Goal: Information Seeking & Learning: Learn about a topic

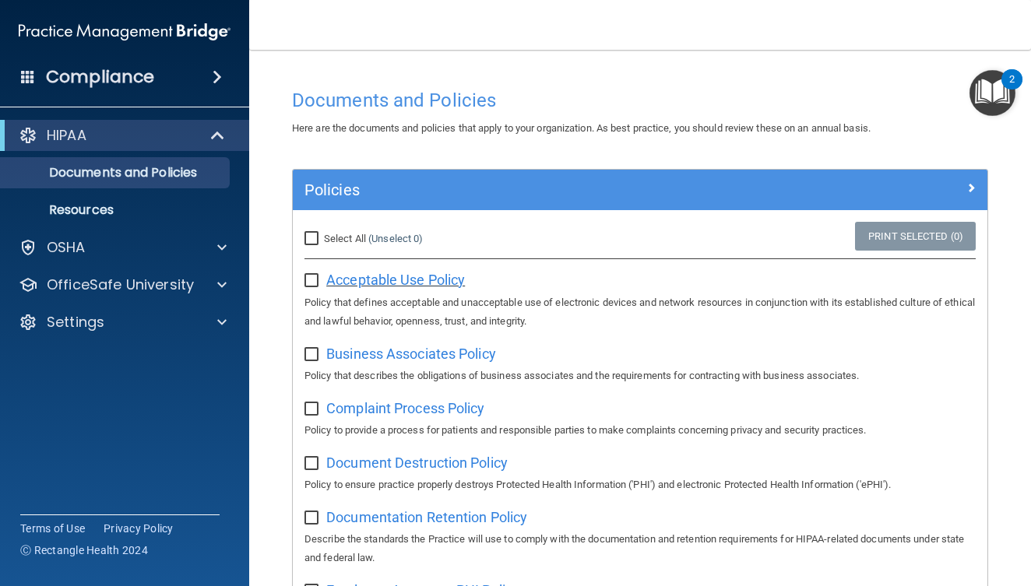
click at [337, 281] on span "Acceptable Use Policy" at bounding box center [395, 280] width 139 height 16
click at [397, 280] on span "Acceptable Use Policy" at bounding box center [395, 280] width 139 height 16
click at [311, 281] on input "checkbox" at bounding box center [314, 281] width 18 height 12
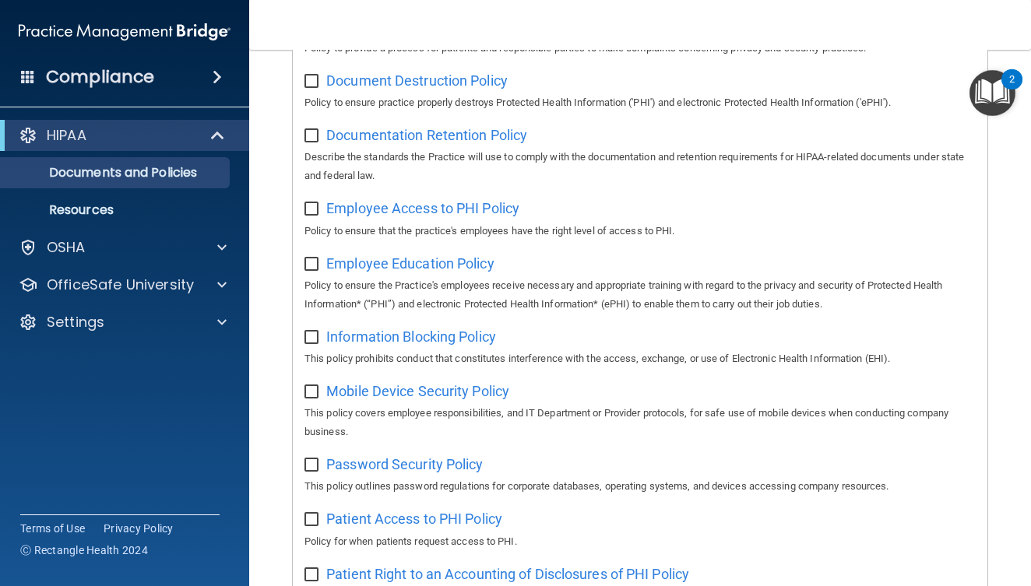
scroll to position [143, 0]
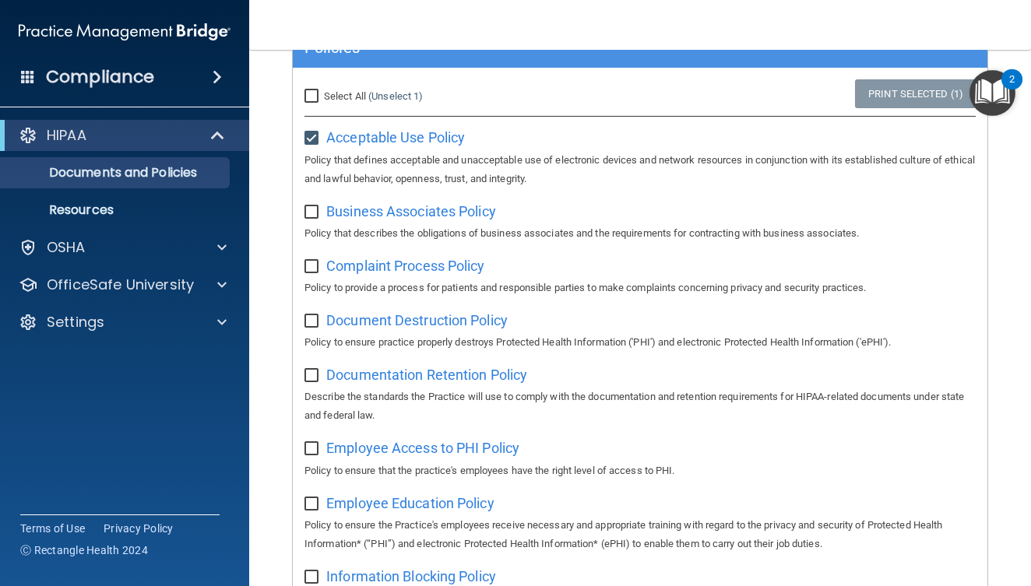
click at [312, 138] on input "checkbox" at bounding box center [314, 138] width 18 height 12
checkbox input "false"
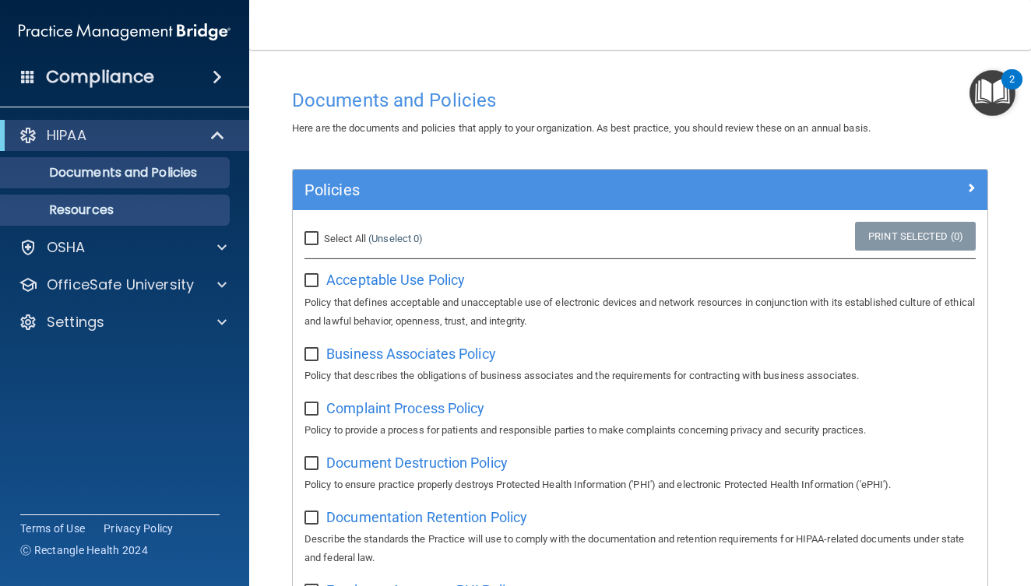
click at [177, 220] on link "Resources" at bounding box center [106, 210] width 245 height 31
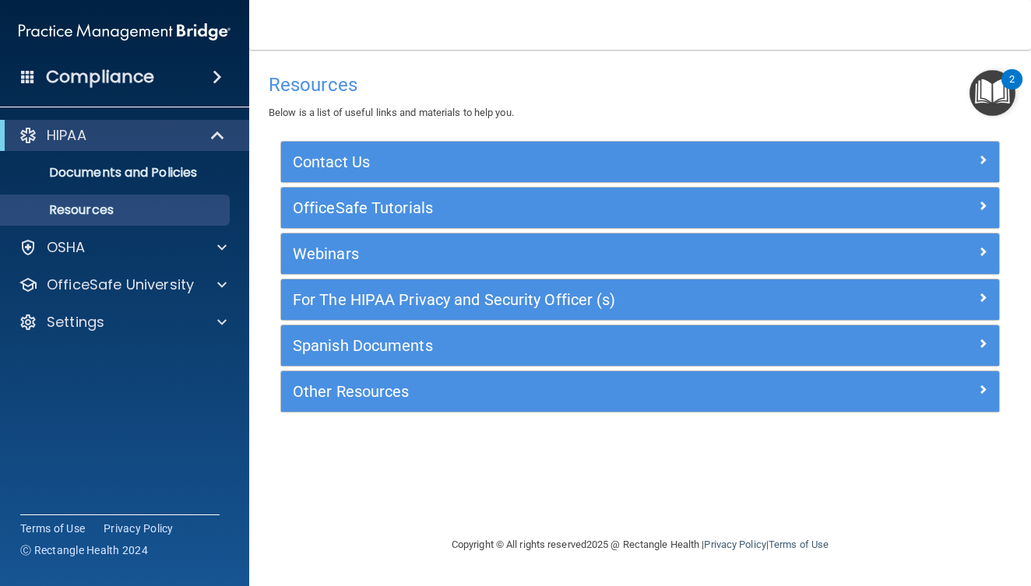
click at [970, 103] on img "Open Resource Center, 2 new notifications" at bounding box center [993, 93] width 46 height 46
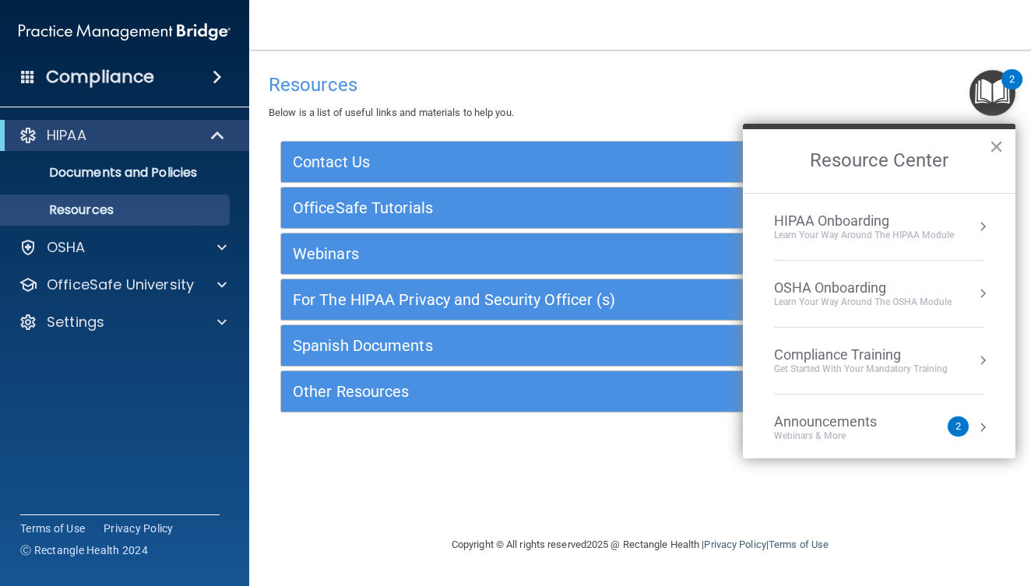
click at [975, 233] on button "Resource Center" at bounding box center [983, 227] width 16 height 16
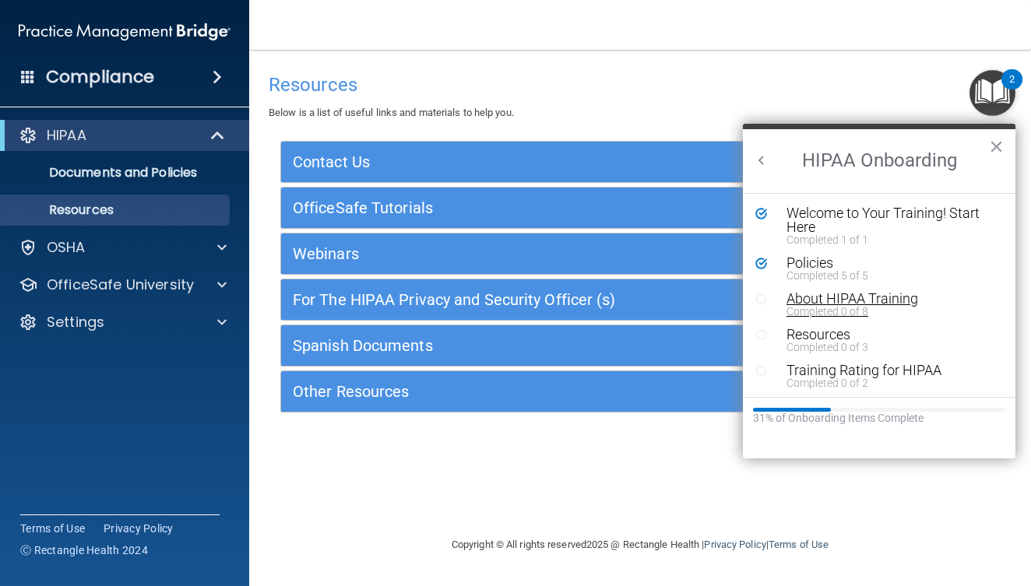
click at [853, 300] on div "About HIPAA Training" at bounding box center [885, 299] width 197 height 14
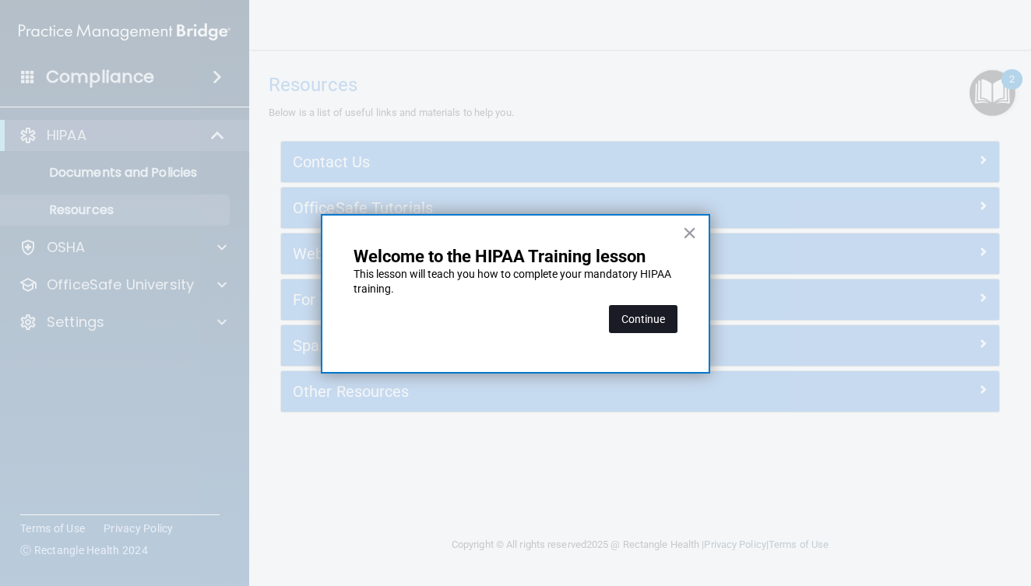
click at [628, 309] on button "Continue" at bounding box center [643, 319] width 69 height 28
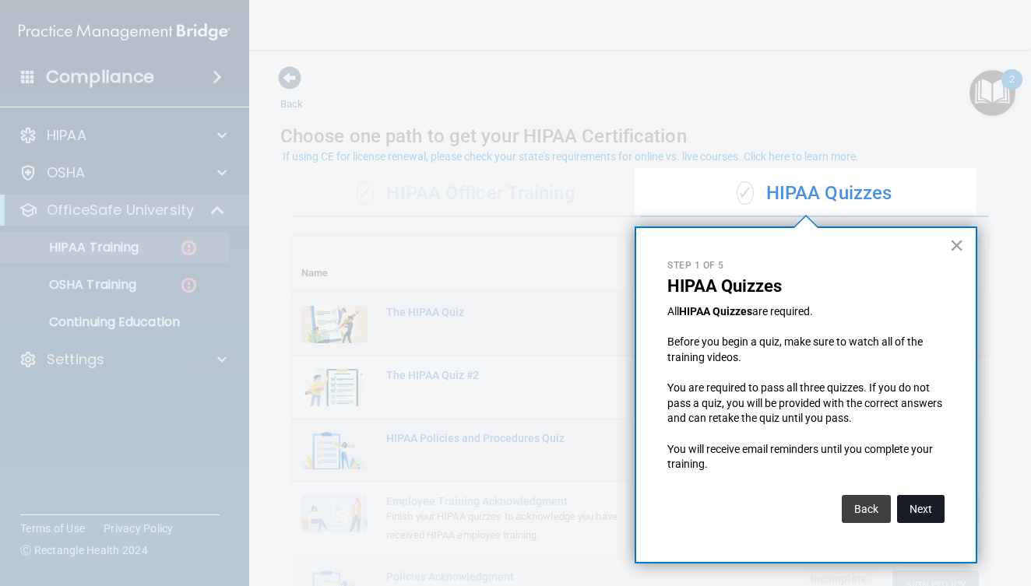
click at [927, 500] on button "Next" at bounding box center [921, 509] width 48 height 28
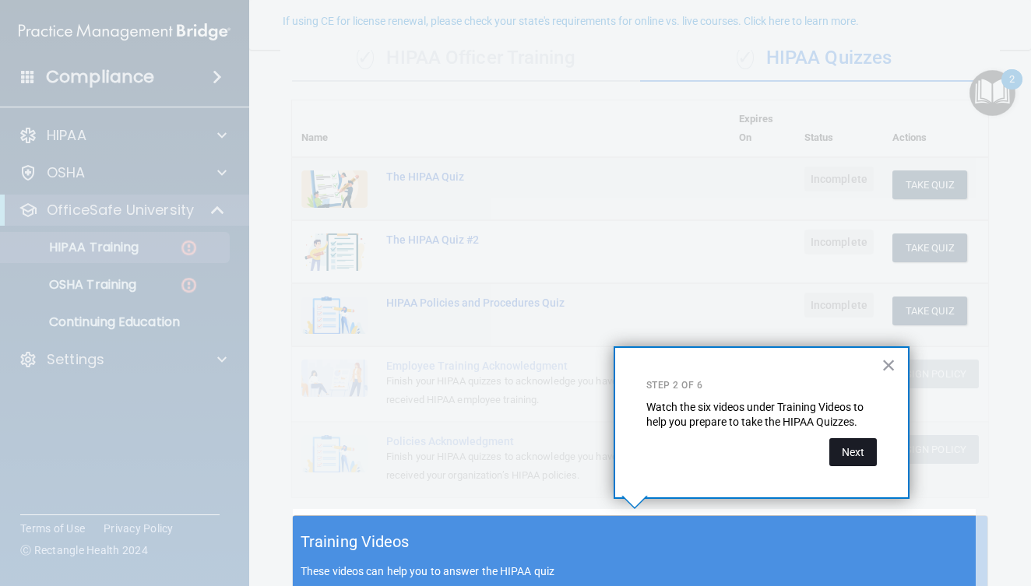
click at [849, 451] on button "Next" at bounding box center [853, 452] width 48 height 28
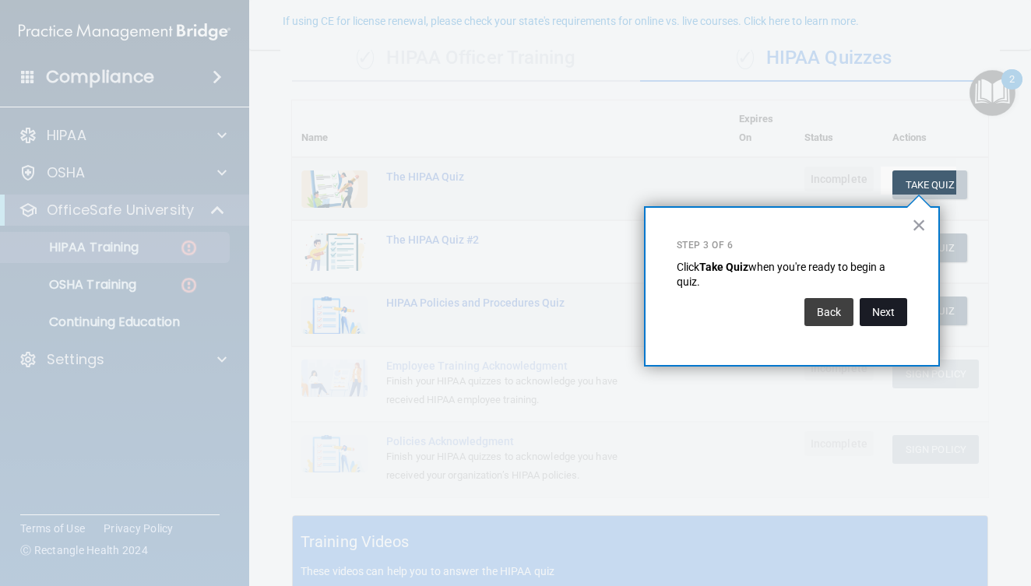
click at [877, 315] on button "Next" at bounding box center [884, 312] width 48 height 28
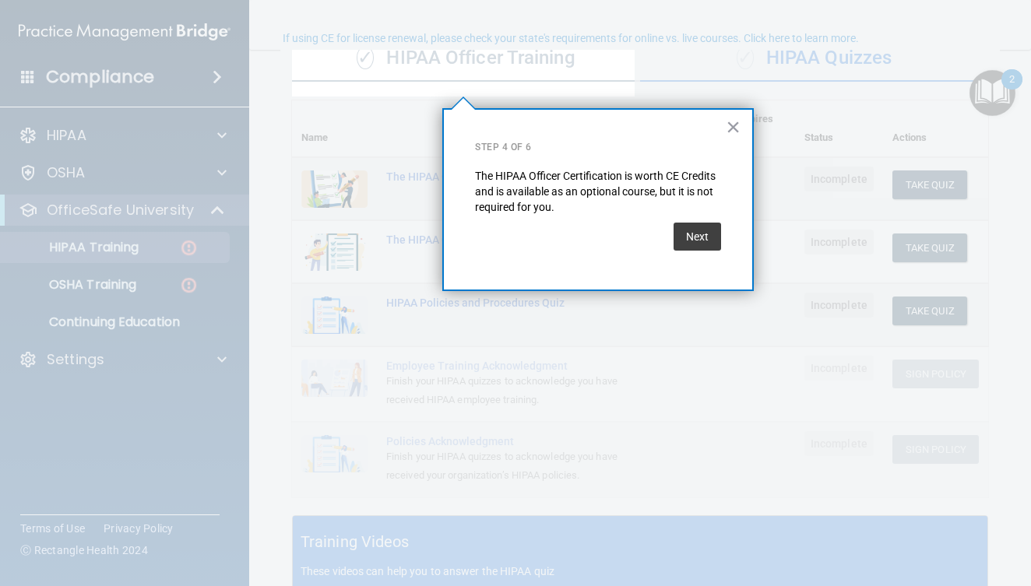
scroll to position [118, 0]
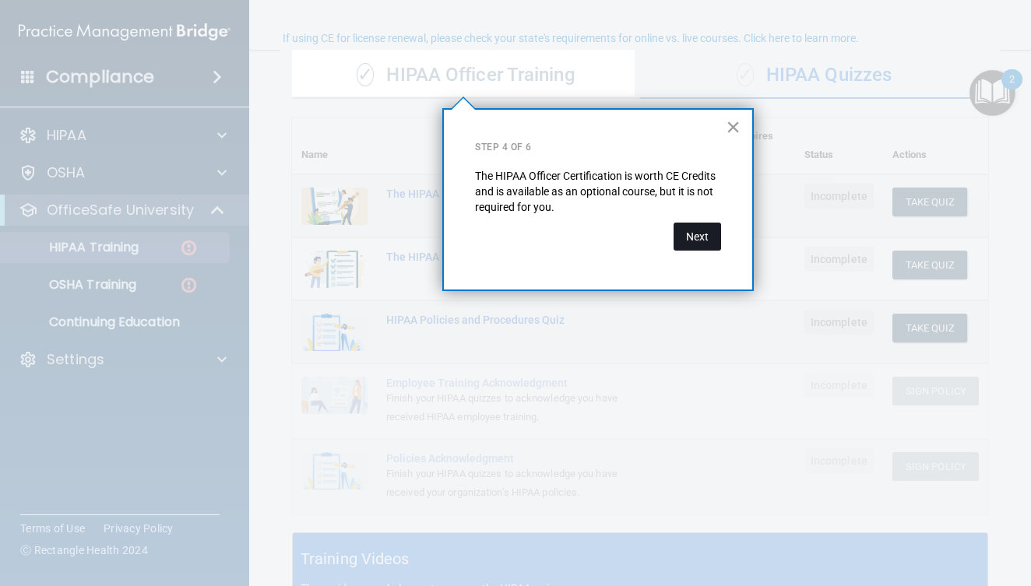
click at [706, 245] on button "Next" at bounding box center [698, 237] width 48 height 28
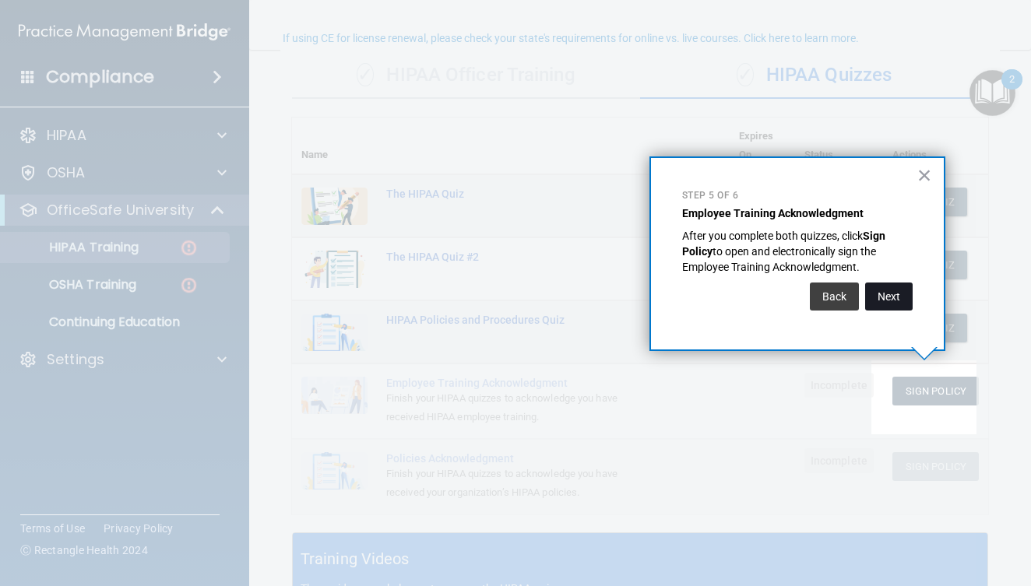
click at [881, 290] on button "Next" at bounding box center [889, 297] width 48 height 28
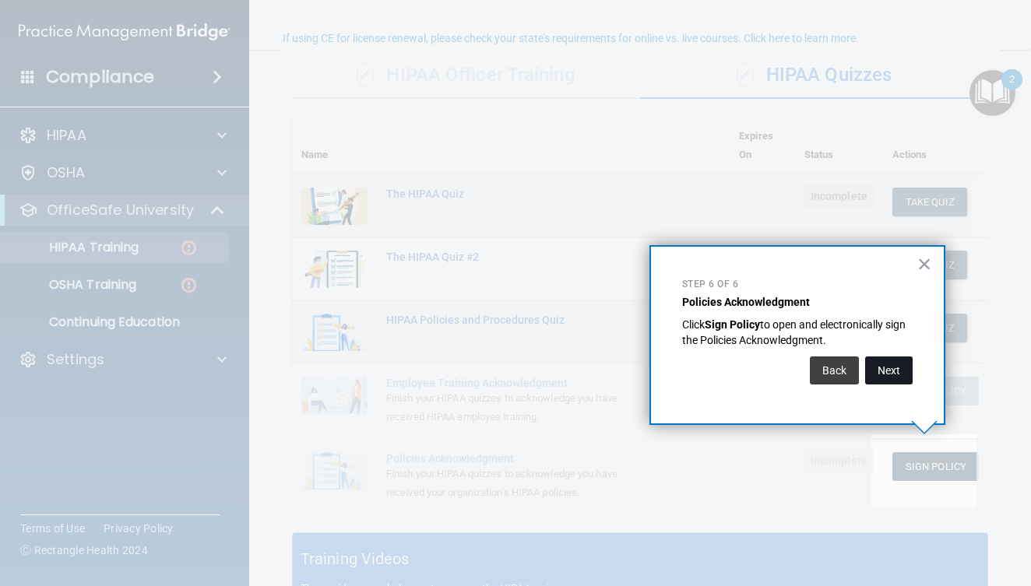
click at [884, 364] on button "Next" at bounding box center [889, 371] width 48 height 28
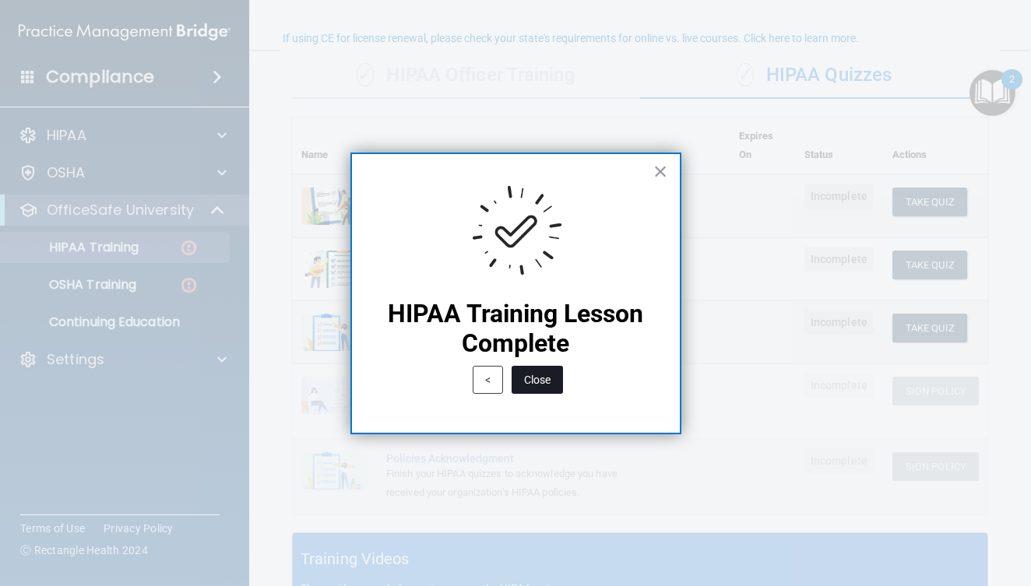
click at [548, 380] on button "Close" at bounding box center [537, 380] width 51 height 28
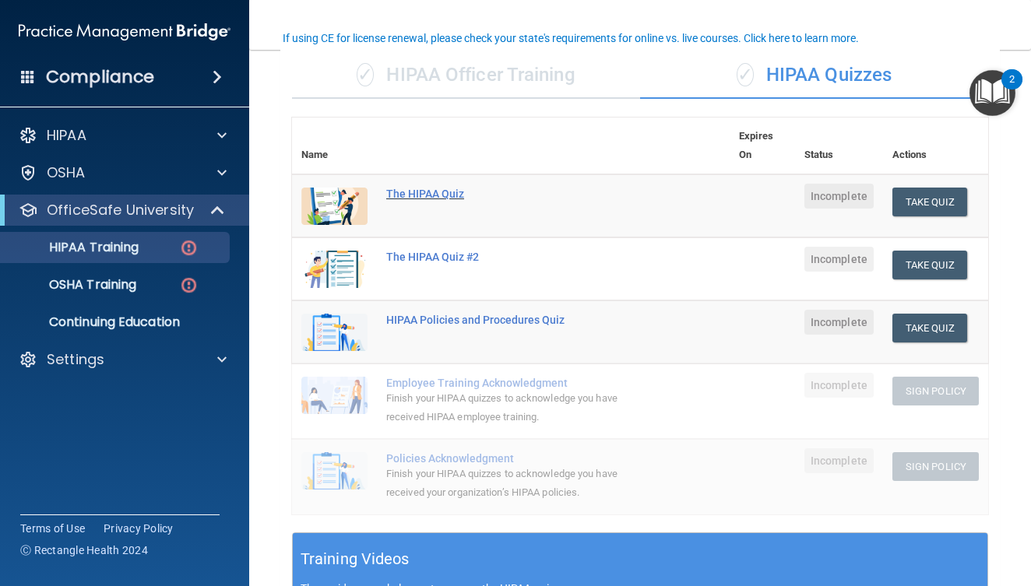
click at [455, 191] on div "The HIPAA Quiz" at bounding box center [519, 194] width 266 height 12
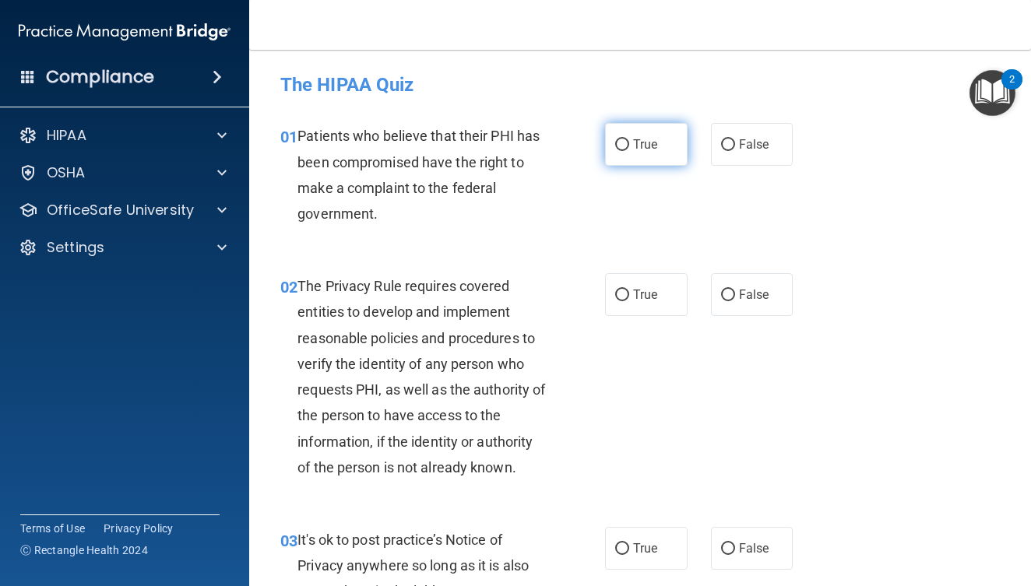
click at [615, 139] on input "True" at bounding box center [622, 145] width 14 height 12
radio input "true"
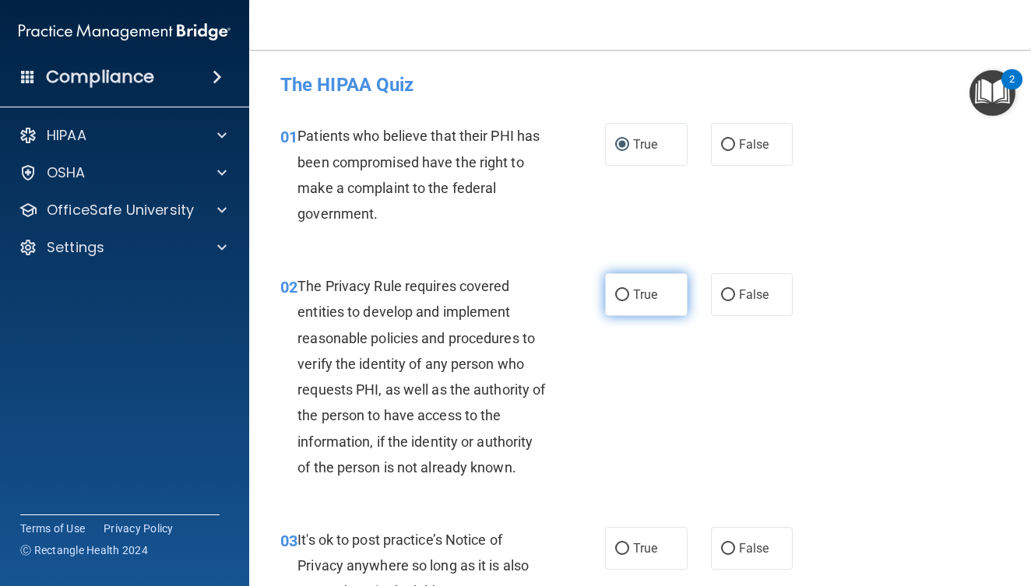
click at [616, 284] on label "True" at bounding box center [646, 294] width 83 height 43
click at [616, 290] on input "True" at bounding box center [622, 296] width 14 height 12
radio input "true"
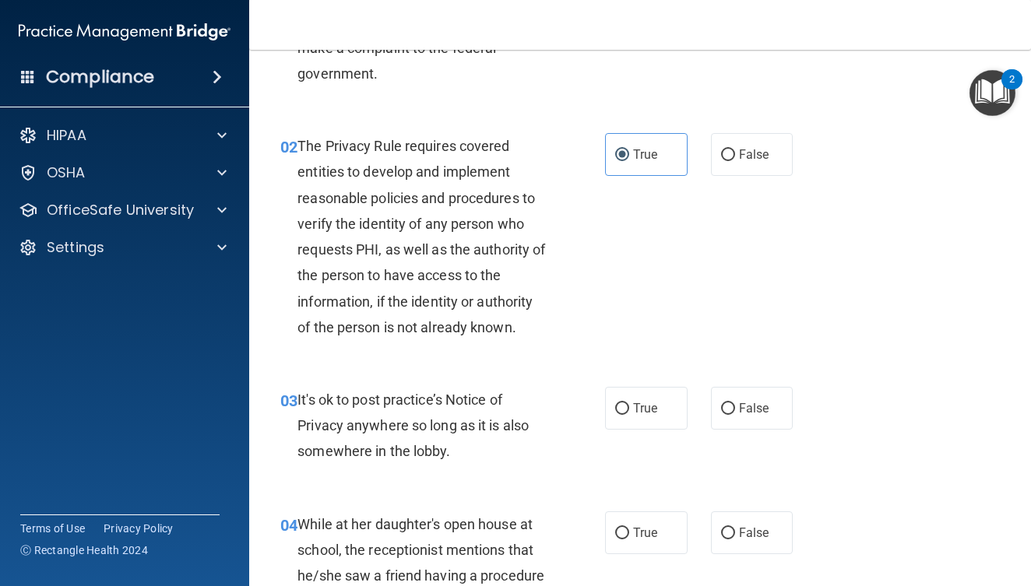
scroll to position [252, 0]
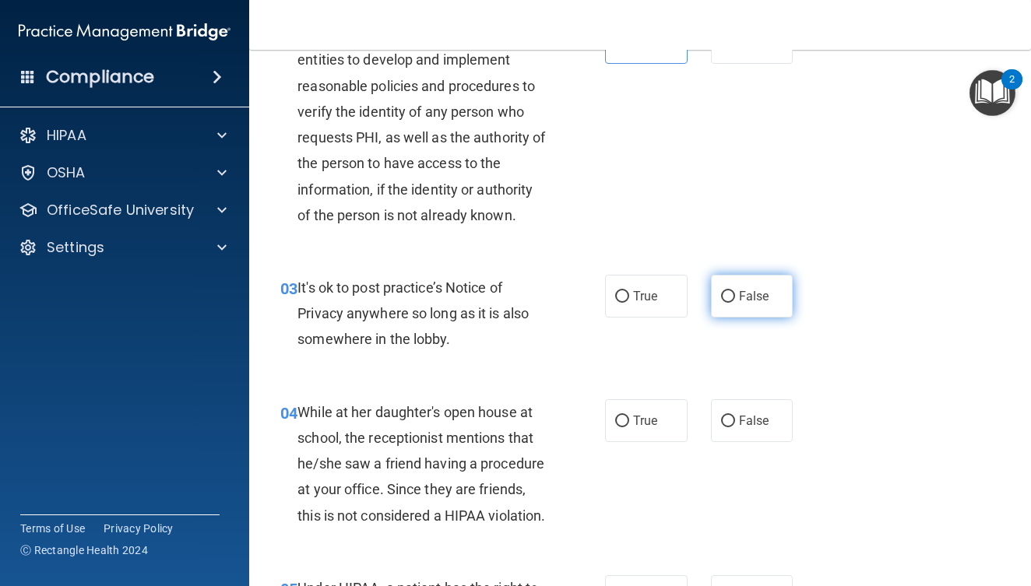
click at [727, 291] on input "False" at bounding box center [728, 297] width 14 height 12
radio input "true"
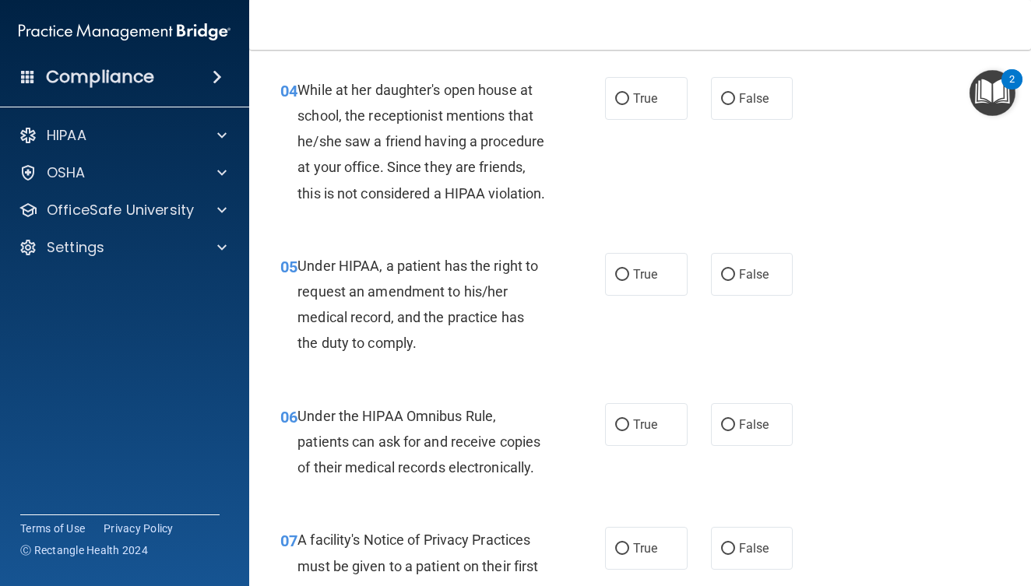
scroll to position [572, 0]
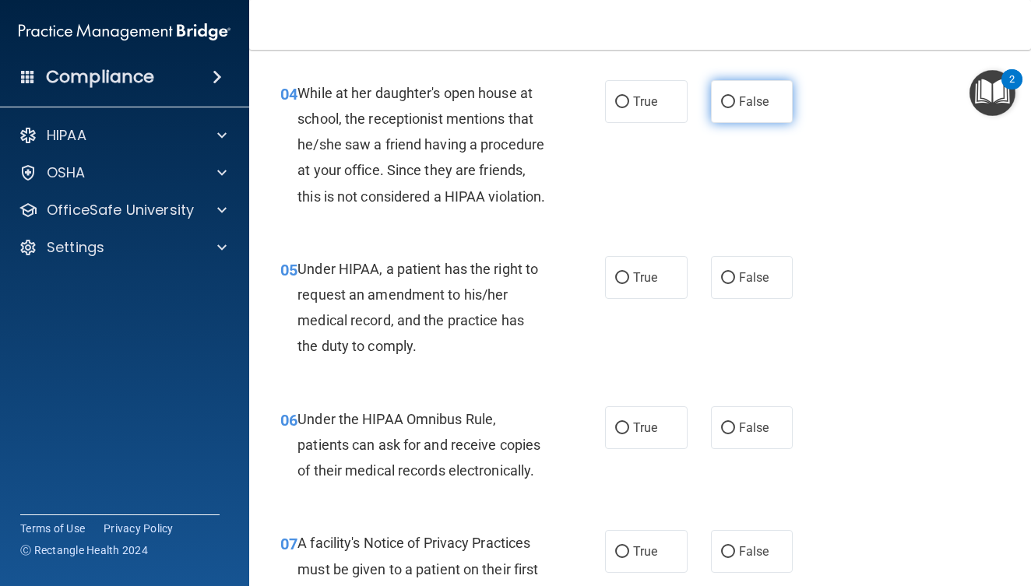
click at [712, 107] on label "False" at bounding box center [752, 101] width 83 height 43
click at [721, 107] on input "False" at bounding box center [728, 103] width 14 height 12
radio input "true"
click at [627, 299] on label "True" at bounding box center [646, 277] width 83 height 43
click at [627, 284] on input "True" at bounding box center [622, 279] width 14 height 12
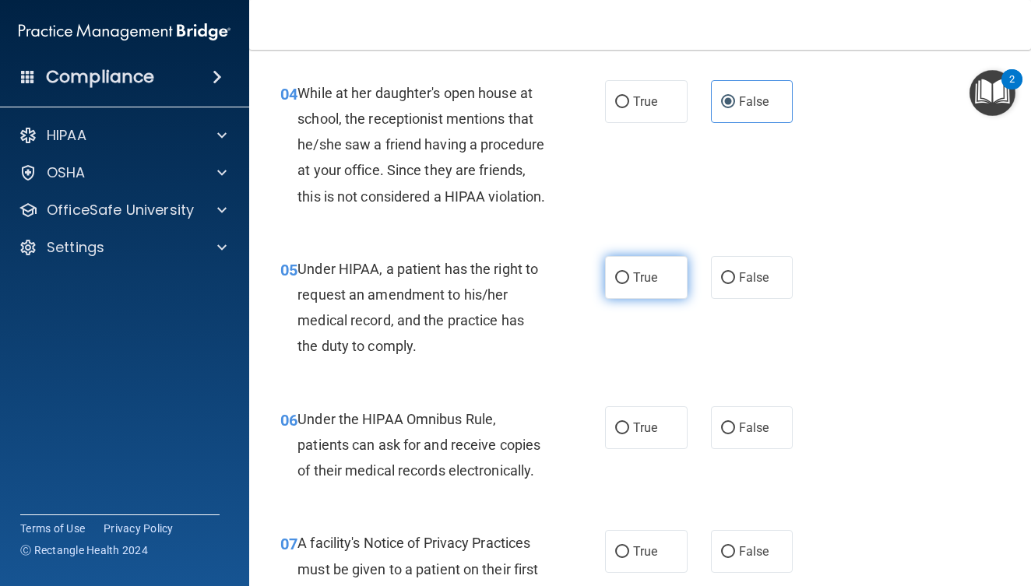
radio input "true"
click at [633, 435] on span "True" at bounding box center [645, 428] width 24 height 15
click at [629, 435] on input "True" at bounding box center [622, 429] width 14 height 12
radio input "true"
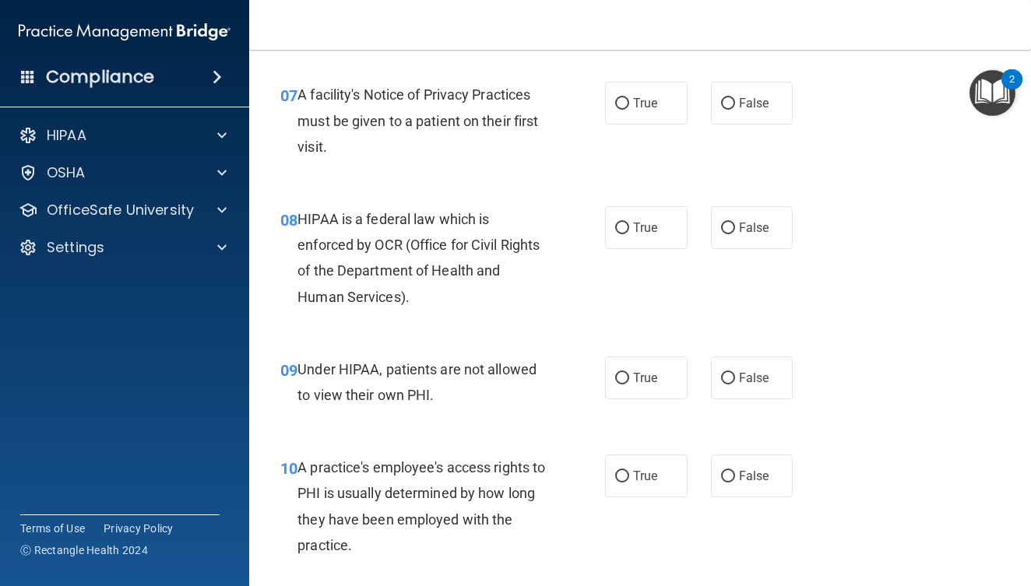
scroll to position [1090, 0]
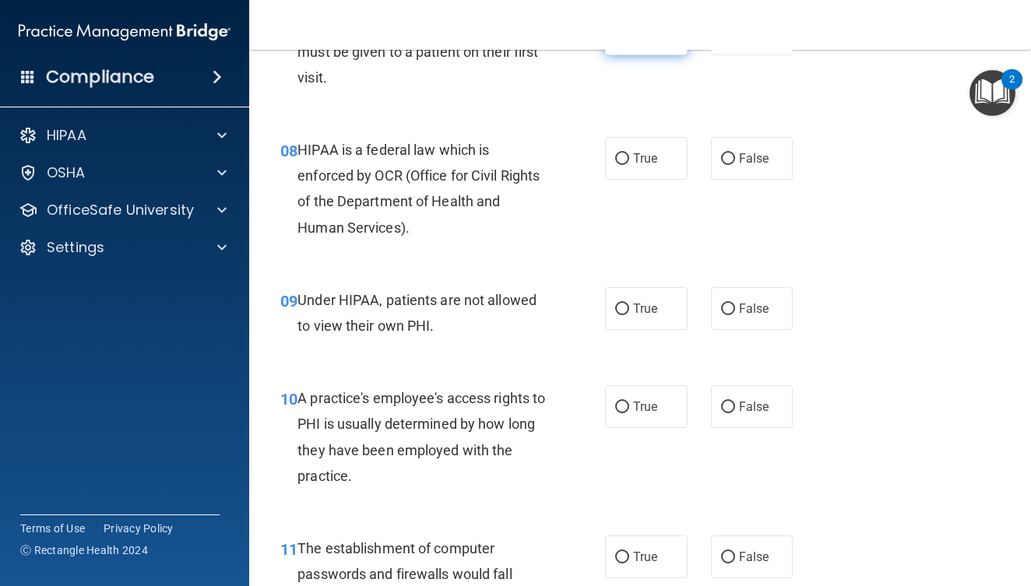
click at [632, 55] on label "True" at bounding box center [646, 33] width 83 height 43
click at [629, 40] on input "True" at bounding box center [622, 35] width 14 height 12
radio input "true"
click at [633, 166] on span "True" at bounding box center [645, 158] width 24 height 15
click at [629, 165] on input "True" at bounding box center [622, 159] width 14 height 12
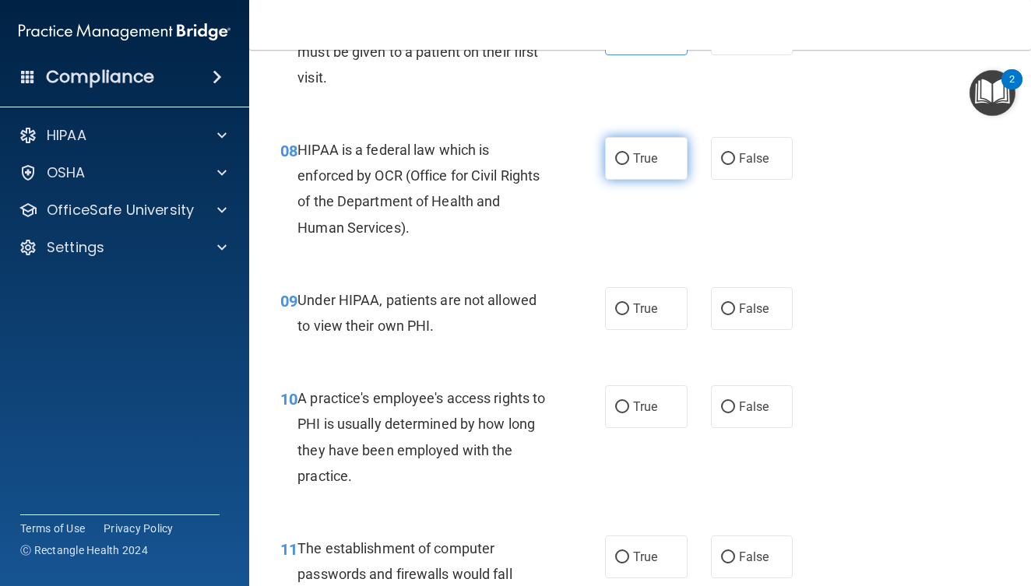
radio input "true"
click at [740, 330] on label "False" at bounding box center [752, 308] width 83 height 43
click at [735, 315] on input "False" at bounding box center [728, 310] width 14 height 12
radio input "true"
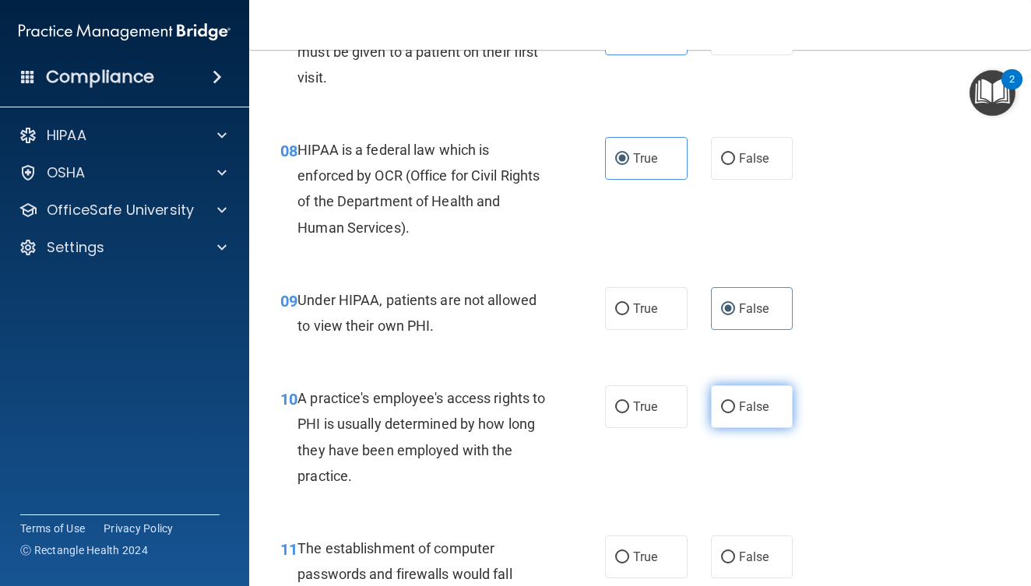
click at [737, 428] on label "False" at bounding box center [752, 407] width 83 height 43
click at [735, 414] on input "False" at bounding box center [728, 408] width 14 height 12
radio input "true"
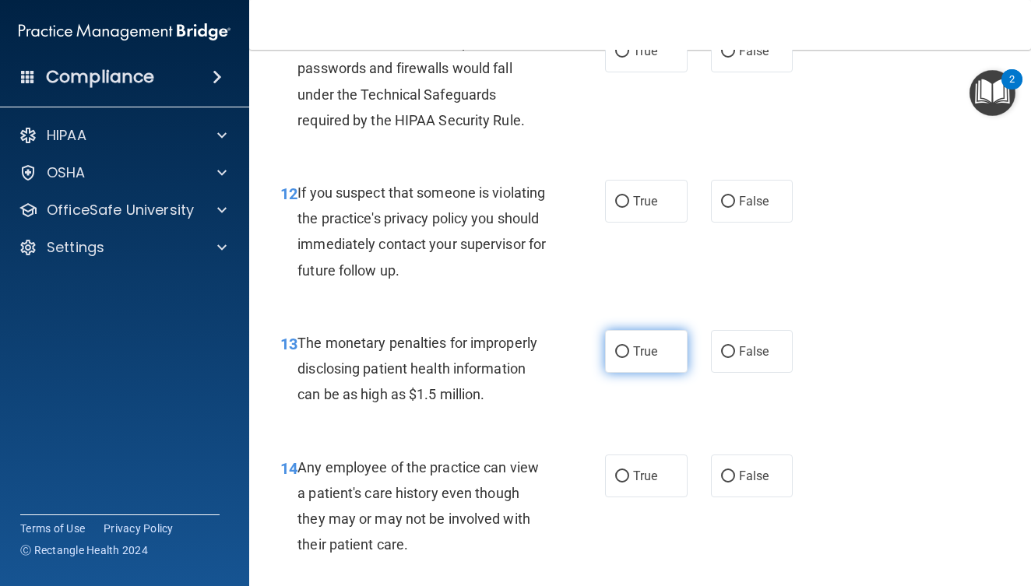
scroll to position [1617, 0]
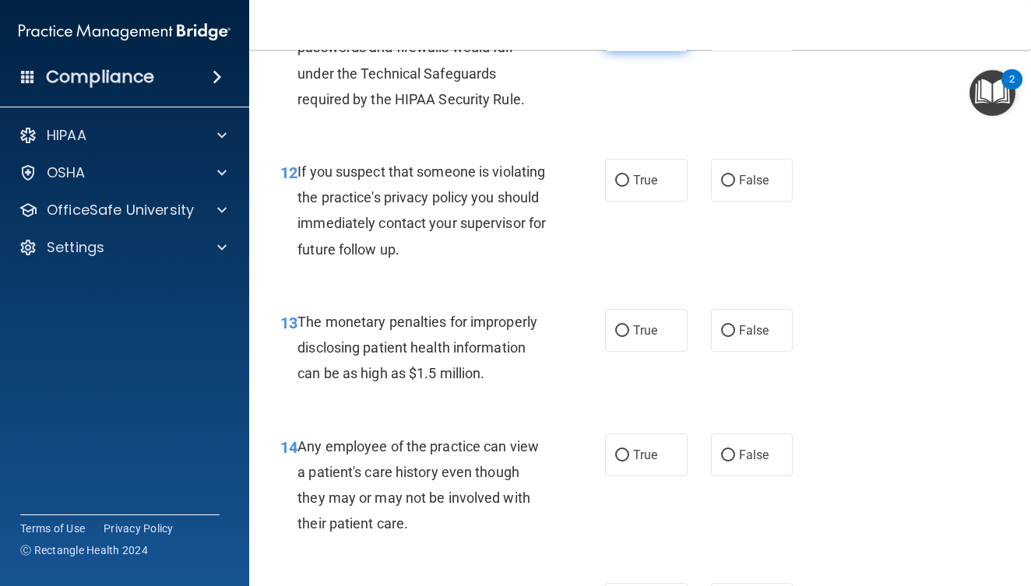
click at [633, 37] on span "True" at bounding box center [645, 30] width 24 height 15
click at [629, 37] on input "True" at bounding box center [622, 31] width 14 height 12
radio input "true"
click at [650, 202] on label "True" at bounding box center [646, 180] width 83 height 43
click at [629, 187] on input "True" at bounding box center [622, 181] width 14 height 12
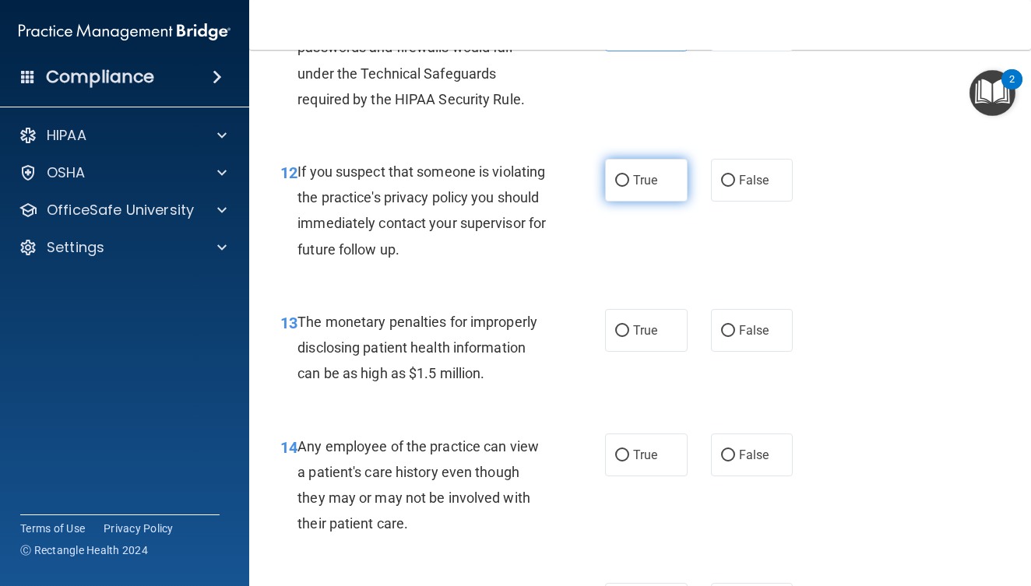
radio input "true"
click at [649, 352] on label "True" at bounding box center [646, 330] width 83 height 43
click at [629, 337] on input "True" at bounding box center [622, 332] width 14 height 12
radio input "true"
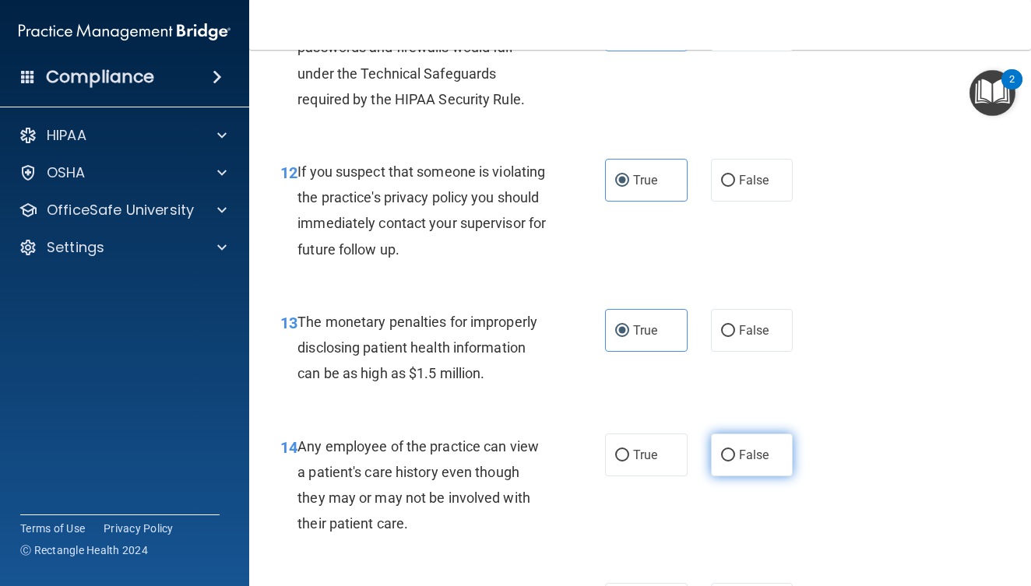
click at [734, 477] on label "False" at bounding box center [752, 455] width 83 height 43
click at [734, 462] on input "False" at bounding box center [728, 456] width 14 height 12
radio input "true"
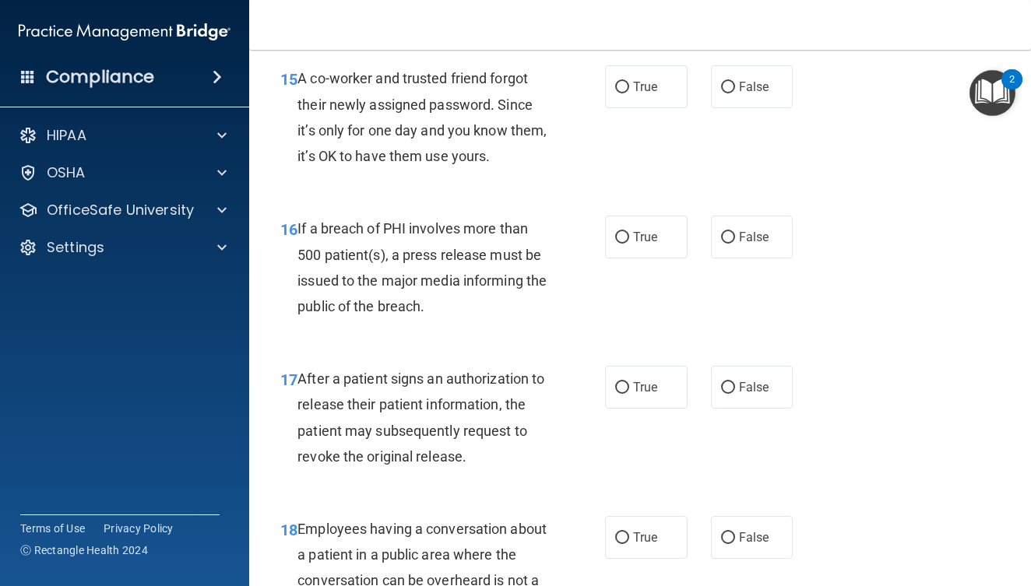
scroll to position [2132, 0]
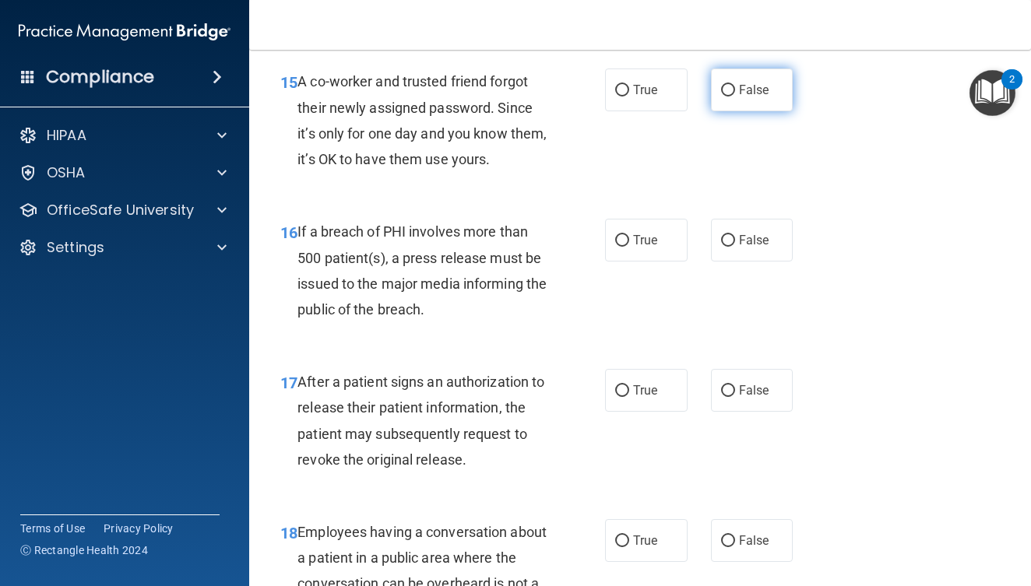
click at [723, 97] on input "False" at bounding box center [728, 91] width 14 height 12
radio input "true"
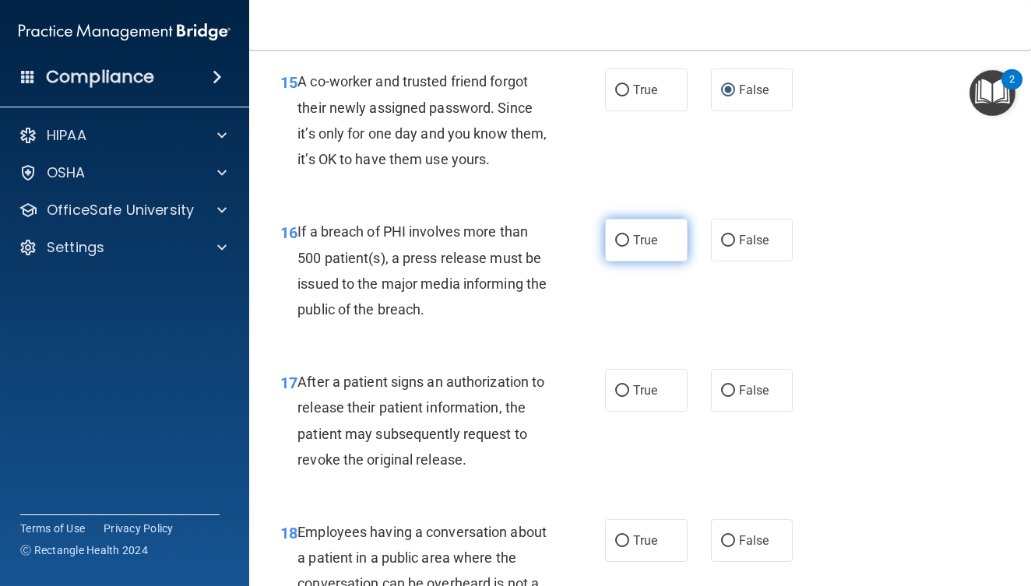
click at [618, 247] on input "True" at bounding box center [622, 241] width 14 height 12
radio input "true"
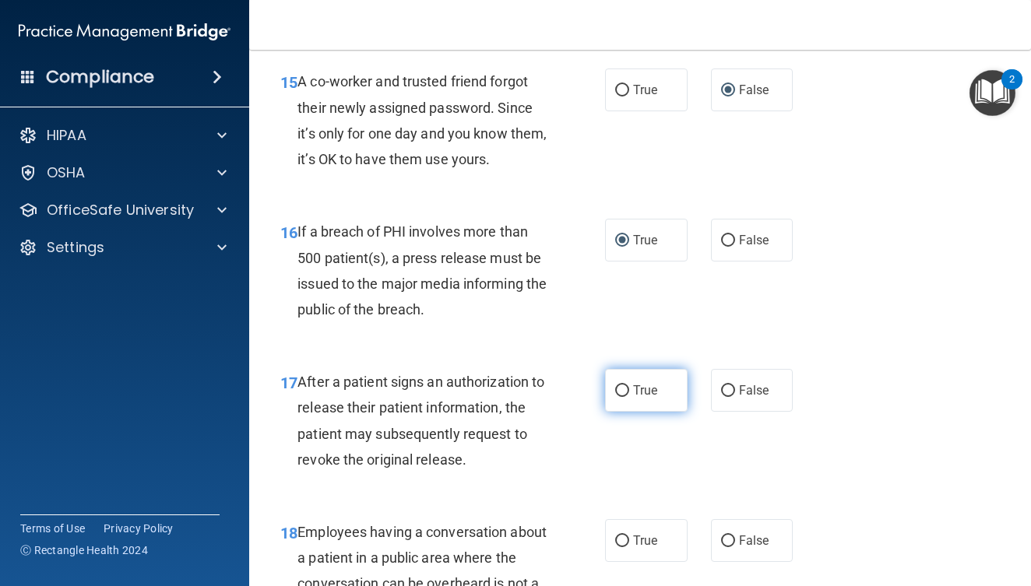
click at [635, 412] on label "True" at bounding box center [646, 390] width 83 height 43
click at [629, 397] on input "True" at bounding box center [622, 392] width 14 height 12
radio input "true"
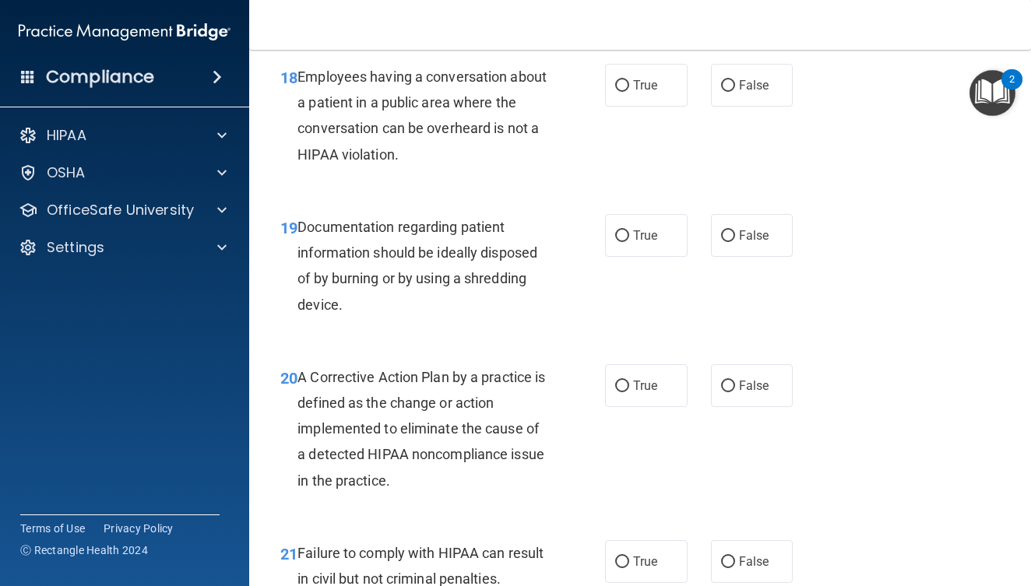
scroll to position [2614, 0]
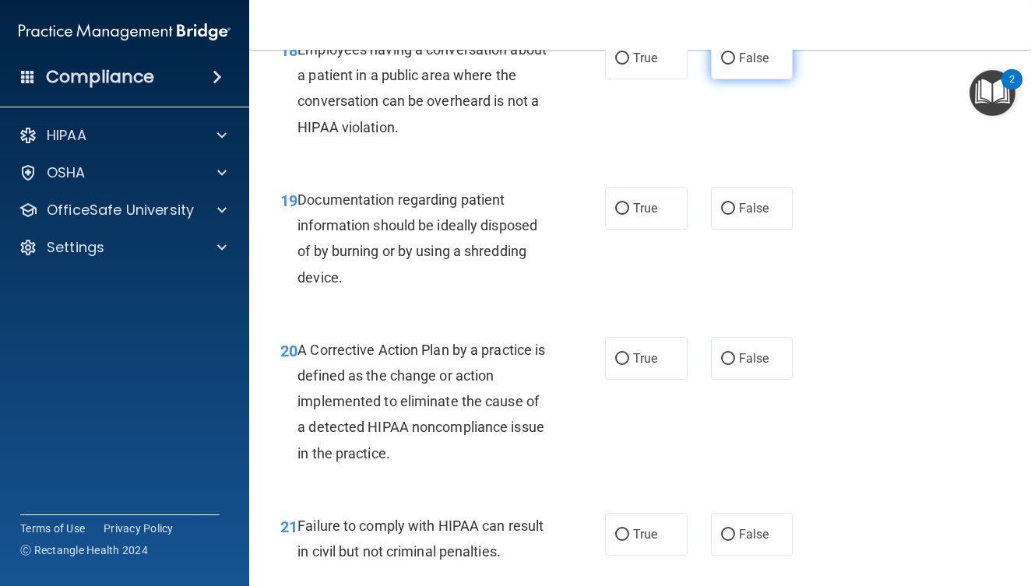
click at [721, 65] on input "False" at bounding box center [728, 59] width 14 height 12
radio input "true"
click at [633, 216] on span "True" at bounding box center [645, 208] width 24 height 15
click at [628, 215] on input "True" at bounding box center [622, 209] width 14 height 12
radio input "true"
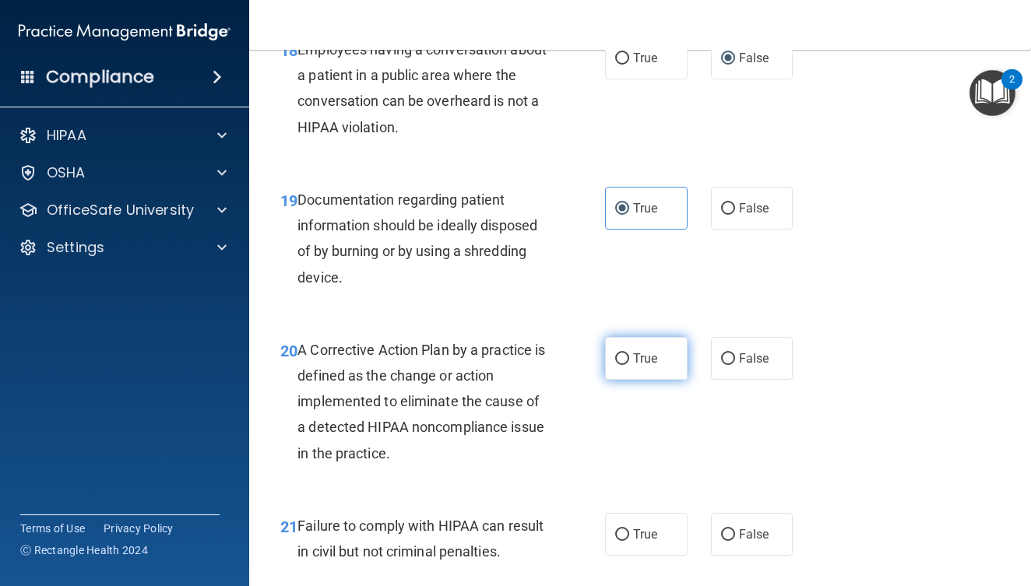
click at [652, 366] on span "True" at bounding box center [645, 358] width 24 height 15
click at [629, 365] on input "True" at bounding box center [622, 360] width 14 height 12
radio input "true"
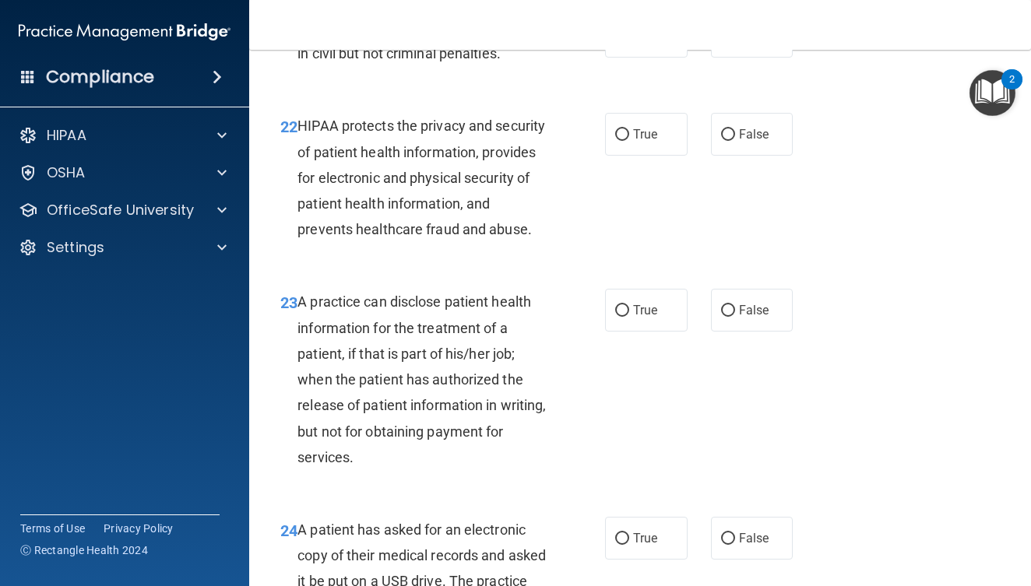
scroll to position [3088, 0]
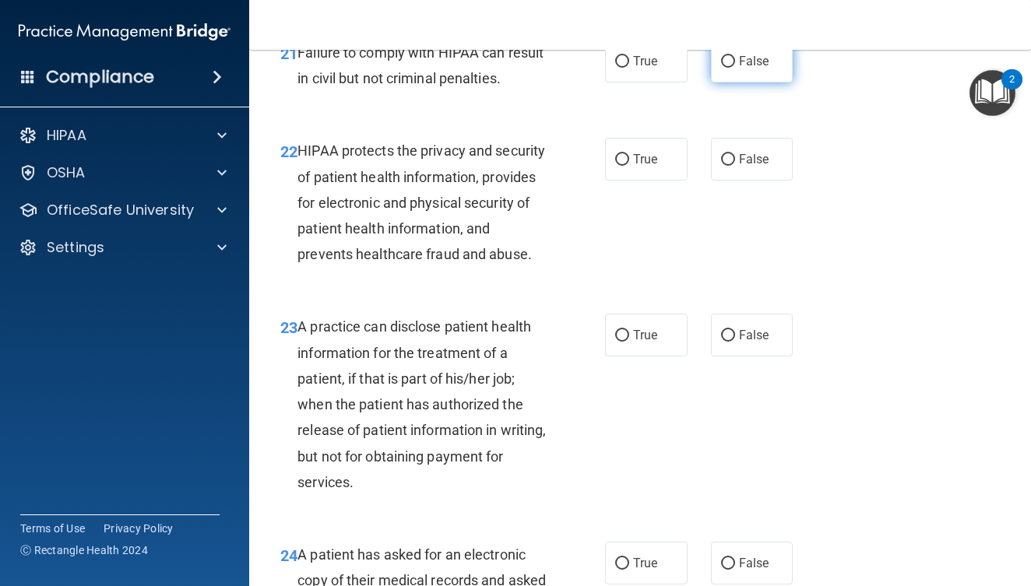
click at [720, 83] on label "False" at bounding box center [752, 61] width 83 height 43
click at [721, 68] on input "False" at bounding box center [728, 62] width 14 height 12
radio input "true"
click at [648, 167] on span "True" at bounding box center [645, 159] width 24 height 15
click at [629, 166] on input "True" at bounding box center [622, 160] width 14 height 12
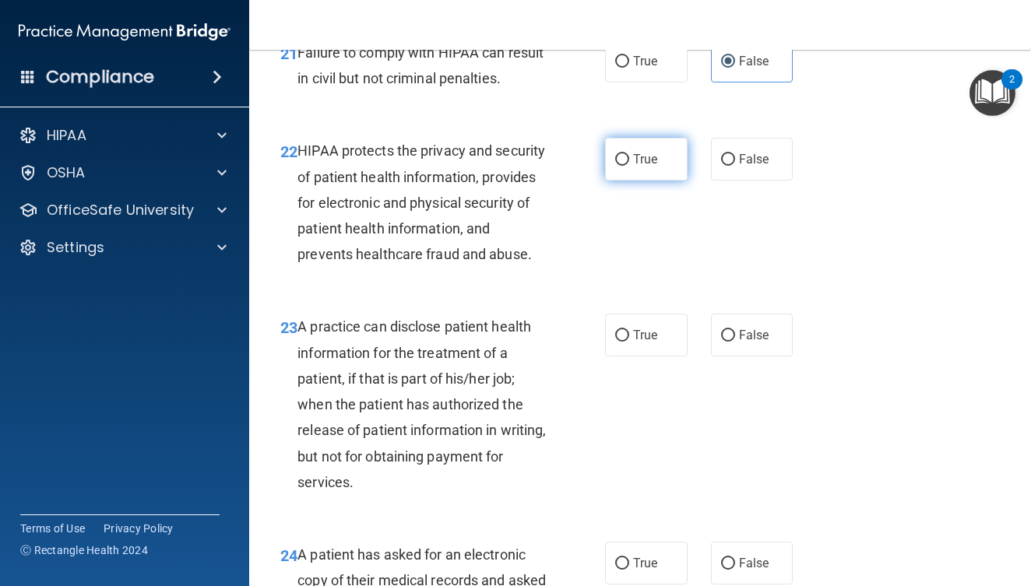
radio input "true"
drag, startPoint x: 727, startPoint y: 429, endPoint x: 711, endPoint y: 417, distance: 20.6
click at [727, 342] on input "False" at bounding box center [728, 336] width 14 height 12
radio input "true"
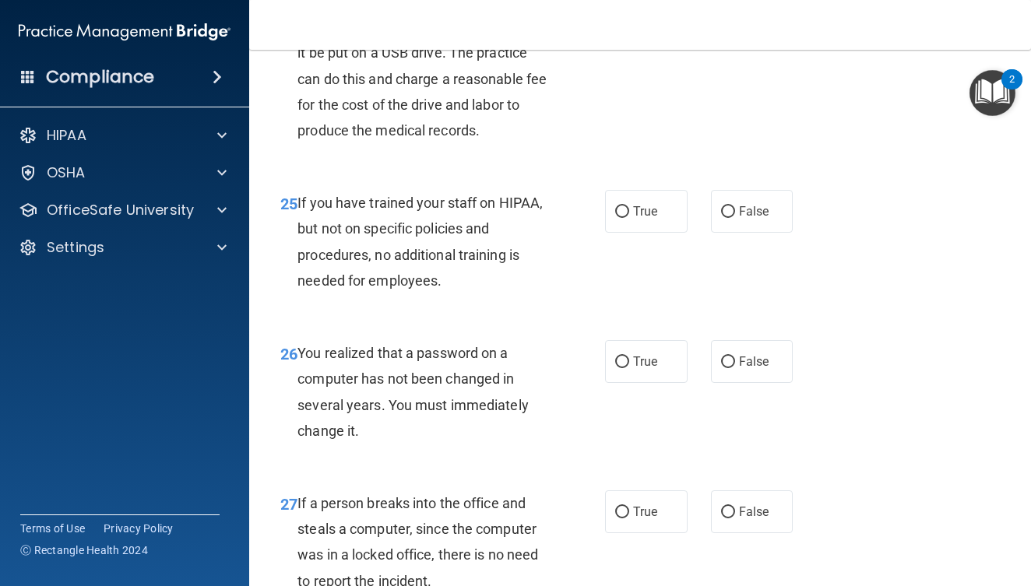
scroll to position [3645, 0]
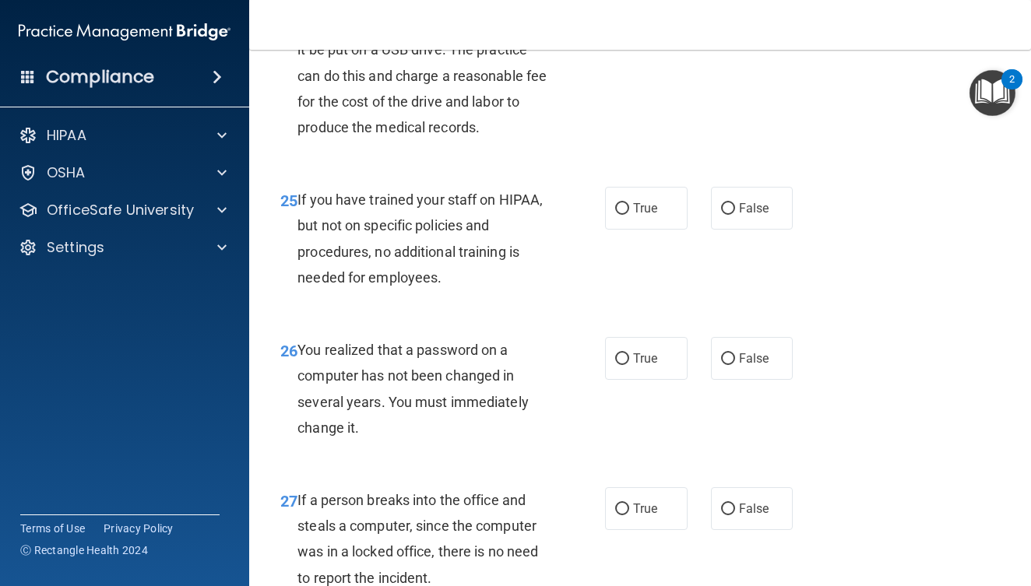
click at [636, 14] on span "True" at bounding box center [645, 6] width 24 height 15
click at [629, 13] on input "True" at bounding box center [622, 8] width 14 height 12
radio input "true"
click at [739, 216] on span "False" at bounding box center [754, 208] width 30 height 15
click at [735, 215] on input "False" at bounding box center [728, 209] width 14 height 12
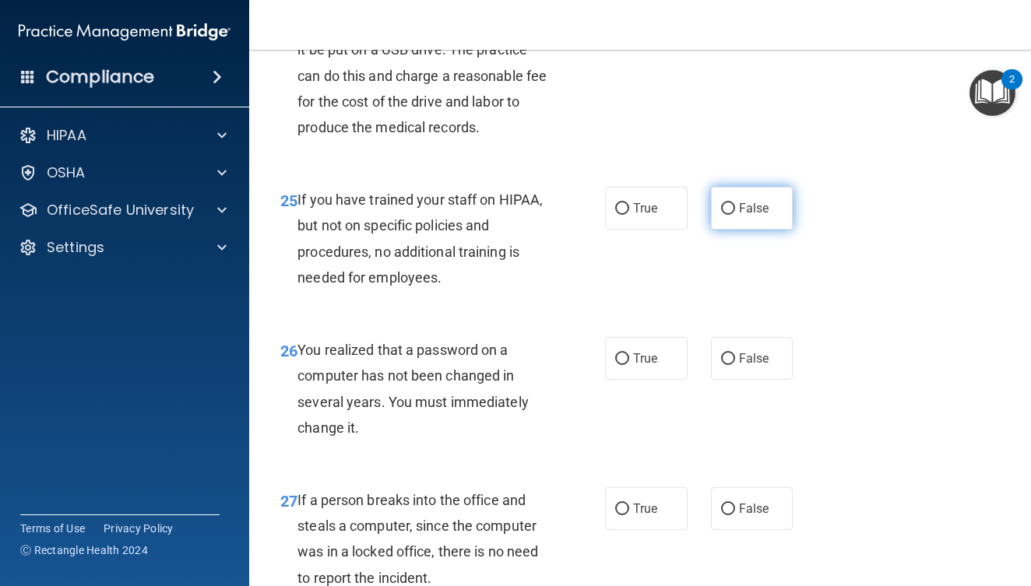
radio input "true"
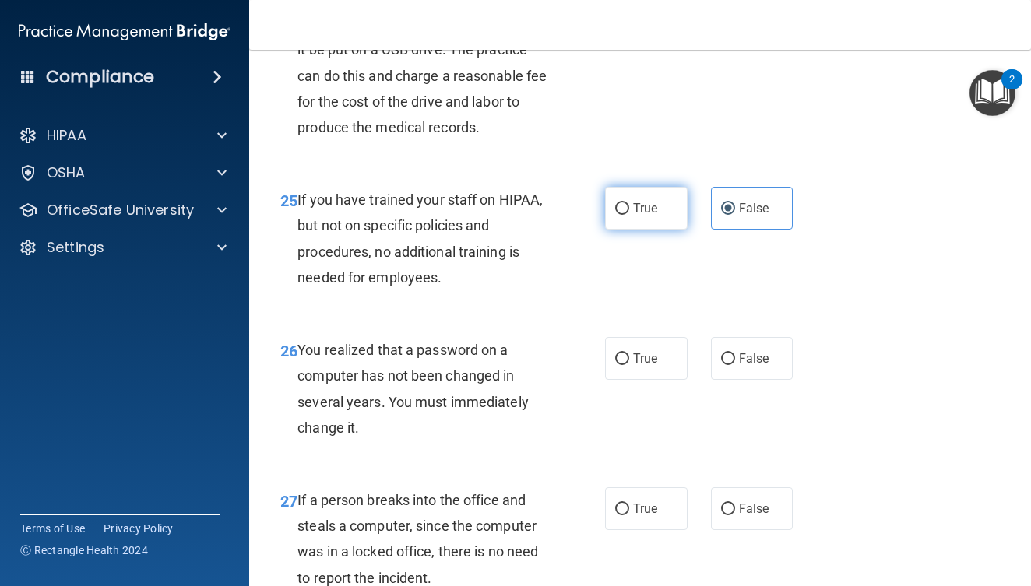
scroll to position [3759, 0]
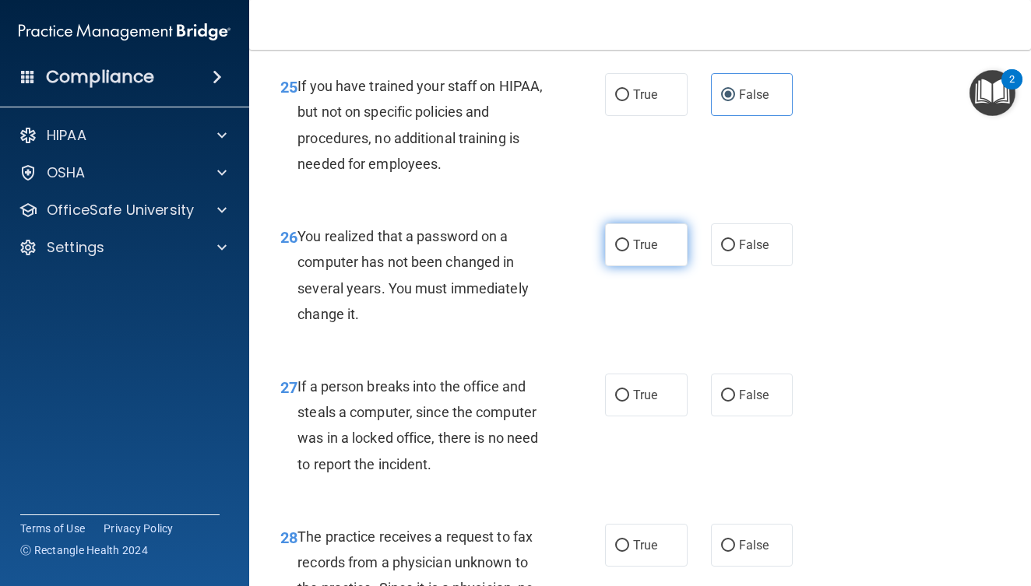
click at [659, 266] on label "True" at bounding box center [646, 245] width 83 height 43
click at [629, 252] on input "True" at bounding box center [622, 246] width 14 height 12
radio input "true"
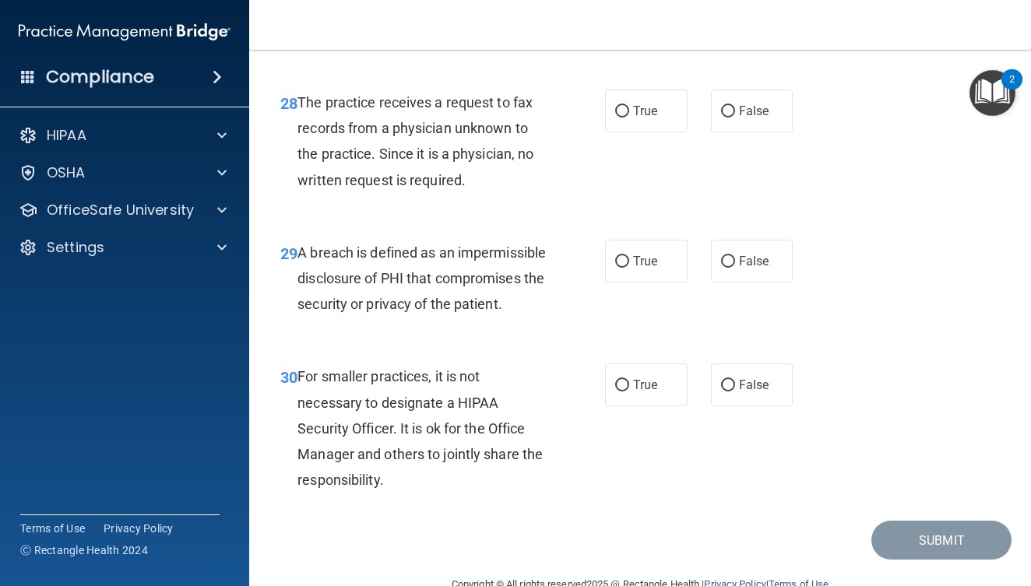
scroll to position [4196, 0]
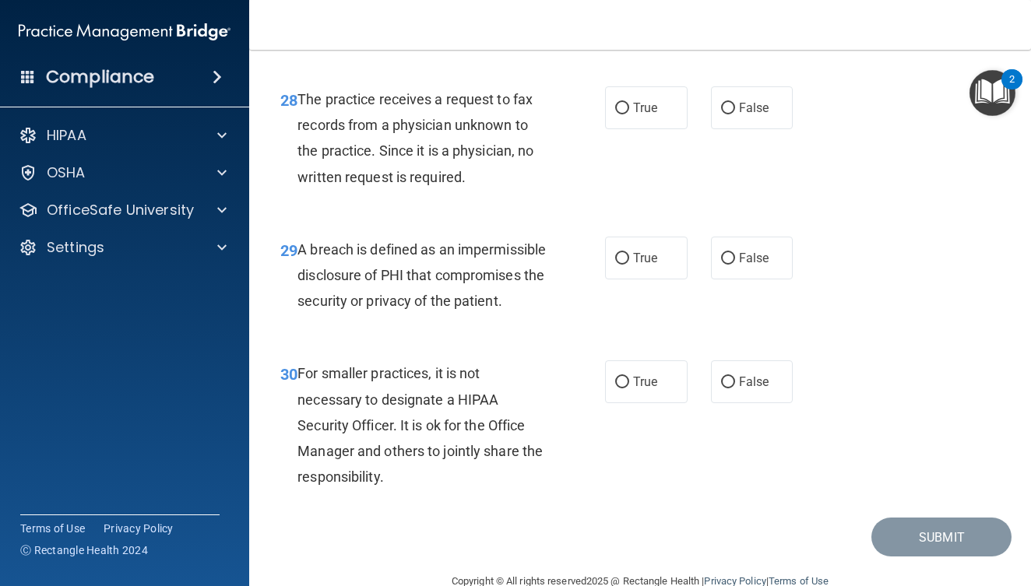
radio input "true"
click at [728, 129] on label "False" at bounding box center [752, 107] width 83 height 43
click at [728, 114] on input "False" at bounding box center [728, 109] width 14 height 12
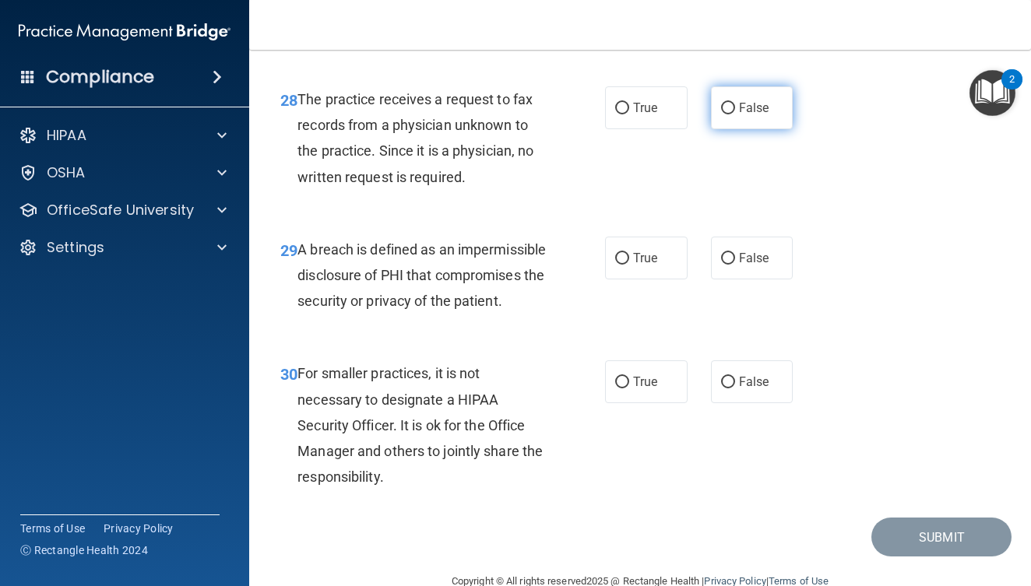
radio input "true"
click at [615, 265] on input "True" at bounding box center [622, 259] width 14 height 12
radio input "true"
click at [751, 403] on label "False" at bounding box center [752, 382] width 83 height 43
click at [735, 389] on input "False" at bounding box center [728, 383] width 14 height 12
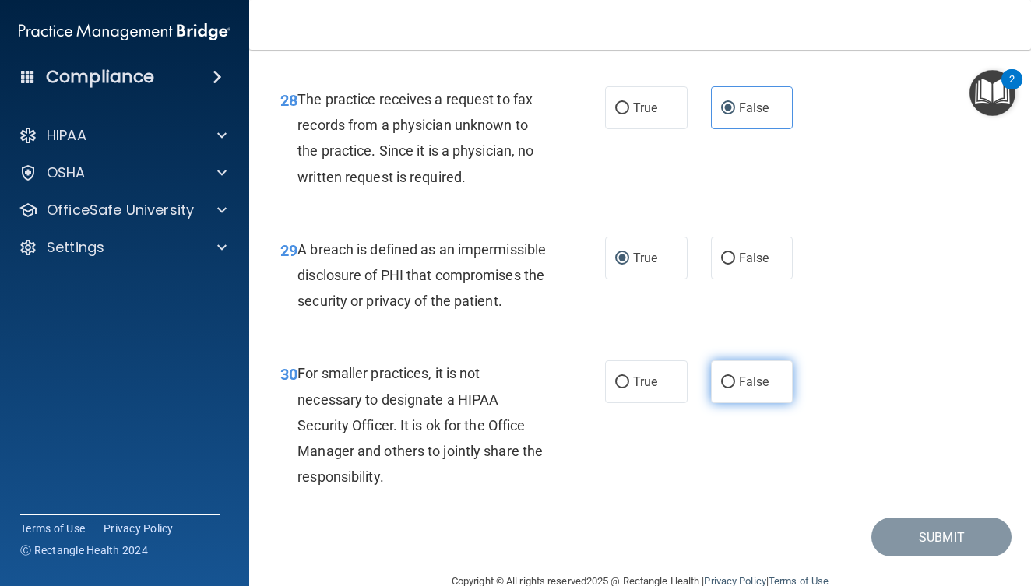
radio input "true"
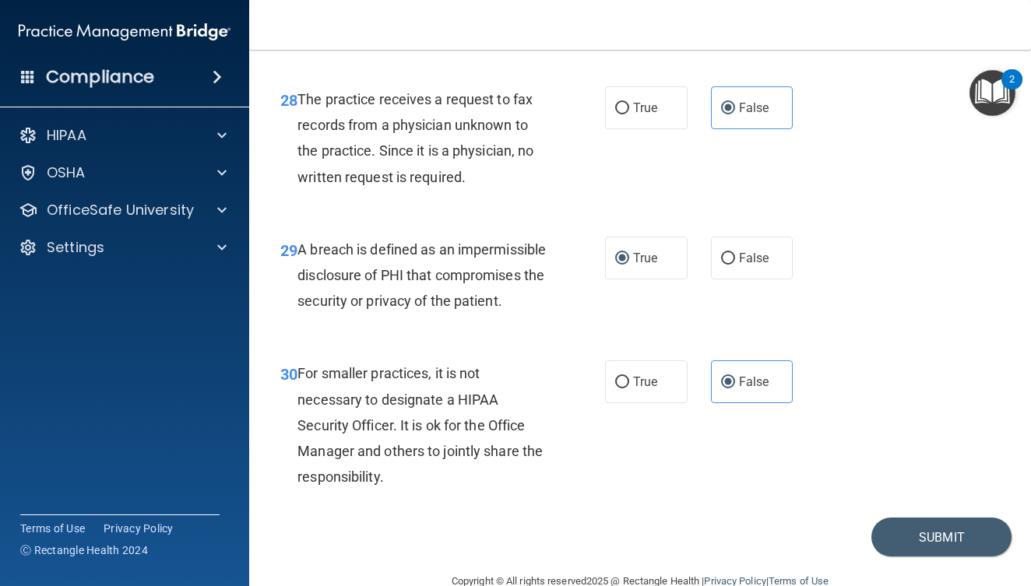
scroll to position [4361, 0]
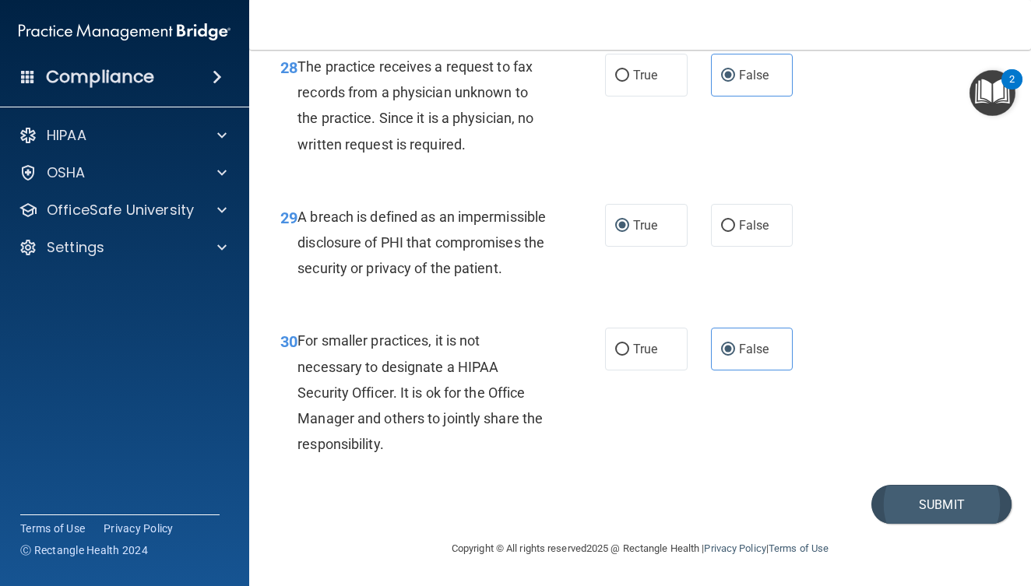
click at [921, 517] on button "Submit" at bounding box center [941, 505] width 140 height 40
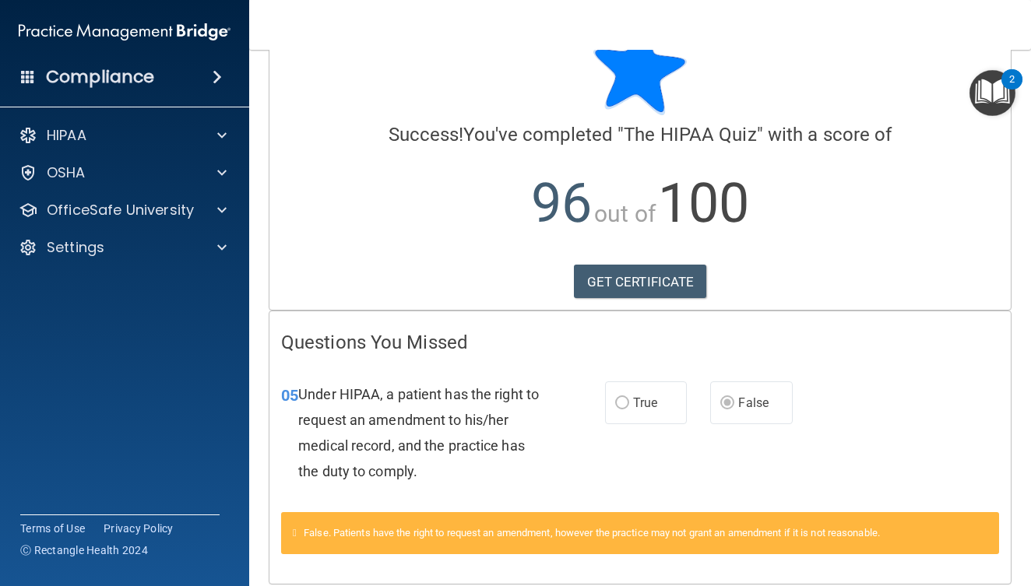
scroll to position [114, 0]
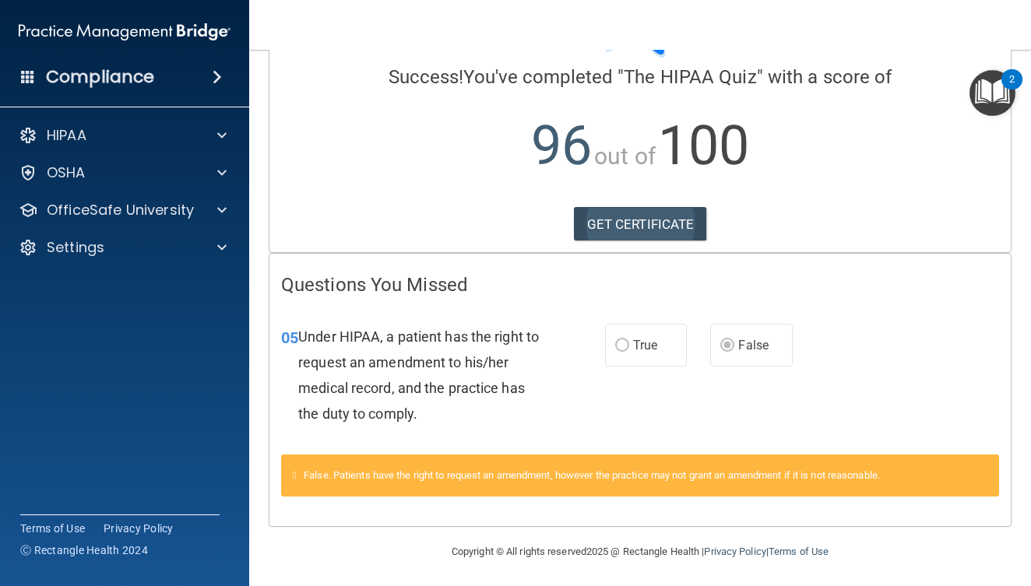
click at [633, 231] on link "GET CERTIFICATE" at bounding box center [640, 224] width 133 height 34
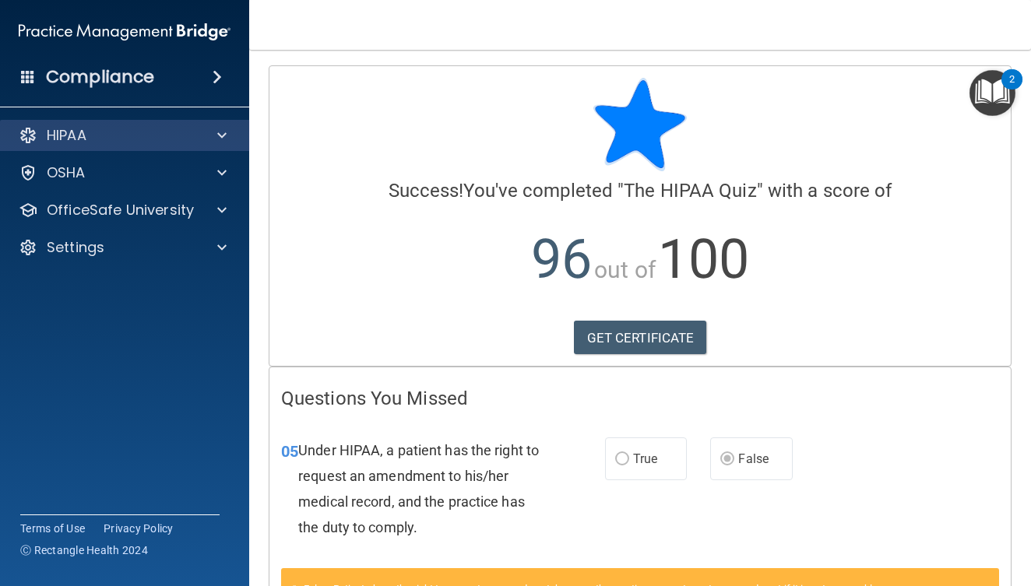
click at [221, 134] on span at bounding box center [221, 135] width 9 height 19
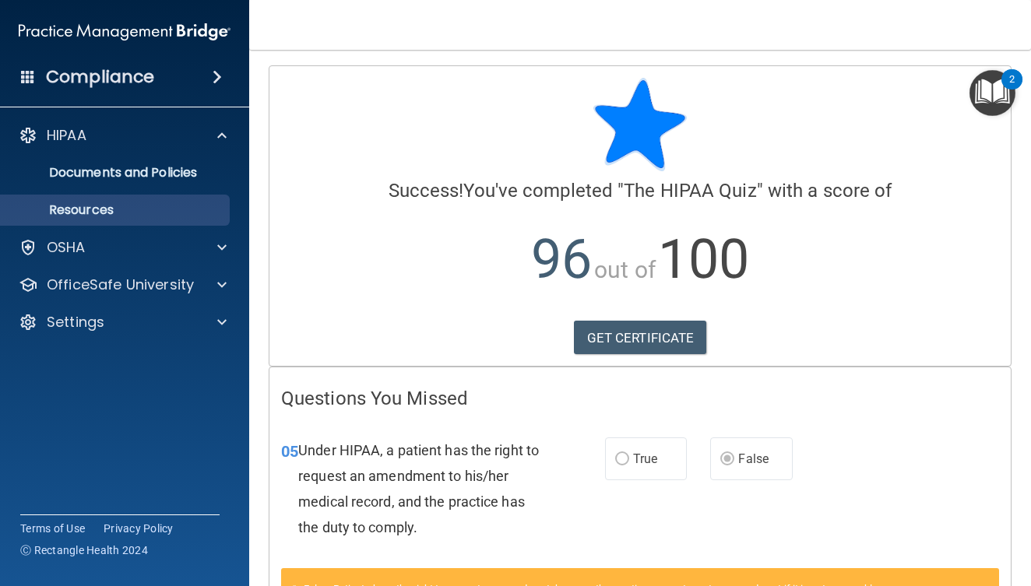
click at [181, 201] on link "Resources" at bounding box center [106, 210] width 245 height 31
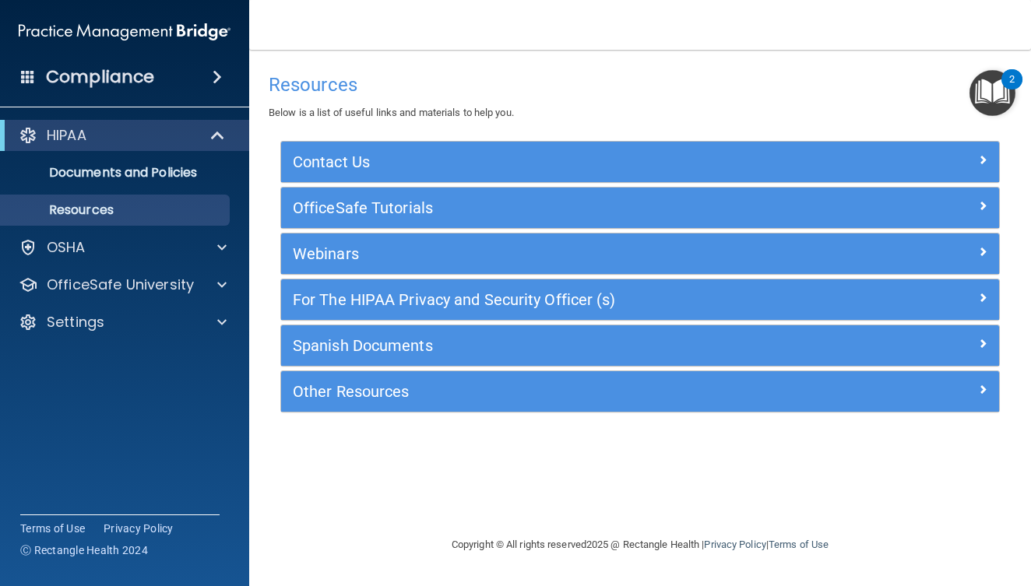
click at [995, 95] on img "Open Resource Center, 2 new notifications" at bounding box center [993, 93] width 46 height 46
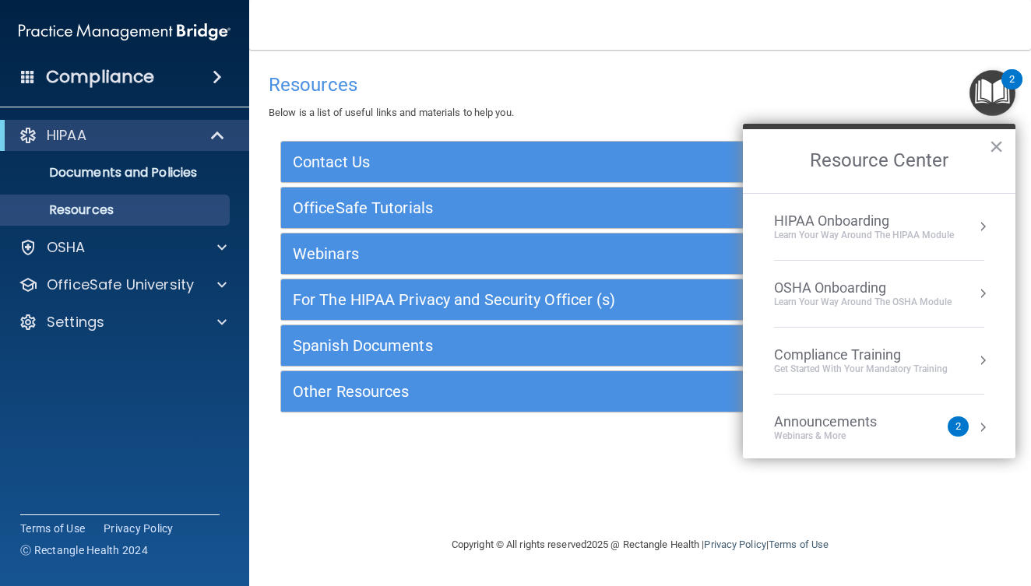
click at [857, 226] on div "HIPAA Onboarding" at bounding box center [864, 221] width 180 height 17
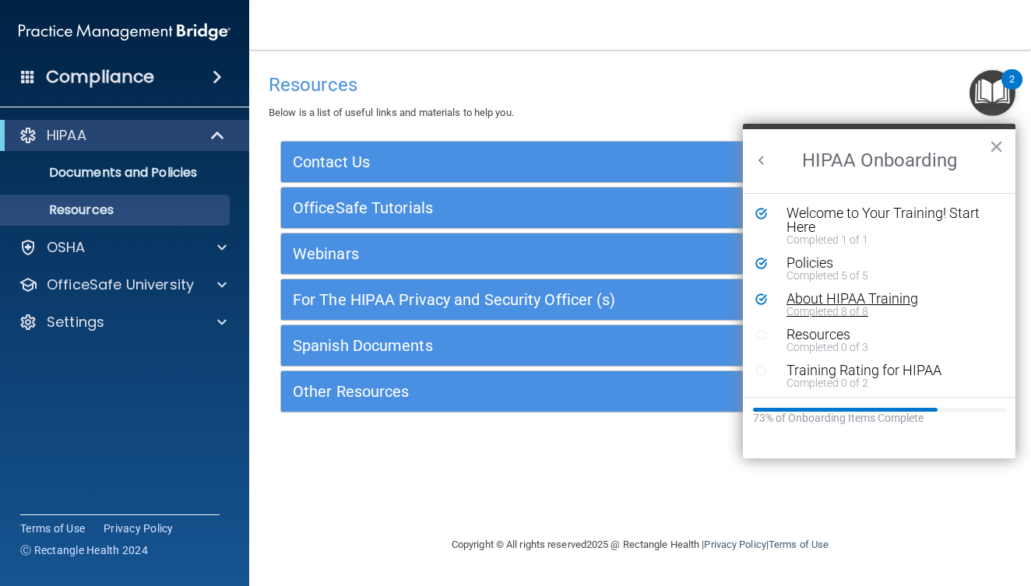
scroll to position [2, 0]
click at [833, 333] on div "Resources" at bounding box center [885, 333] width 197 height 14
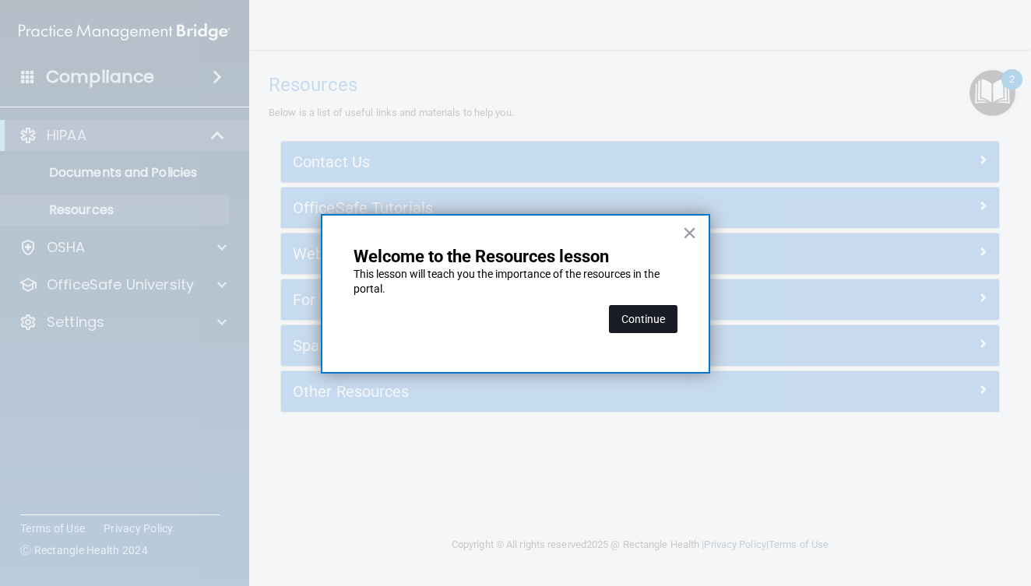
click at [644, 313] on button "Continue" at bounding box center [643, 319] width 69 height 28
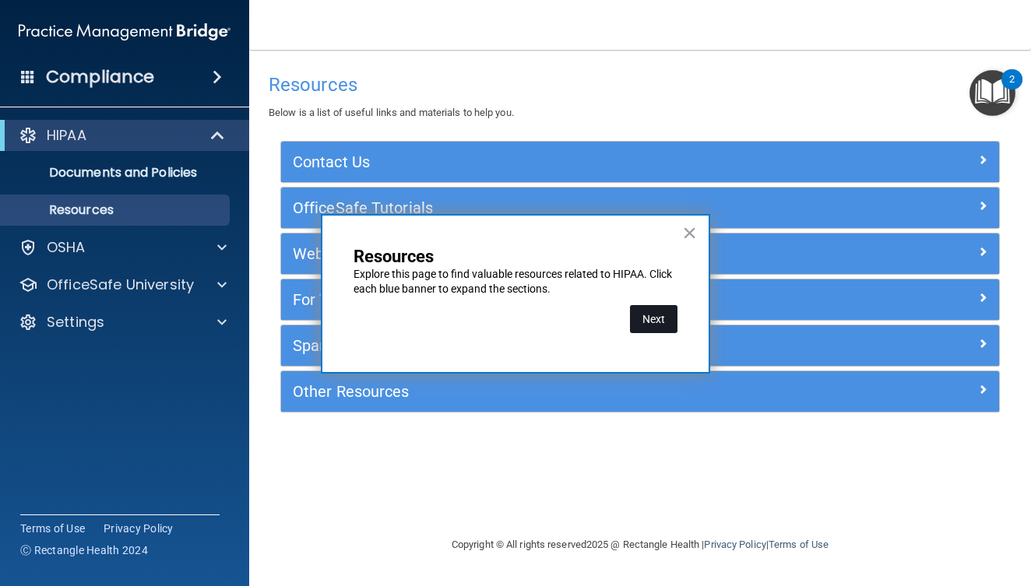
click at [644, 313] on button "Next" at bounding box center [654, 319] width 48 height 28
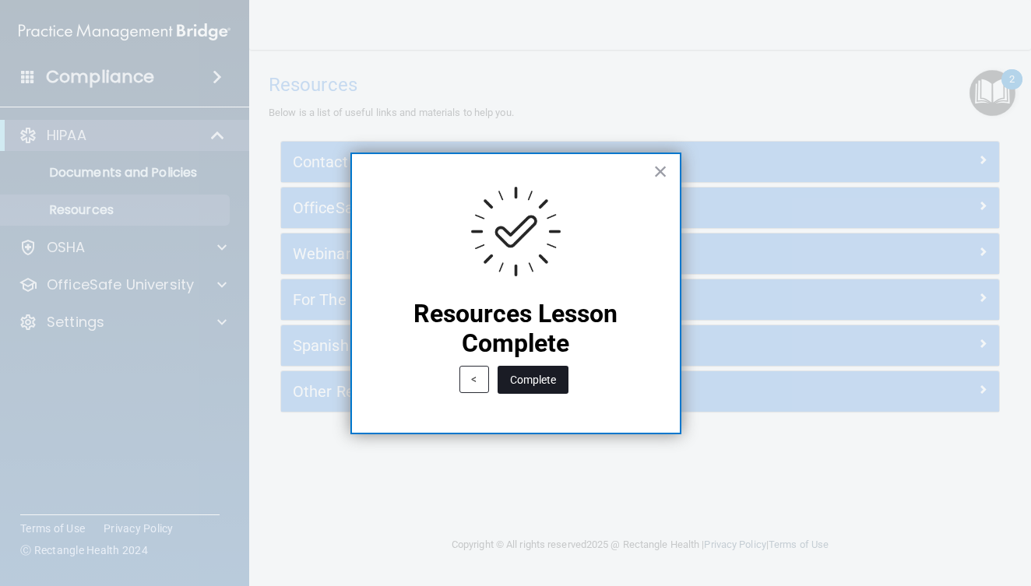
click at [555, 385] on button "Complete" at bounding box center [533, 380] width 71 height 28
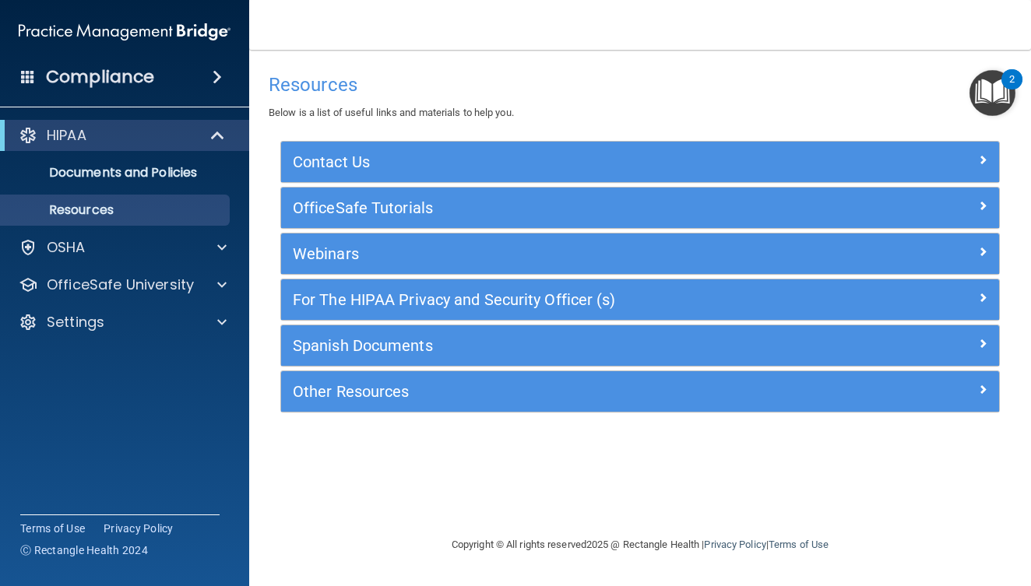
click at [996, 99] on img "Open Resource Center, 2 new notifications" at bounding box center [993, 93] width 46 height 46
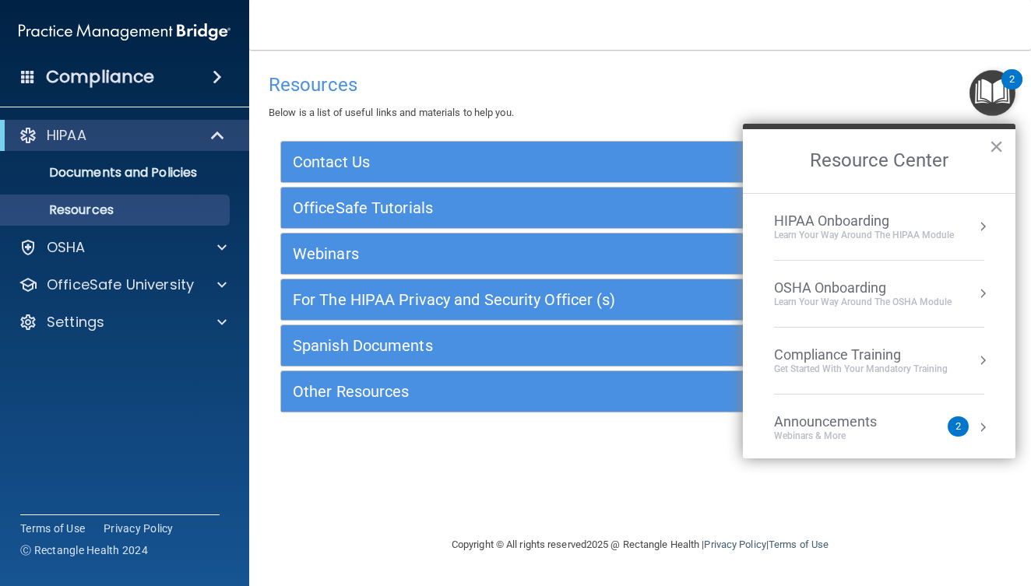
click at [894, 232] on div "Learn Your Way around the HIPAA module" at bounding box center [864, 235] width 180 height 13
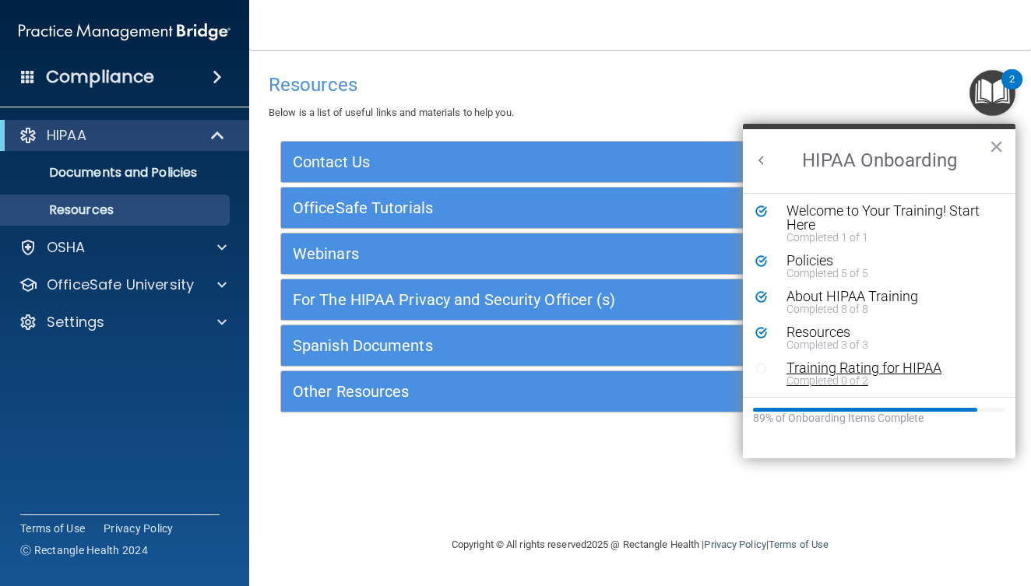
click at [837, 364] on div "Training Rating for HIPAA" at bounding box center [885, 368] width 197 height 14
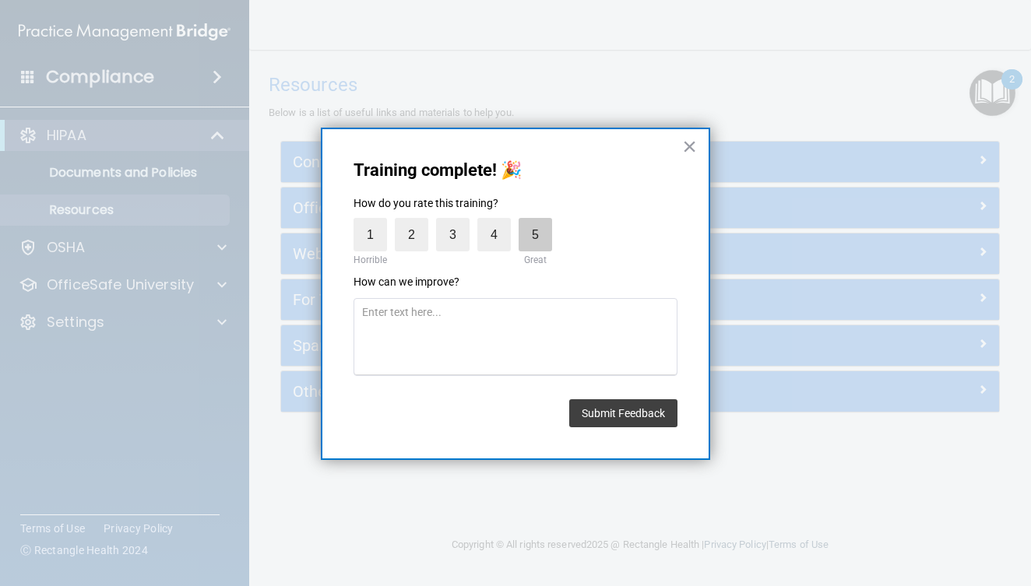
click at [533, 229] on label "5" at bounding box center [535, 234] width 33 height 33
click at [499, 222] on input "5" at bounding box center [499, 222] width 0 height 0
click at [638, 416] on button "Submit Feedback" at bounding box center [623, 414] width 108 height 28
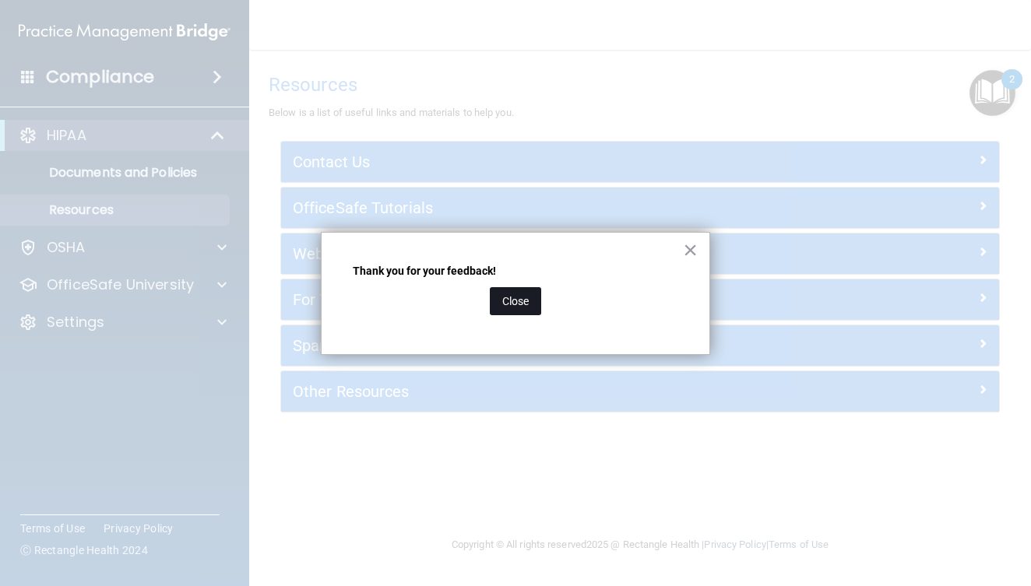
click at [535, 312] on button "Close" at bounding box center [515, 301] width 51 height 28
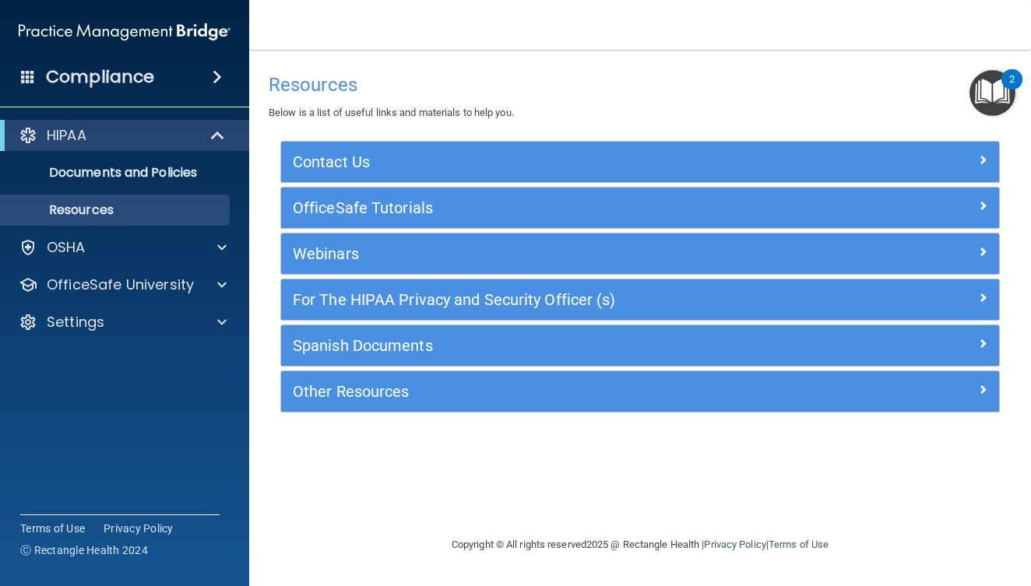
click at [982, 97] on img "Open Resource Center, 2 new notifications" at bounding box center [993, 93] width 46 height 46
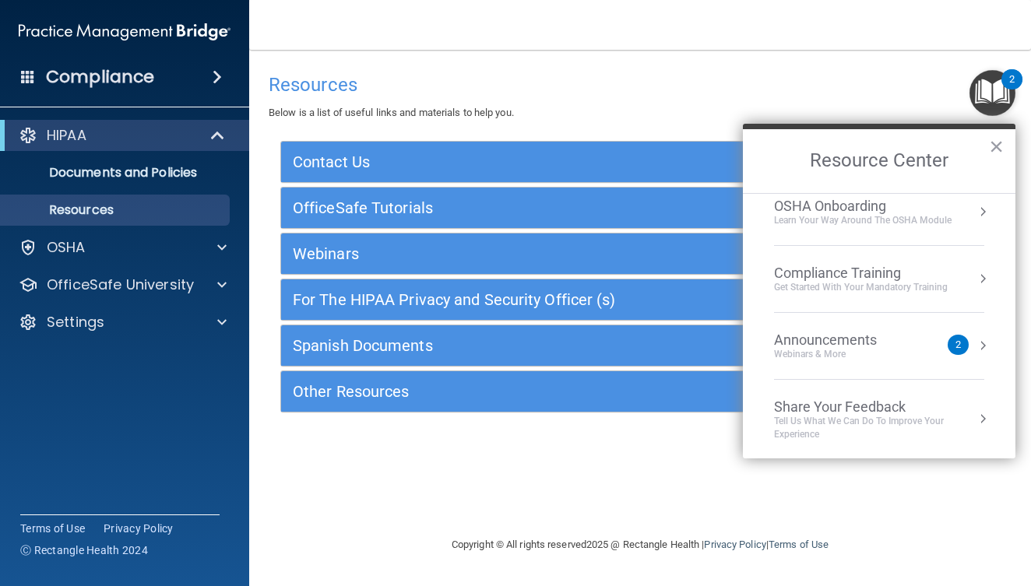
scroll to position [0, 0]
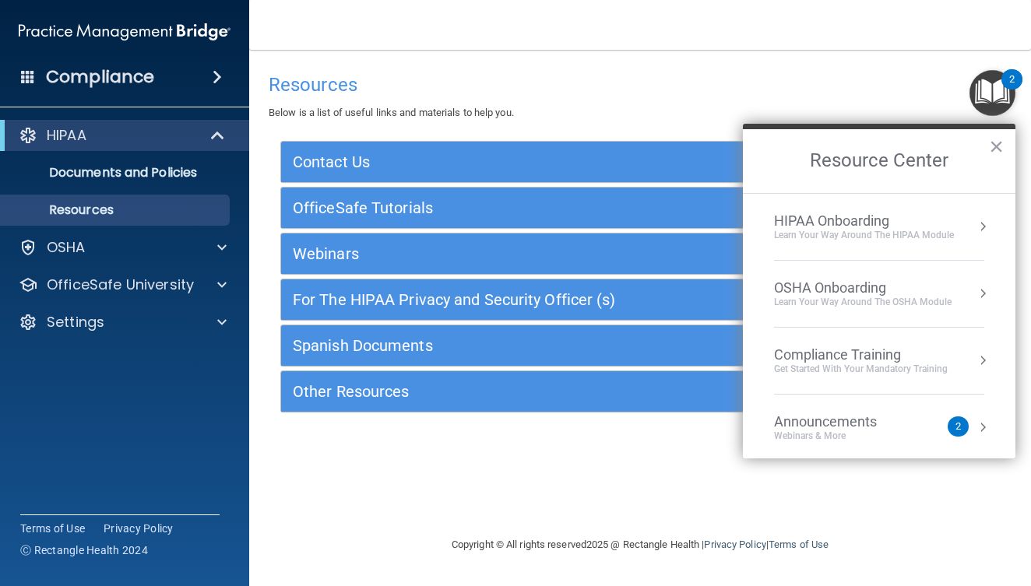
click at [916, 353] on div "Compliance Training" at bounding box center [861, 355] width 174 height 17
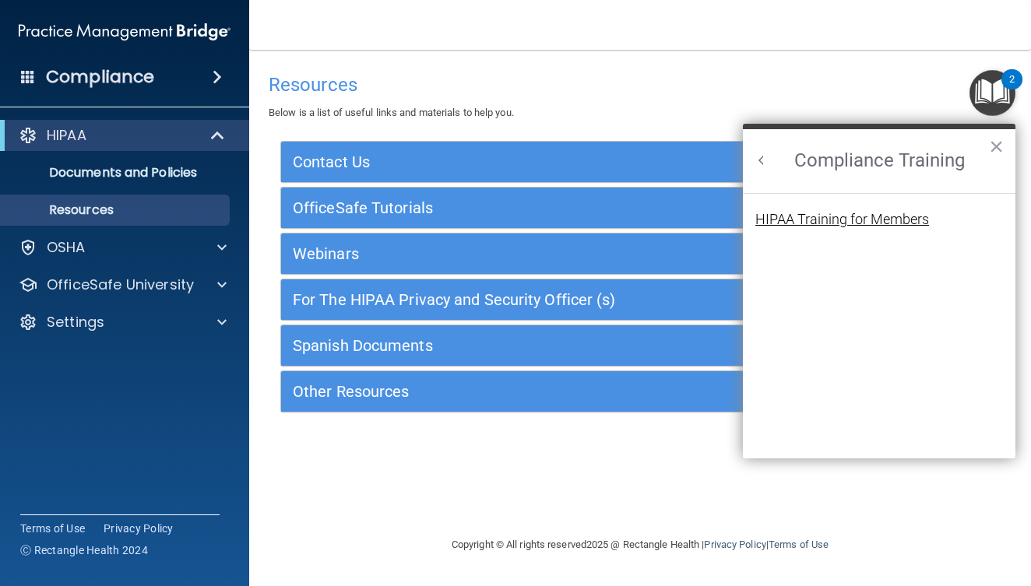
click at [872, 224] on div "HIPAA Training for Members" at bounding box center [842, 220] width 174 height 14
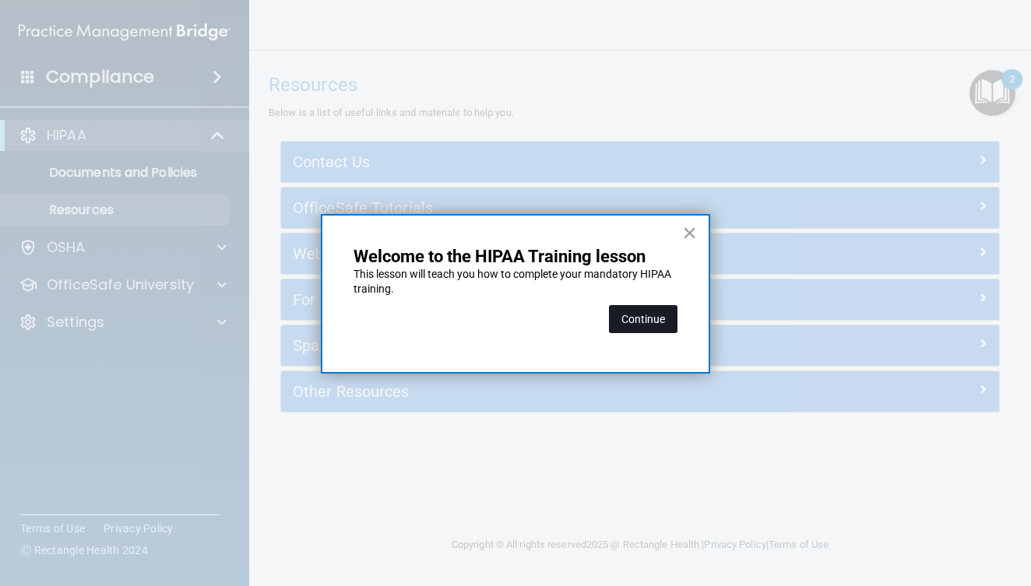
click at [656, 315] on button "Continue" at bounding box center [643, 319] width 69 height 28
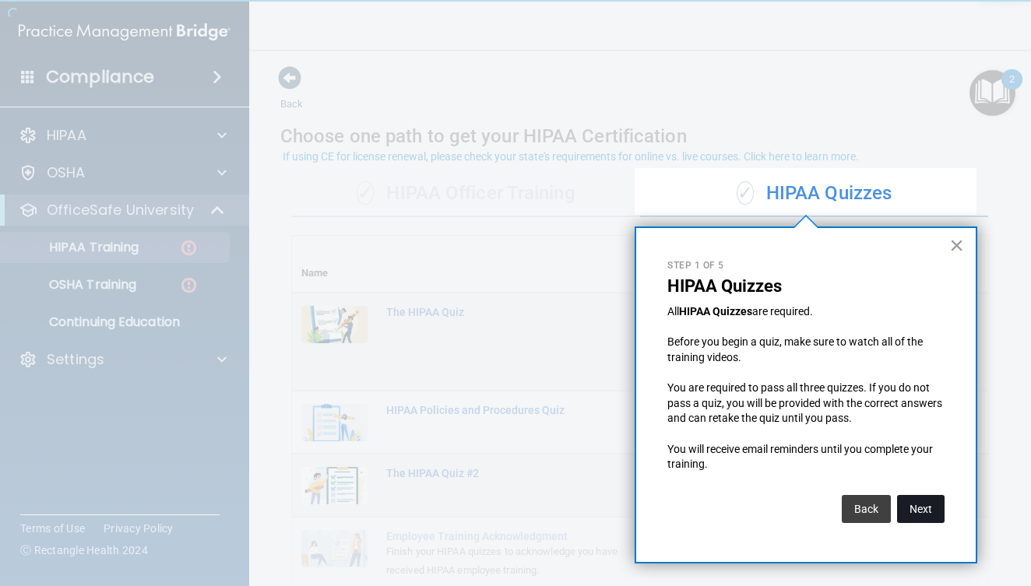
click at [933, 501] on button "Next" at bounding box center [921, 509] width 48 height 28
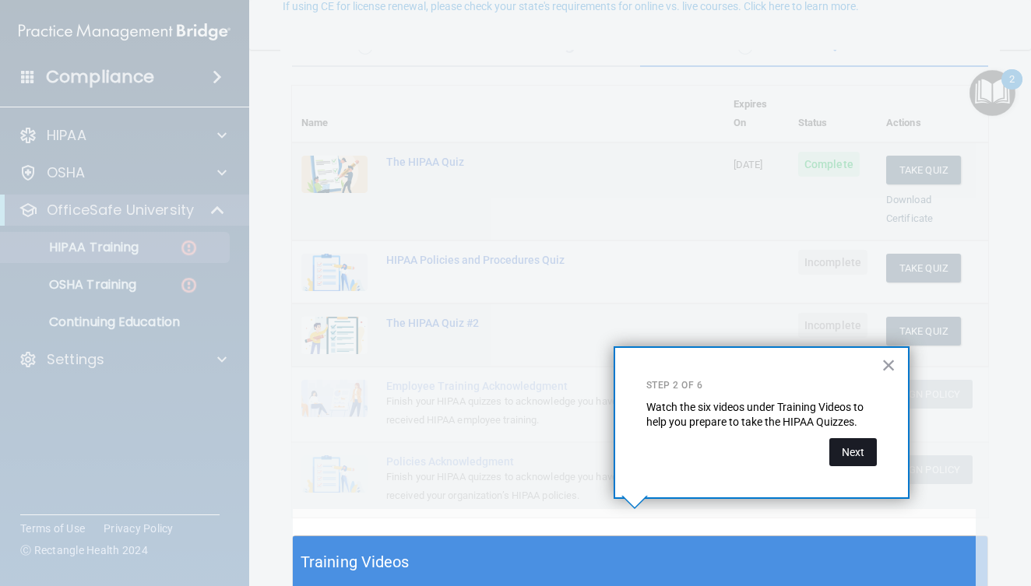
click at [875, 451] on button "Next" at bounding box center [853, 452] width 48 height 28
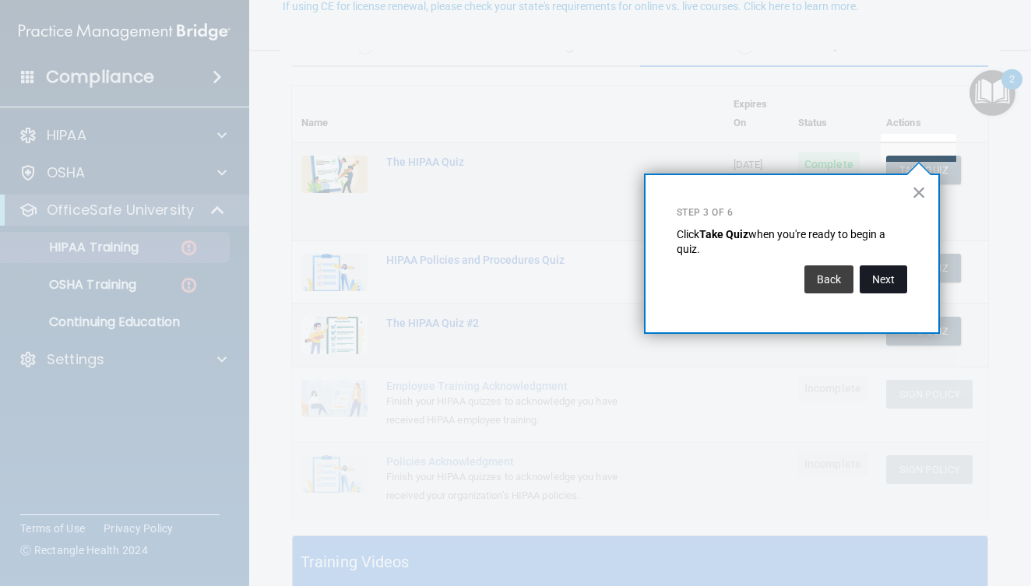
click at [899, 283] on button "Next" at bounding box center [884, 280] width 48 height 28
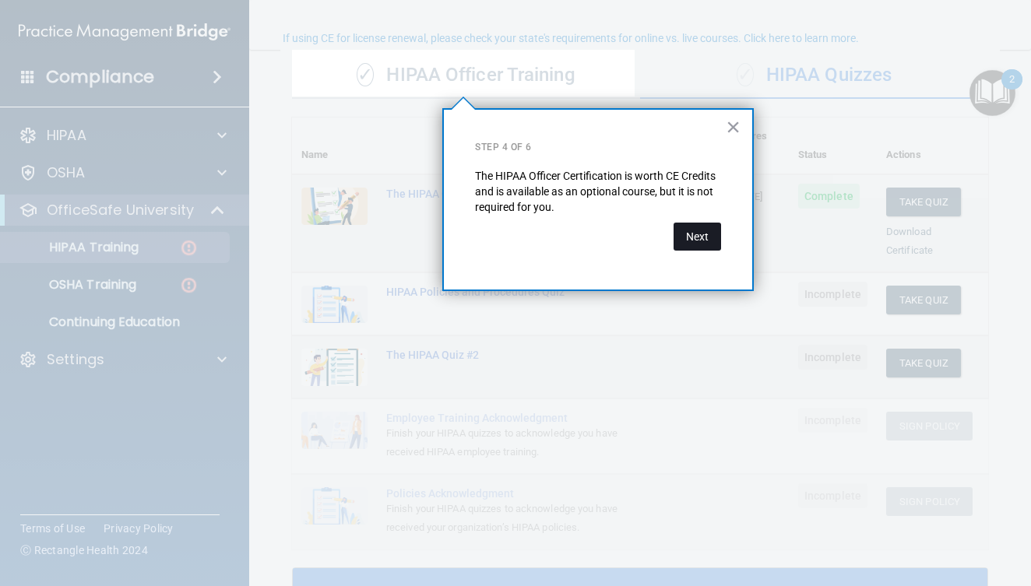
click at [699, 238] on button "Next" at bounding box center [698, 237] width 48 height 28
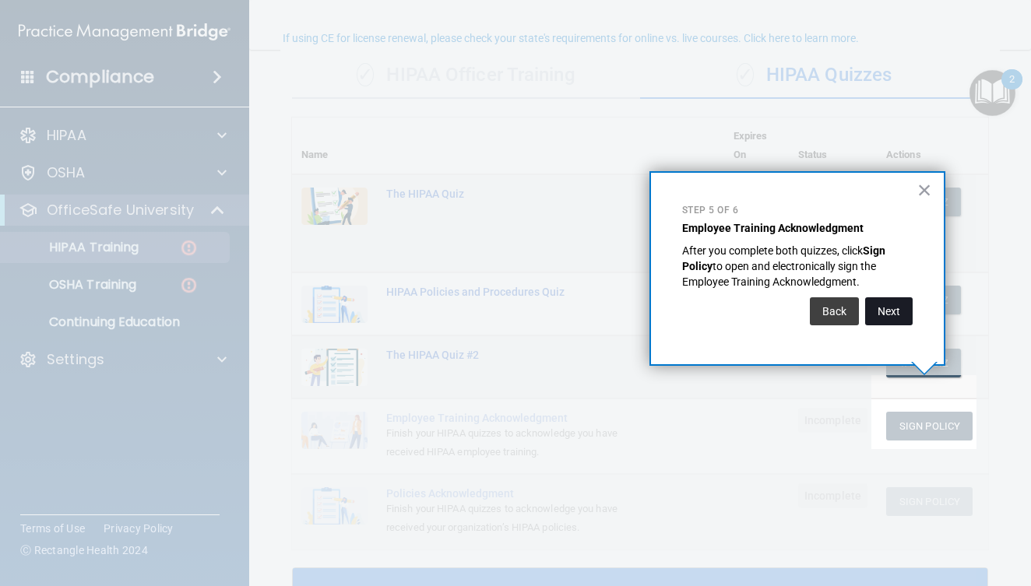
click at [903, 311] on button "Next" at bounding box center [889, 312] width 48 height 28
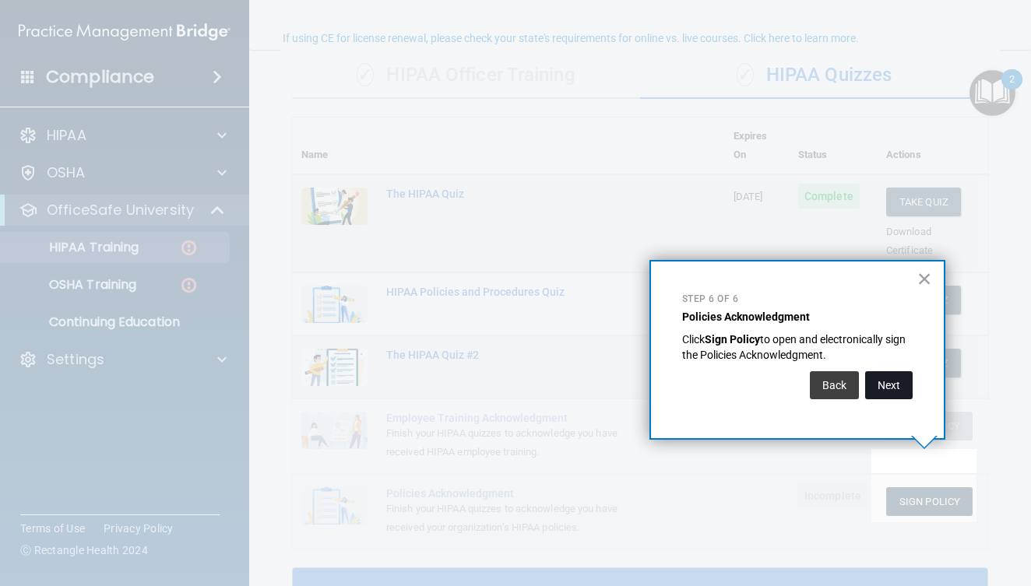
click at [893, 378] on button "Next" at bounding box center [889, 385] width 48 height 28
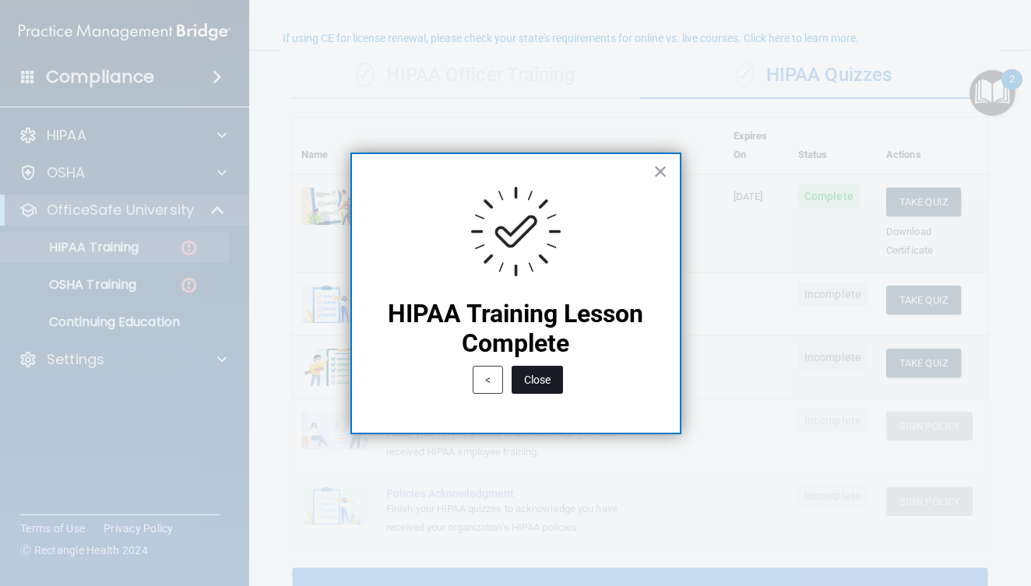
click at [533, 380] on button "Close" at bounding box center [537, 380] width 51 height 28
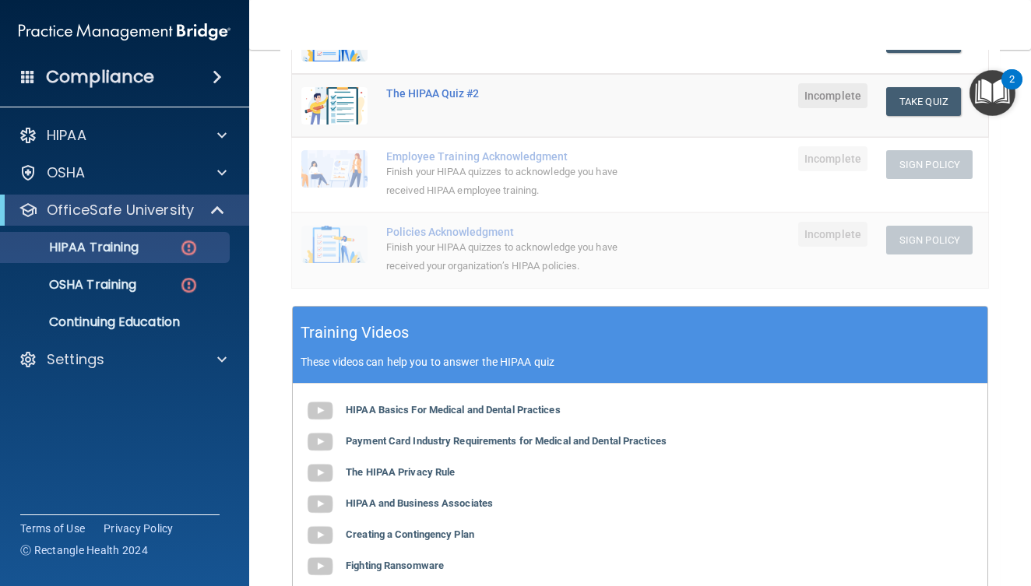
scroll to position [412, 0]
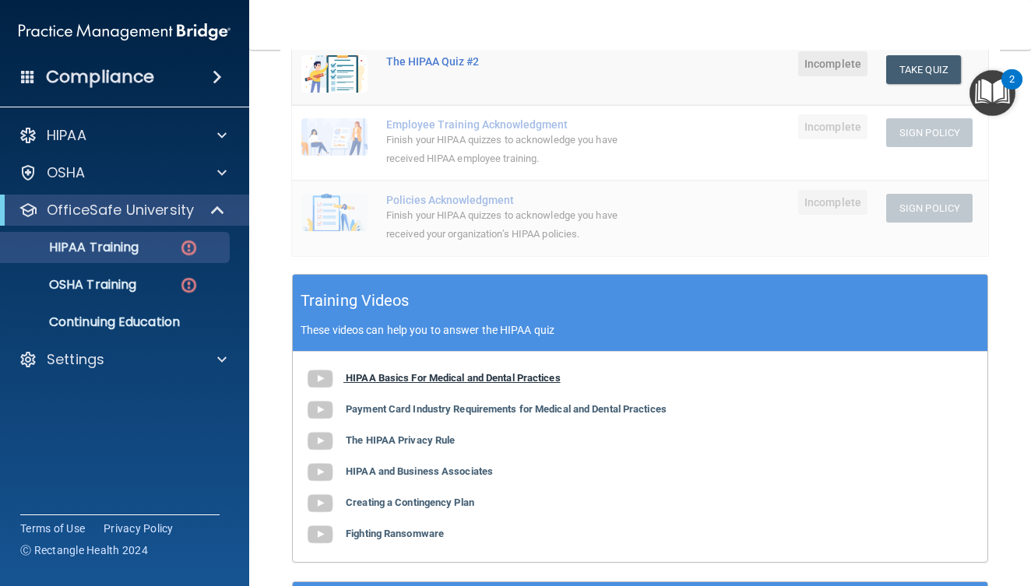
click at [371, 372] on b "HIPAA Basics For Medical and Dental Practices" at bounding box center [453, 378] width 215 height 12
click at [456, 403] on b "Payment Card Industry Requirements for Medical and Dental Practices" at bounding box center [506, 409] width 321 height 12
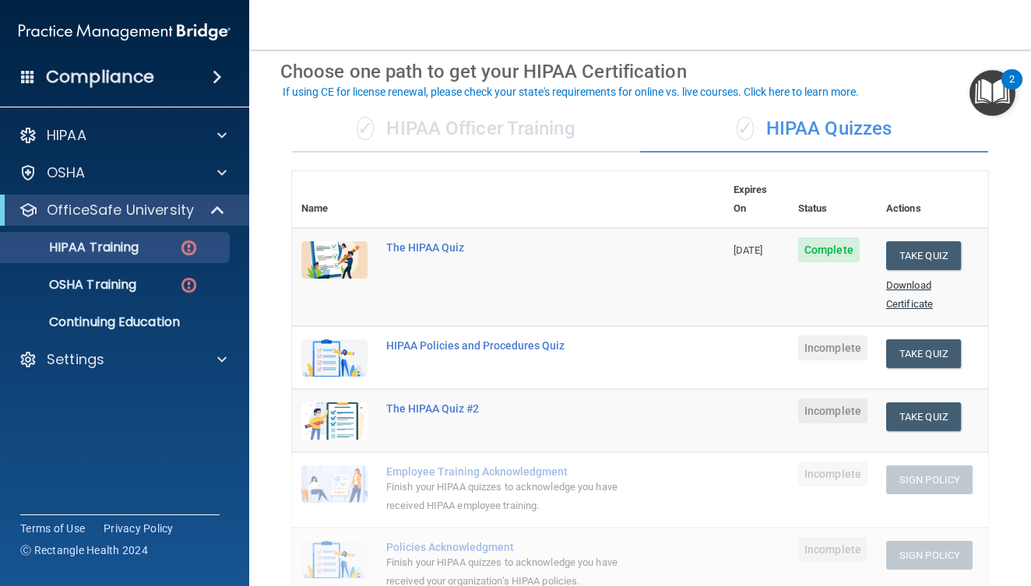
click at [902, 280] on link "Download Certificate" at bounding box center [909, 295] width 47 height 30
click at [908, 340] on button "Take Quiz" at bounding box center [923, 354] width 75 height 29
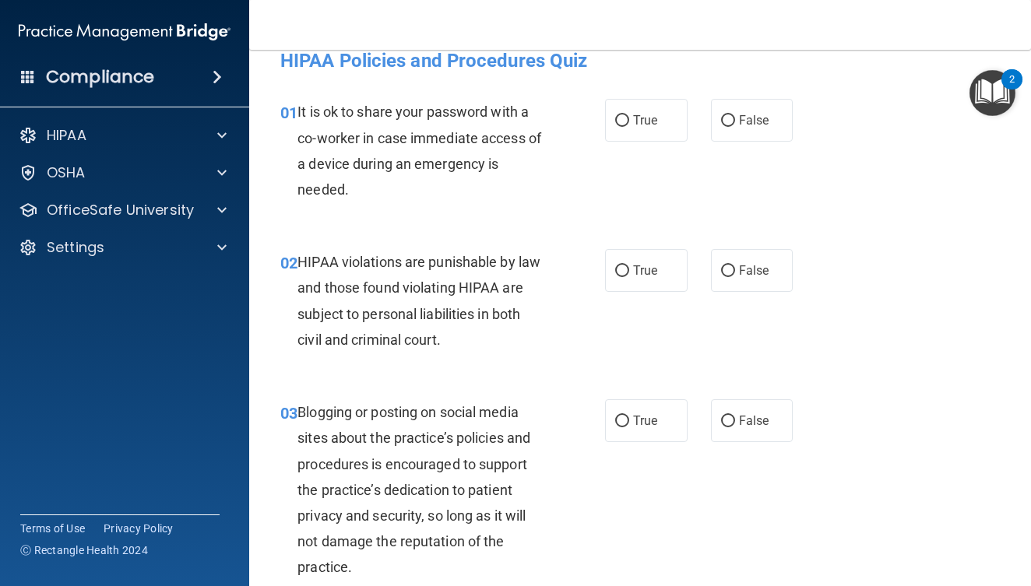
scroll to position [46, 0]
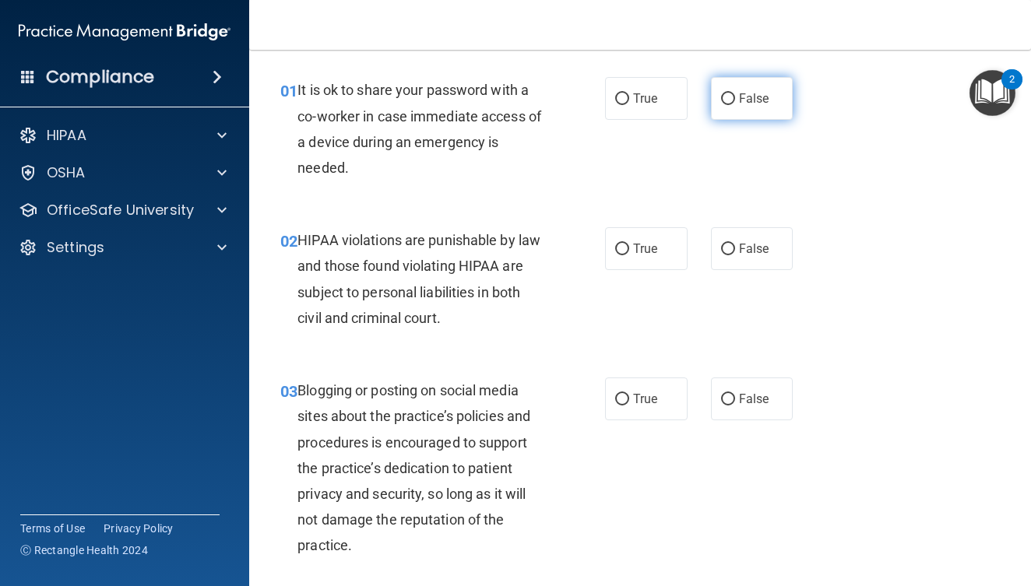
click at [752, 95] on span "False" at bounding box center [754, 98] width 30 height 15
click at [735, 95] on input "False" at bounding box center [728, 99] width 14 height 12
radio input "true"
click at [654, 250] on label "True" at bounding box center [646, 248] width 83 height 43
click at [629, 250] on input "True" at bounding box center [622, 250] width 14 height 12
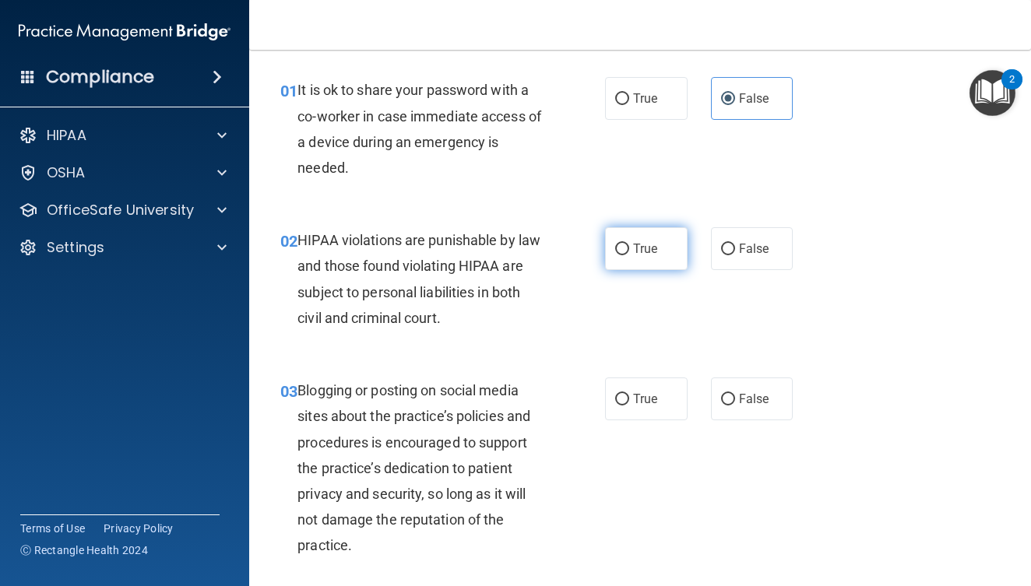
radio input "true"
click at [733, 419] on div "03 Blogging or posting on social media sites about the practice’s policies and …" at bounding box center [640, 472] width 743 height 228
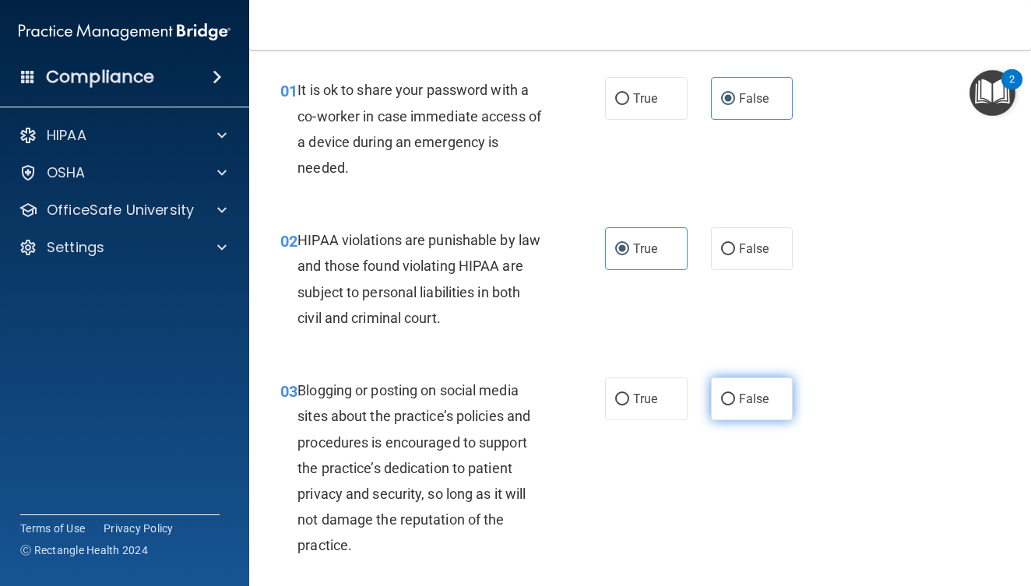
click at [720, 388] on label "False" at bounding box center [752, 399] width 83 height 43
click at [721, 394] on input "False" at bounding box center [728, 400] width 14 height 12
radio input "true"
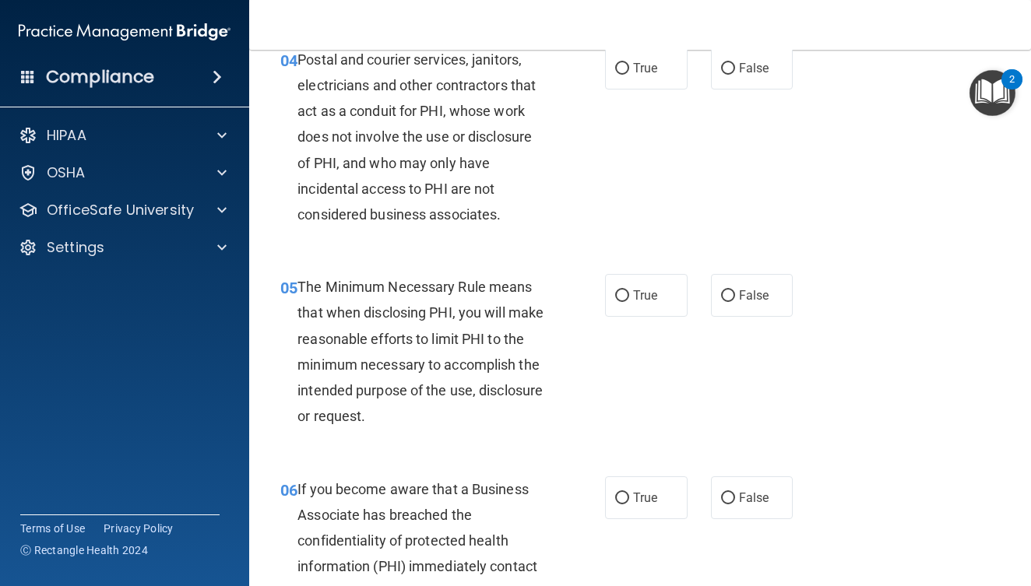
scroll to position [602, 0]
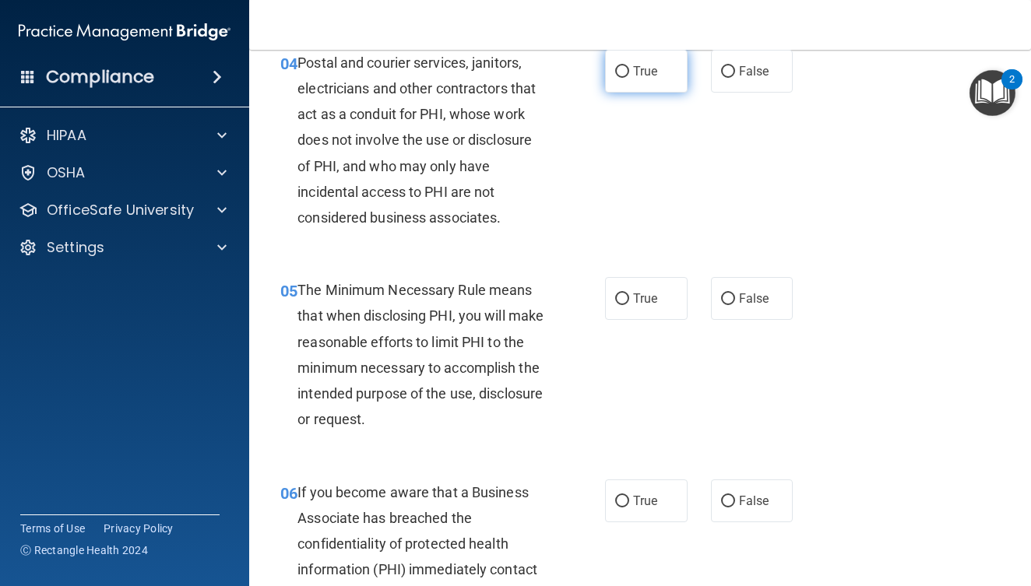
click at [632, 84] on label "True" at bounding box center [646, 71] width 83 height 43
click at [629, 78] on input "True" at bounding box center [622, 72] width 14 height 12
radio input "true"
click at [629, 310] on label "True" at bounding box center [646, 298] width 83 height 43
click at [629, 305] on input "True" at bounding box center [622, 300] width 14 height 12
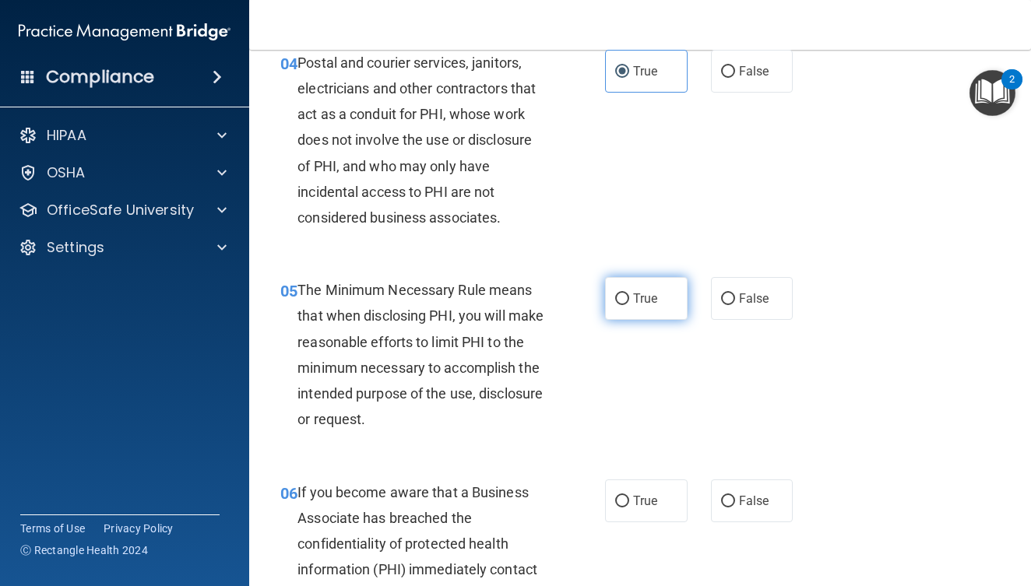
radio input "true"
click at [630, 483] on label "True" at bounding box center [646, 501] width 83 height 43
click at [629, 496] on input "True" at bounding box center [622, 502] width 14 height 12
radio input "true"
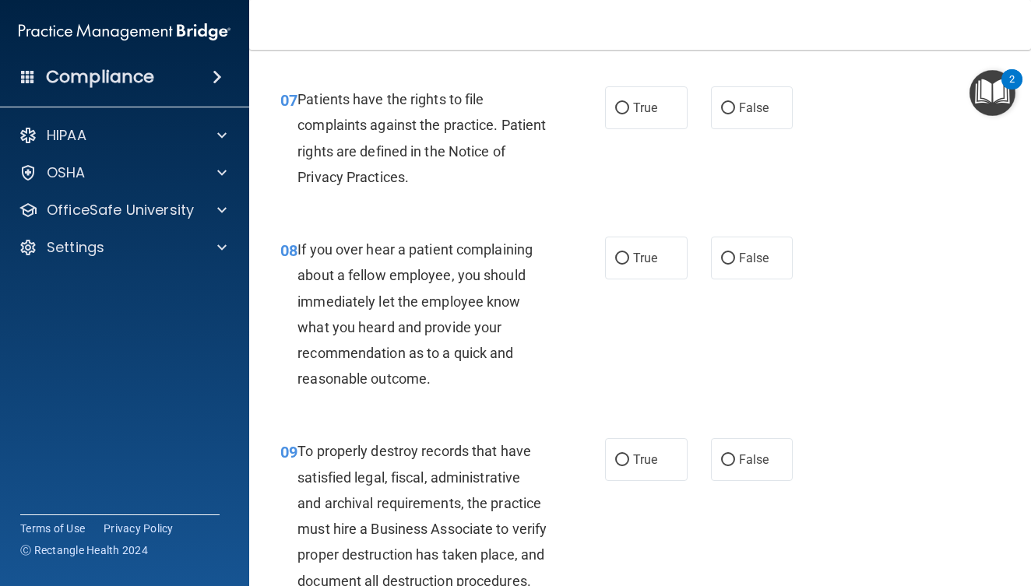
scroll to position [1255, 0]
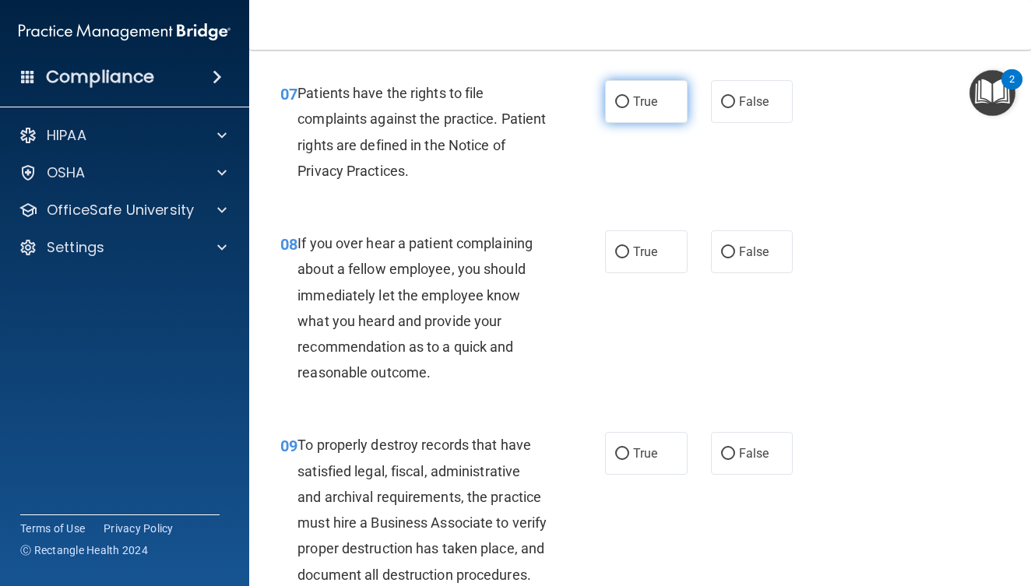
click at [665, 107] on label "True" at bounding box center [646, 101] width 83 height 43
click at [629, 107] on input "True" at bounding box center [622, 103] width 14 height 12
radio input "true"
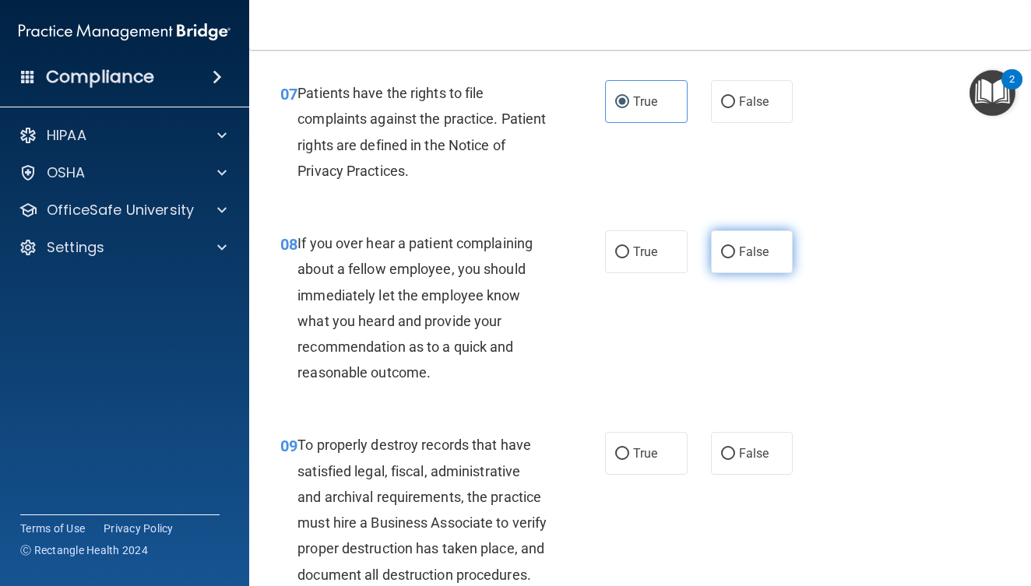
click at [731, 248] on label "False" at bounding box center [752, 252] width 83 height 43
click at [731, 248] on input "False" at bounding box center [728, 253] width 14 height 12
radio input "true"
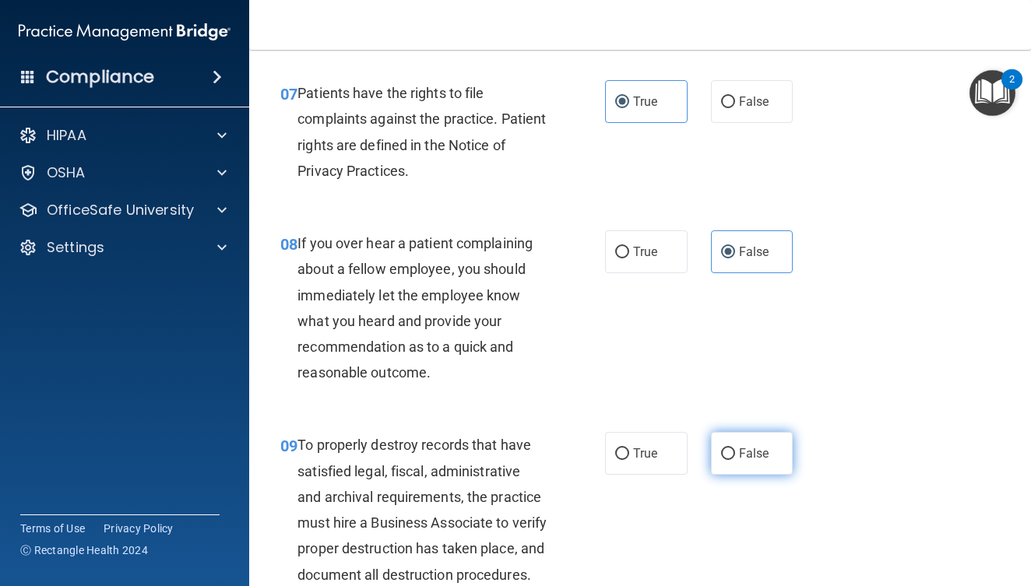
click at [726, 438] on label "False" at bounding box center [752, 453] width 83 height 43
click at [726, 449] on input "False" at bounding box center [728, 455] width 14 height 12
radio input "true"
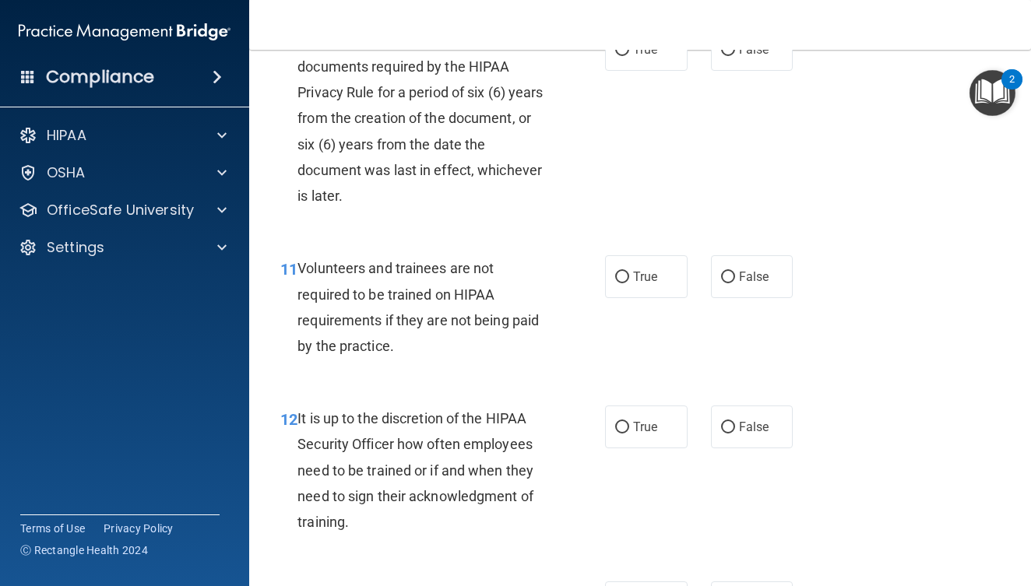
scroll to position [1858, 0]
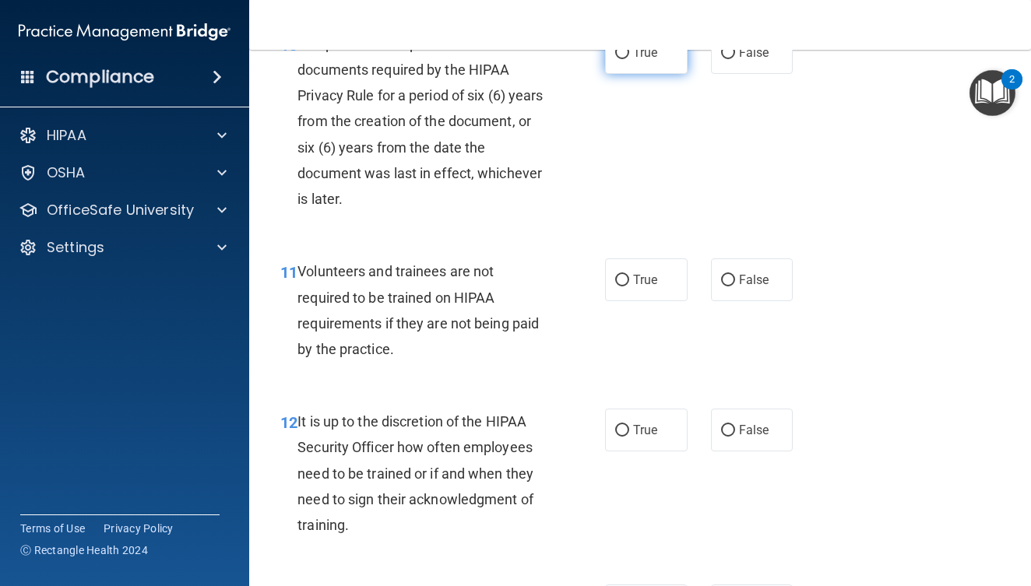
click at [642, 60] on span "True" at bounding box center [645, 52] width 24 height 15
click at [629, 59] on input "True" at bounding box center [622, 54] width 14 height 12
radio input "true"
click at [727, 286] on label "False" at bounding box center [752, 280] width 83 height 43
click at [727, 286] on input "False" at bounding box center [728, 281] width 14 height 12
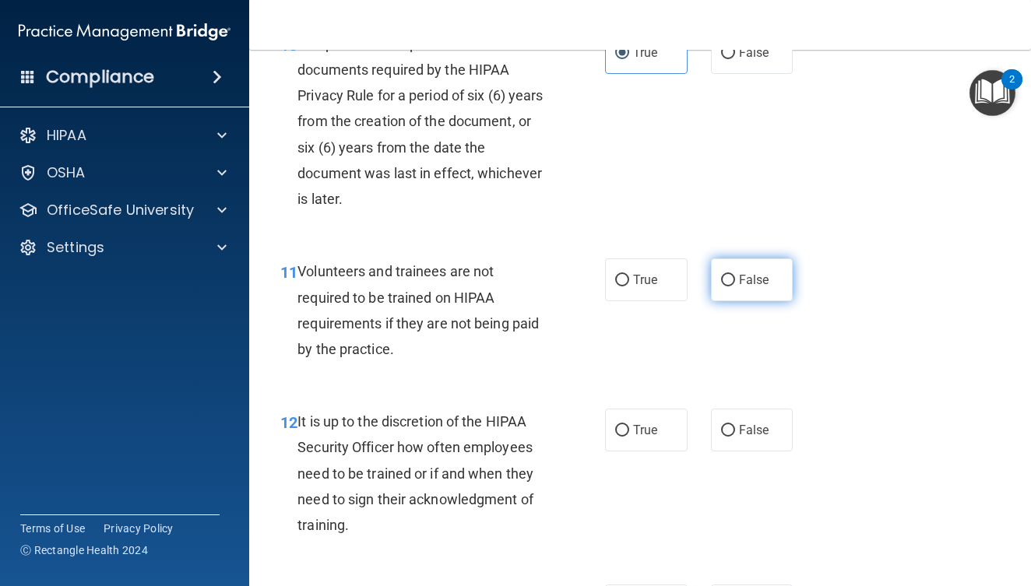
radio input "true"
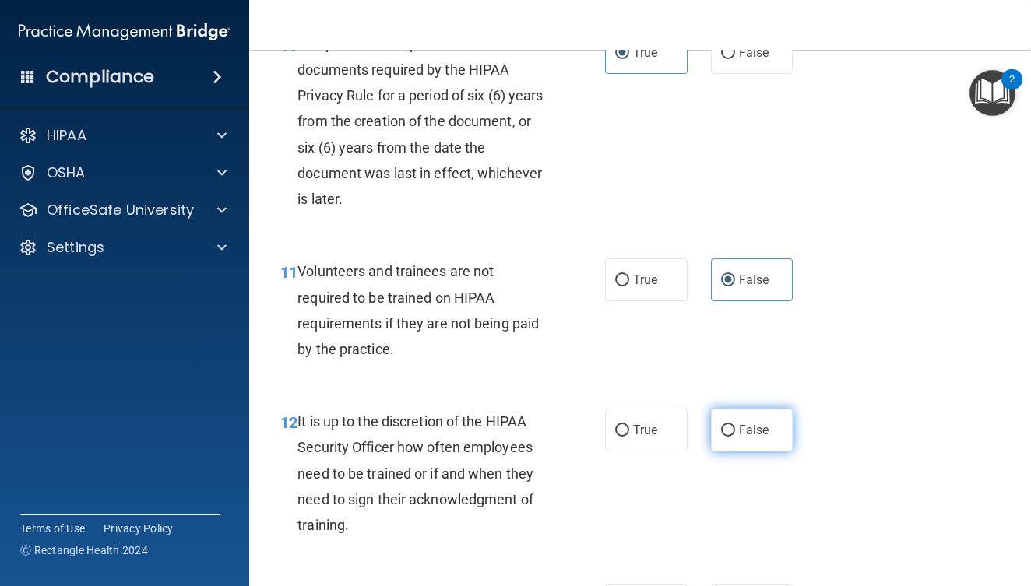
click at [723, 436] on label "False" at bounding box center [752, 430] width 83 height 43
click at [723, 436] on input "False" at bounding box center [728, 431] width 14 height 12
radio input "true"
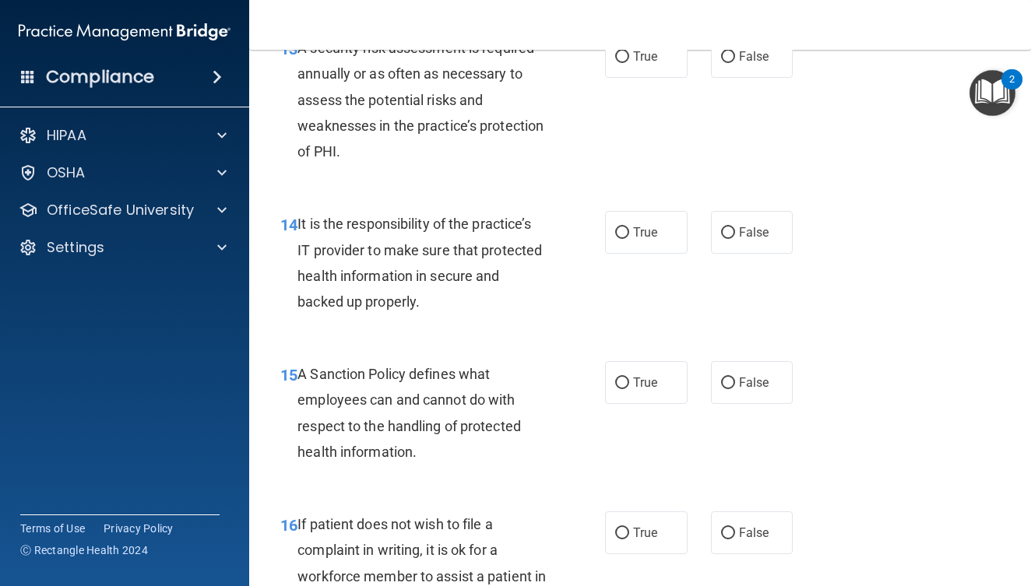
scroll to position [2411, 0]
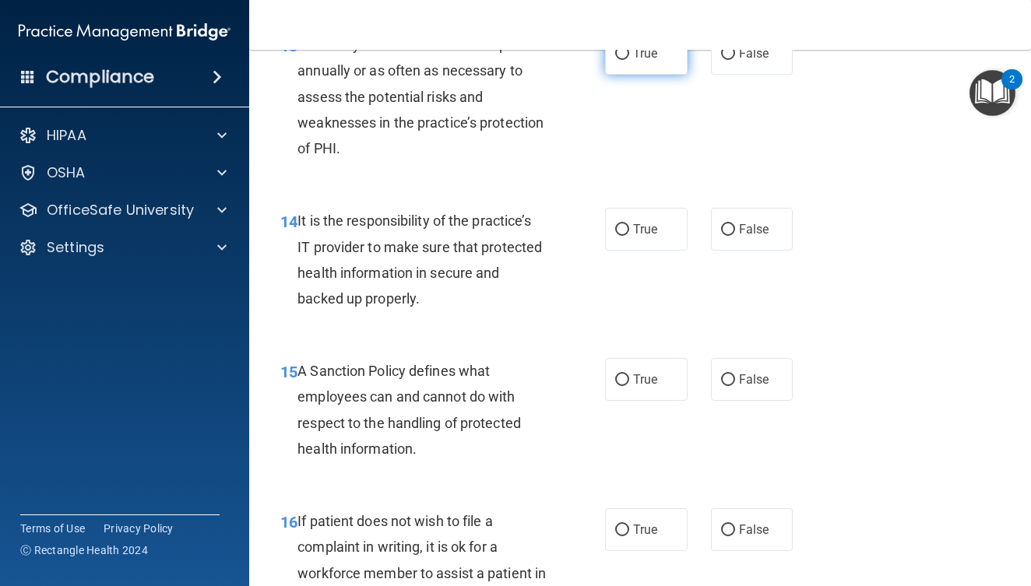
click at [628, 75] on label "True" at bounding box center [646, 53] width 83 height 43
click at [628, 60] on input "True" at bounding box center [622, 54] width 14 height 12
radio input "true"
click at [724, 236] on input "False" at bounding box center [728, 230] width 14 height 12
radio input "true"
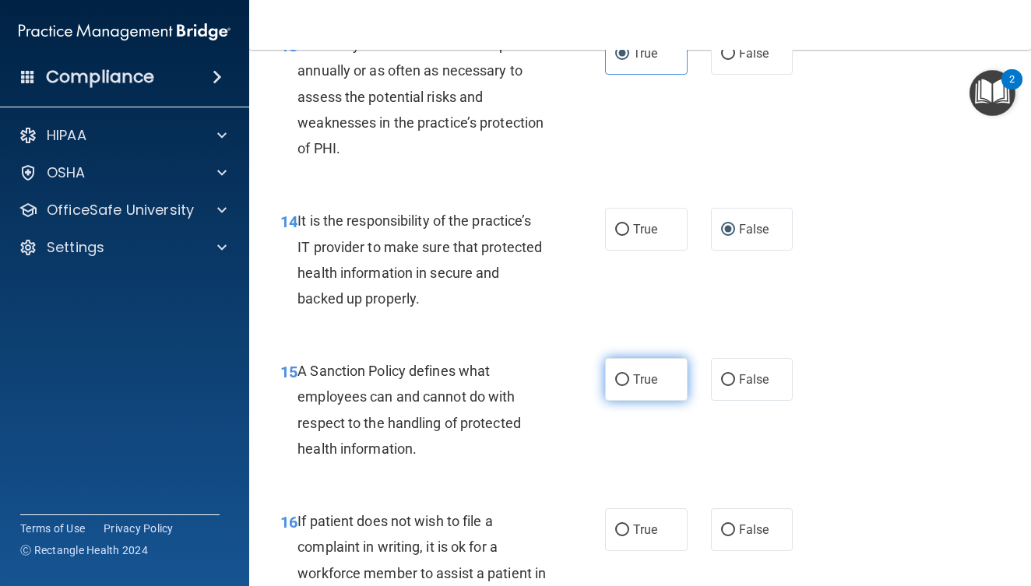
click at [653, 379] on label "True" at bounding box center [646, 379] width 83 height 43
click at [629, 379] on input "True" at bounding box center [622, 381] width 14 height 12
radio input "true"
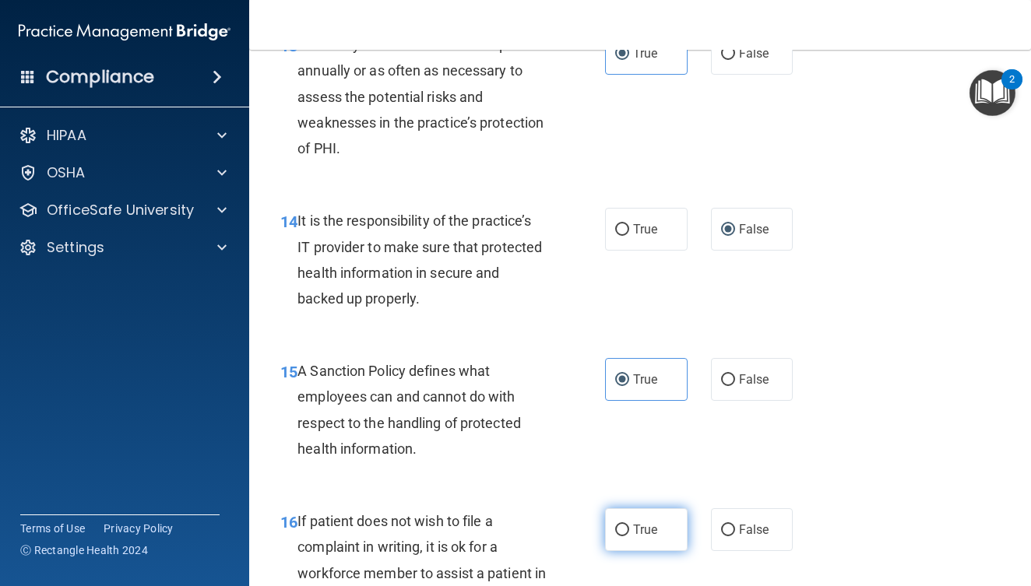
click at [650, 551] on label "True" at bounding box center [646, 530] width 83 height 43
click at [629, 537] on input "True" at bounding box center [622, 531] width 14 height 12
radio input "true"
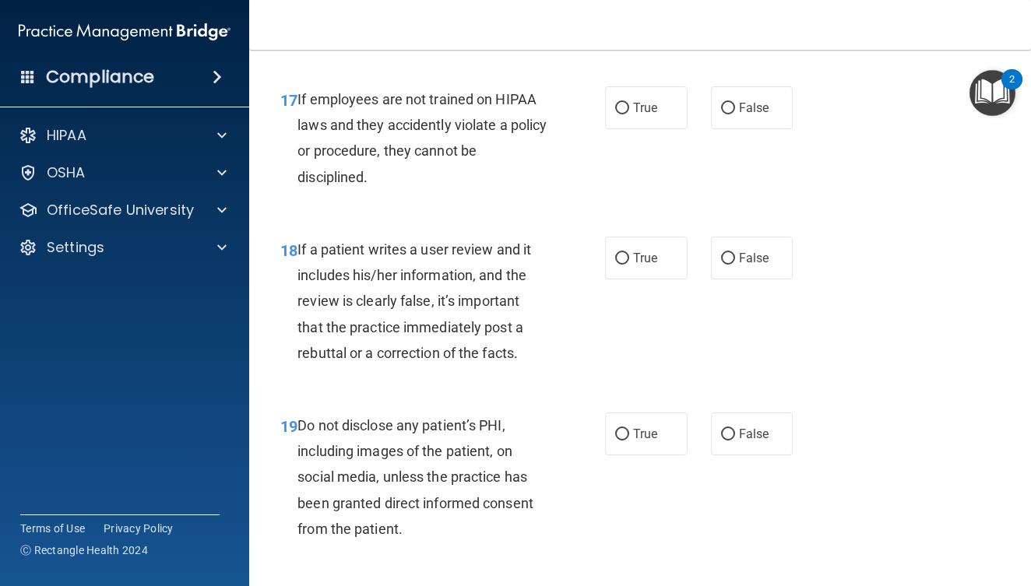
scroll to position [2987, 0]
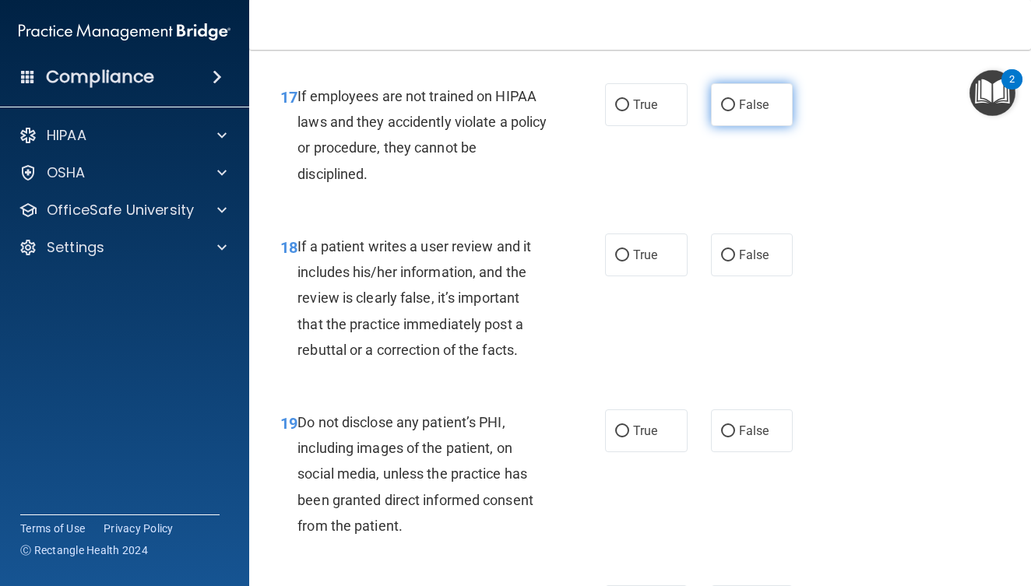
click at [717, 122] on label "False" at bounding box center [752, 104] width 83 height 43
click at [721, 111] on input "False" at bounding box center [728, 106] width 14 height 12
radio input "true"
click at [742, 276] on label "False" at bounding box center [752, 255] width 83 height 43
click at [735, 262] on input "False" at bounding box center [728, 256] width 14 height 12
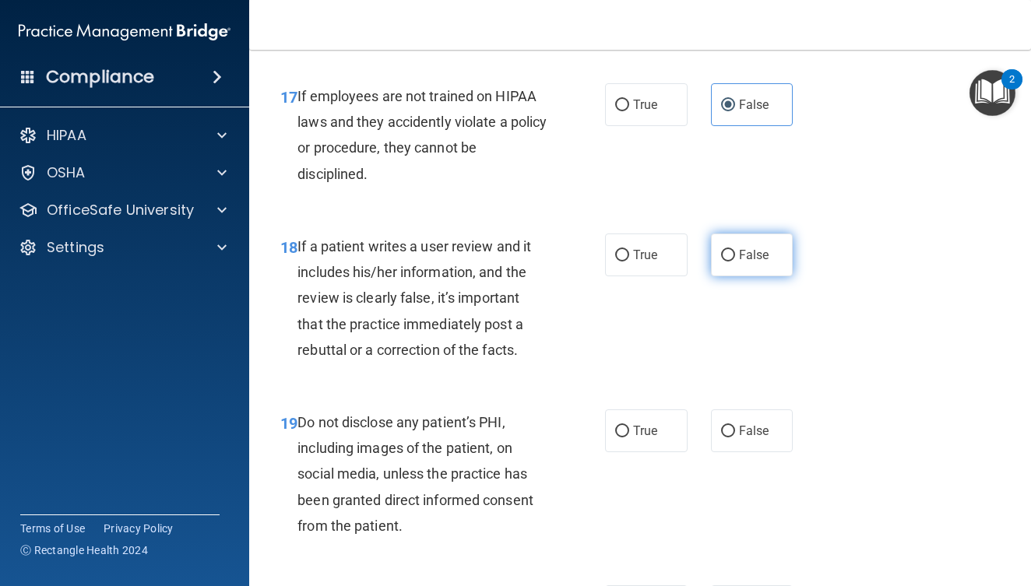
radio input "true"
click at [632, 425] on label "True" at bounding box center [646, 431] width 83 height 43
click at [629, 426] on input "True" at bounding box center [622, 432] width 14 height 12
radio input "true"
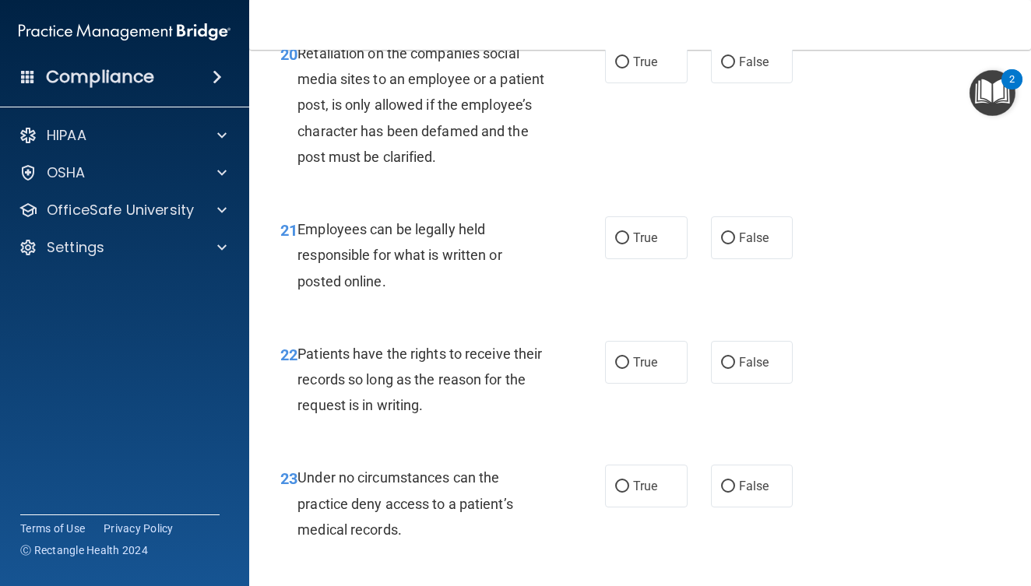
scroll to position [3535, 0]
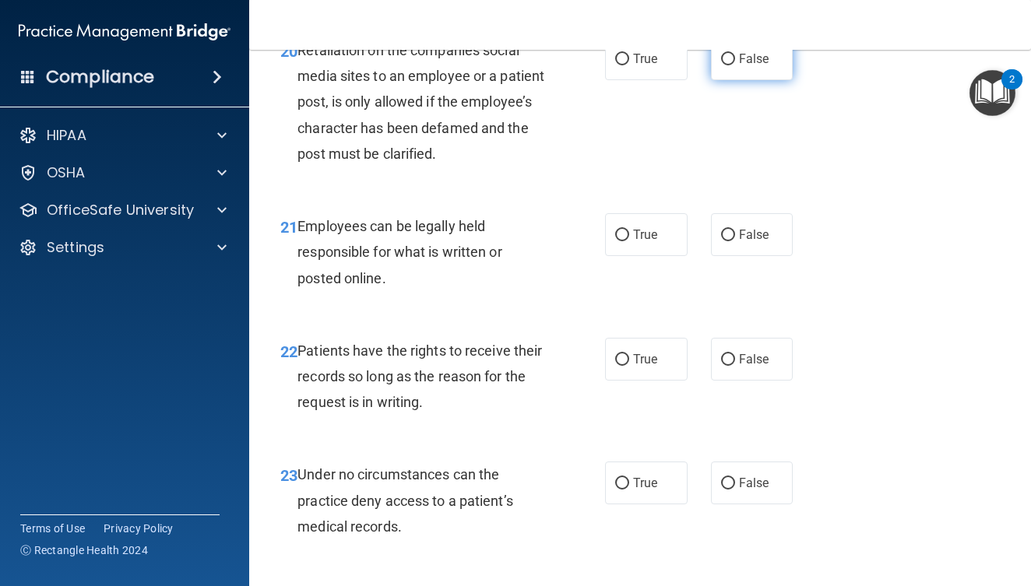
click at [745, 76] on label "False" at bounding box center [752, 58] width 83 height 43
click at [735, 65] on input "False" at bounding box center [728, 60] width 14 height 12
radio input "true"
click at [662, 256] on label "True" at bounding box center [646, 234] width 83 height 43
click at [629, 241] on input "True" at bounding box center [622, 236] width 14 height 12
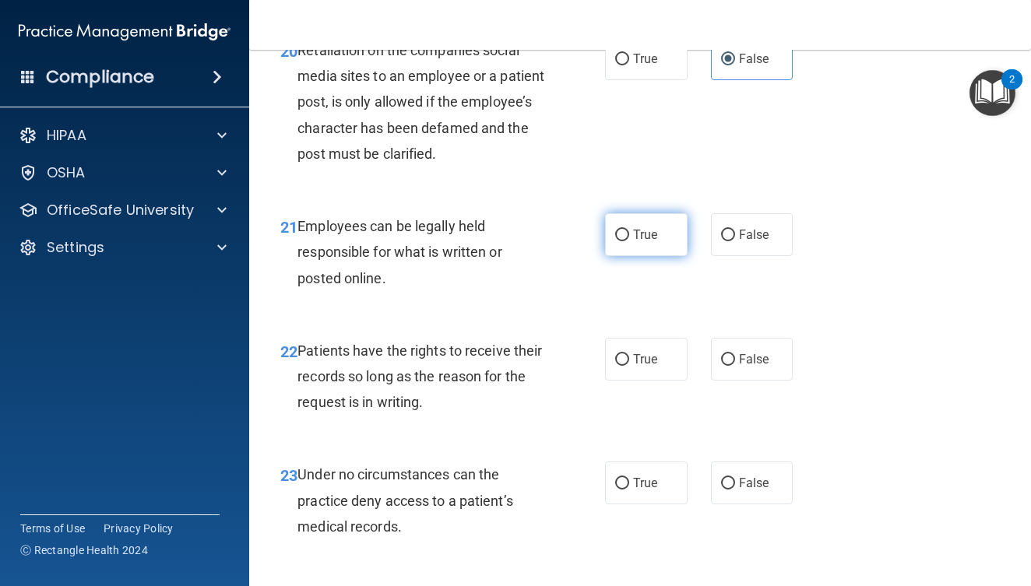
radio input "true"
click at [741, 381] on label "False" at bounding box center [752, 359] width 83 height 43
click at [735, 366] on input "False" at bounding box center [728, 360] width 14 height 12
radio input "true"
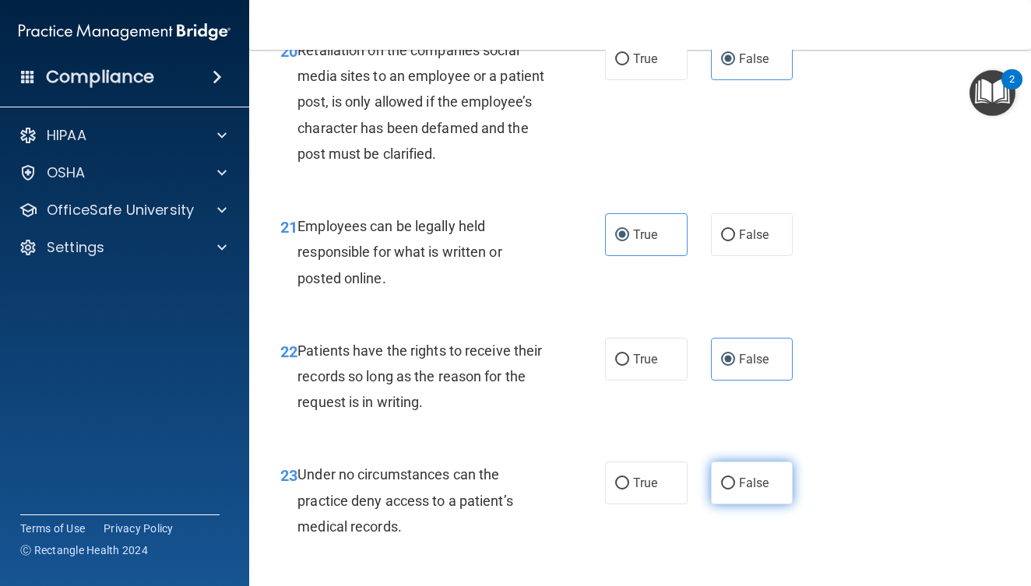
click at [723, 490] on input "False" at bounding box center [728, 484] width 14 height 12
radio input "true"
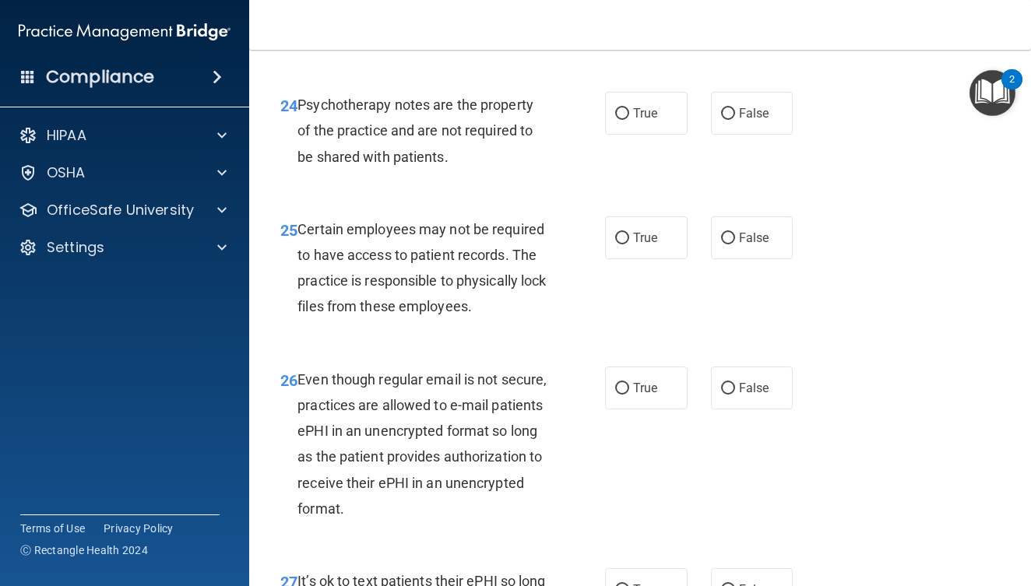
scroll to position [4033, 0]
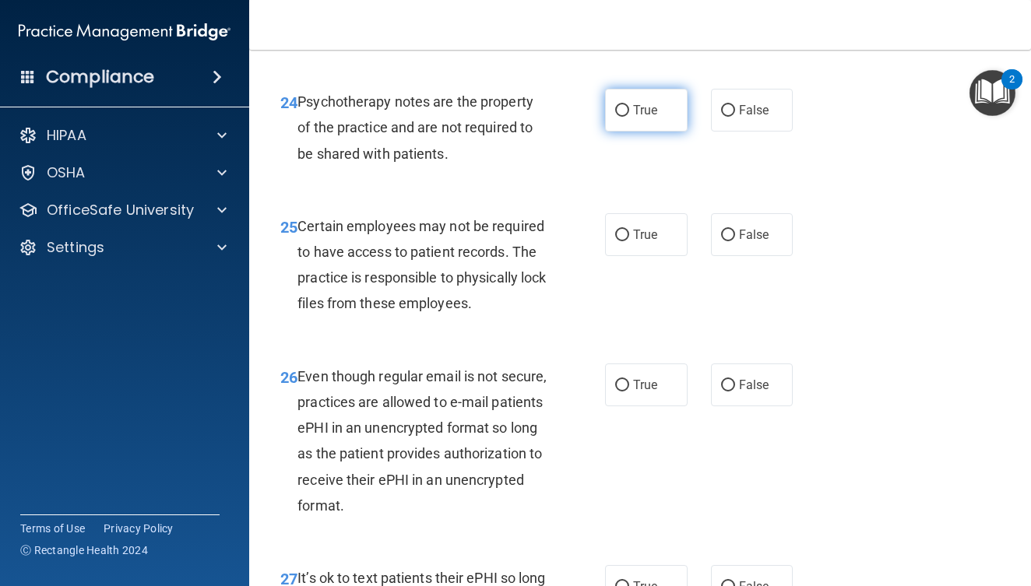
click at [658, 132] on label "True" at bounding box center [646, 110] width 83 height 43
click at [629, 117] on input "True" at bounding box center [622, 111] width 14 height 12
radio input "true"
click at [653, 256] on label "True" at bounding box center [646, 234] width 83 height 43
click at [629, 241] on input "True" at bounding box center [622, 236] width 14 height 12
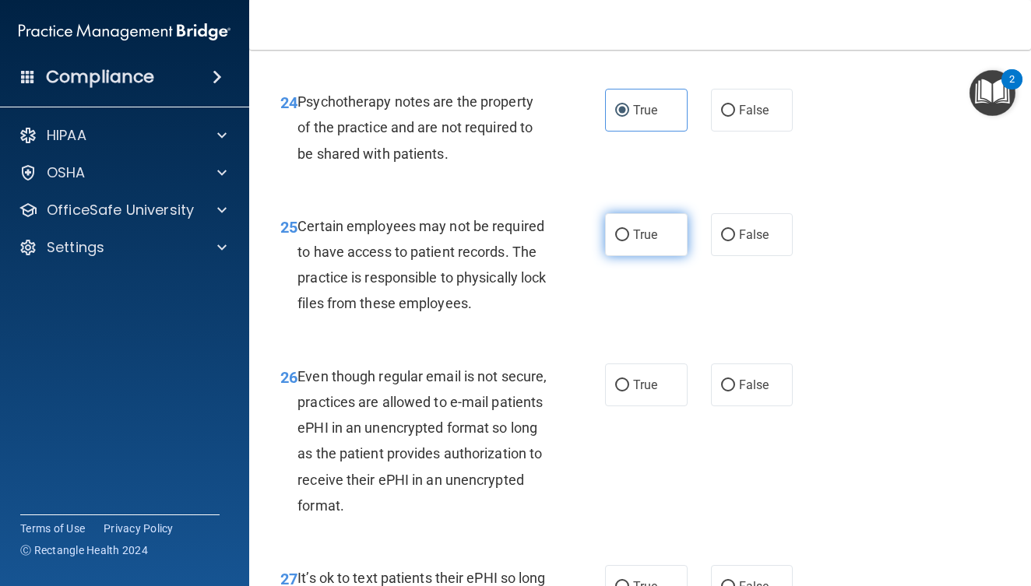
radio input "true"
click at [647, 393] on span "True" at bounding box center [645, 385] width 24 height 15
click at [629, 392] on input "True" at bounding box center [622, 386] width 14 height 12
radio input "true"
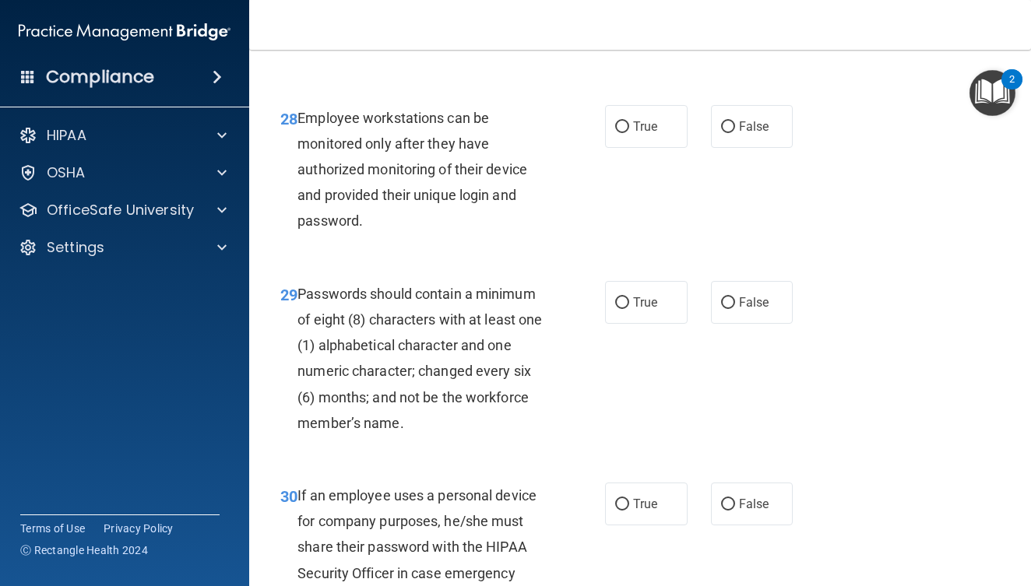
scroll to position [4598, 0]
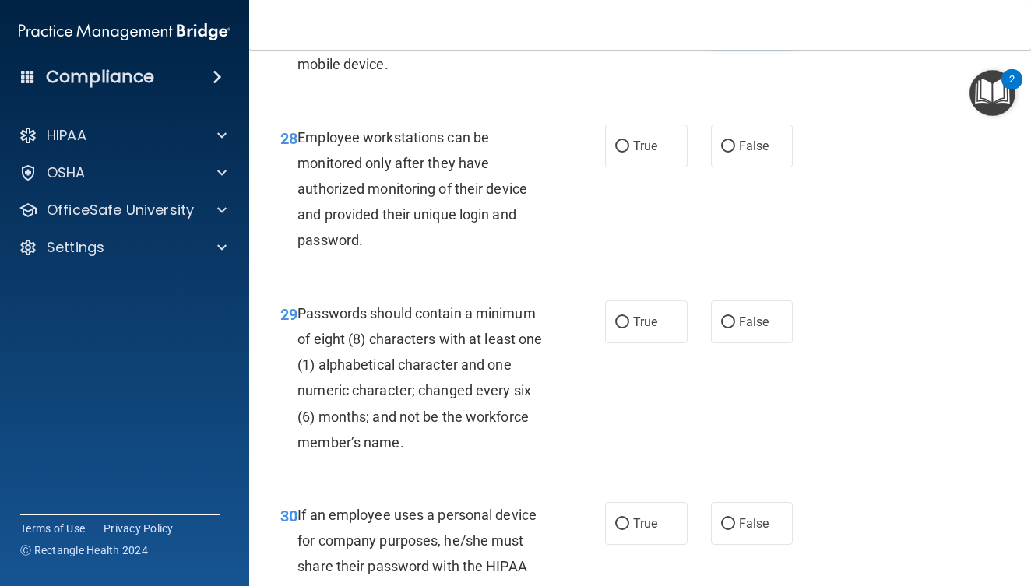
click at [754, 29] on span "False" at bounding box center [754, 21] width 30 height 15
click at [735, 28] on input "False" at bounding box center [728, 22] width 14 height 12
radio input "true"
click at [747, 153] on span "False" at bounding box center [754, 146] width 30 height 15
click at [735, 153] on input "False" at bounding box center [728, 147] width 14 height 12
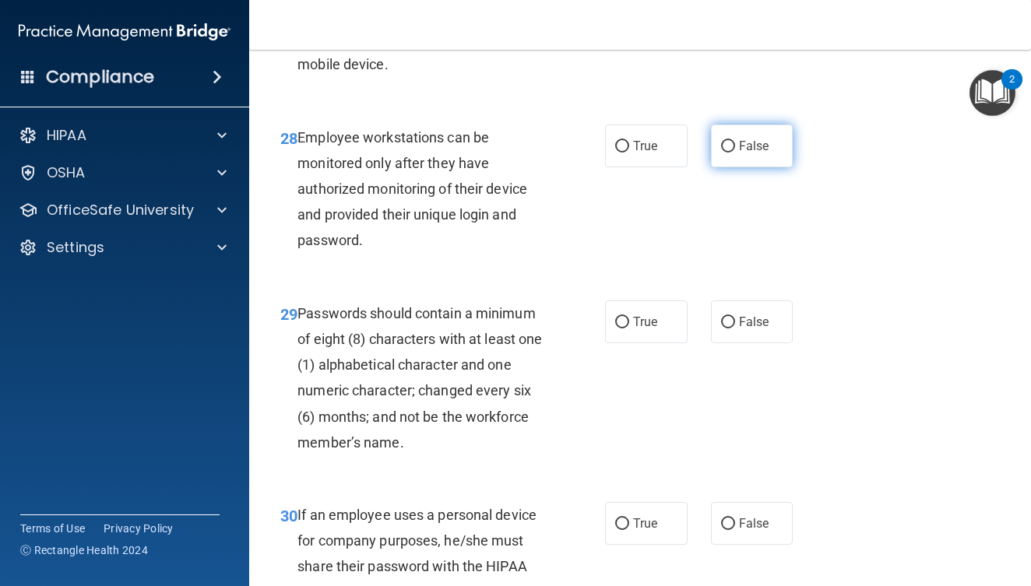
radio input "true"
click at [639, 343] on label "True" at bounding box center [646, 322] width 83 height 43
click at [629, 329] on input "True" at bounding box center [622, 323] width 14 height 12
radio input "true"
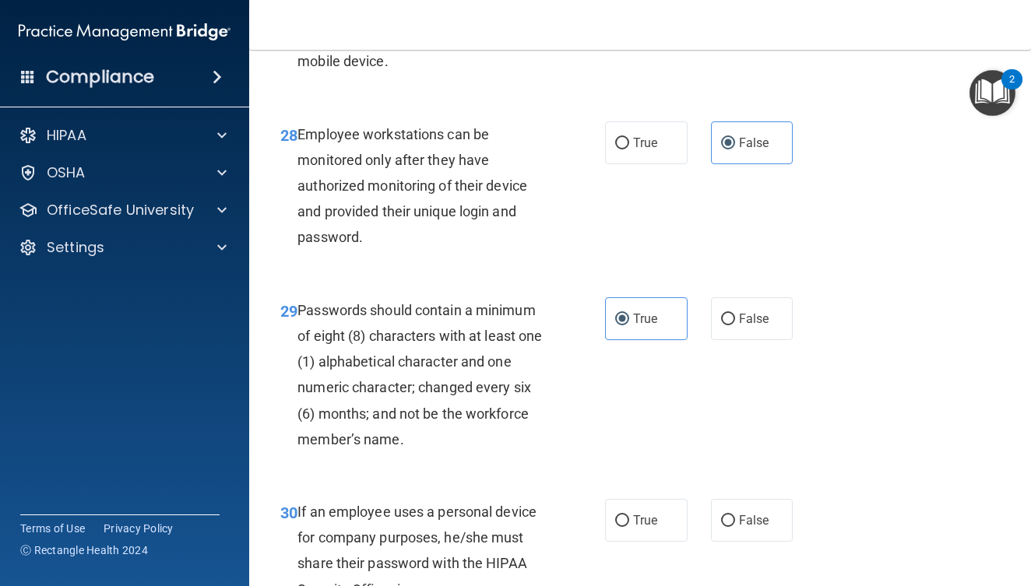
scroll to position [4824, 0]
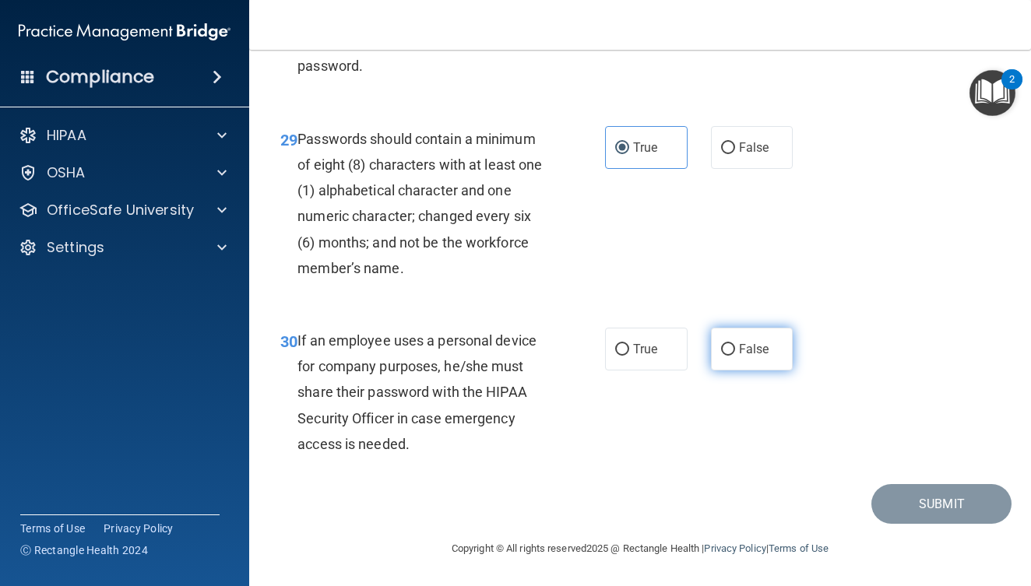
click at [714, 367] on label "False" at bounding box center [752, 349] width 83 height 43
click at [721, 356] on input "False" at bounding box center [728, 350] width 14 height 12
radio input "true"
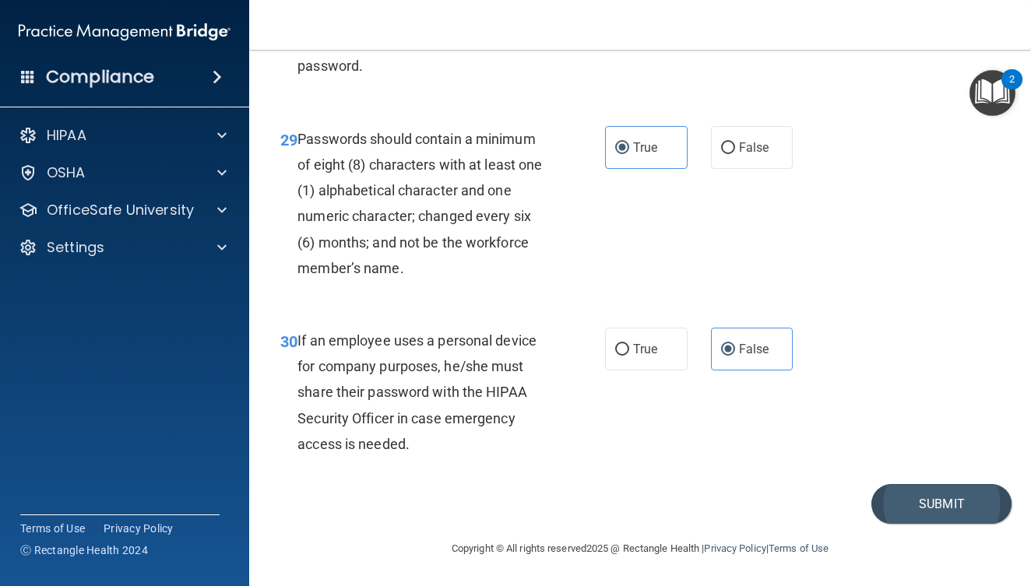
click at [928, 509] on button "Submit" at bounding box center [941, 504] width 140 height 40
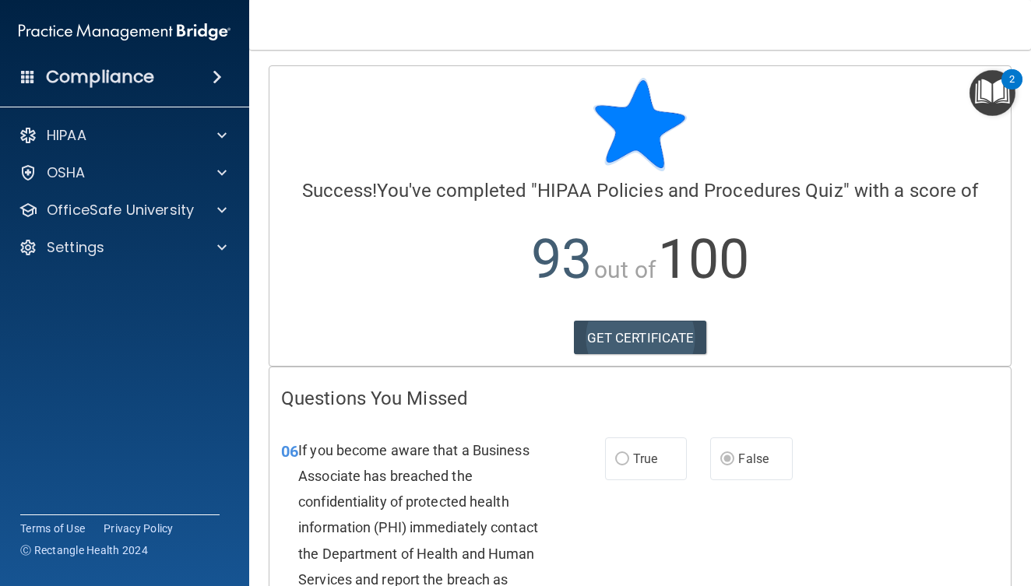
click at [660, 347] on link "GET CERTIFICATE" at bounding box center [640, 338] width 133 height 34
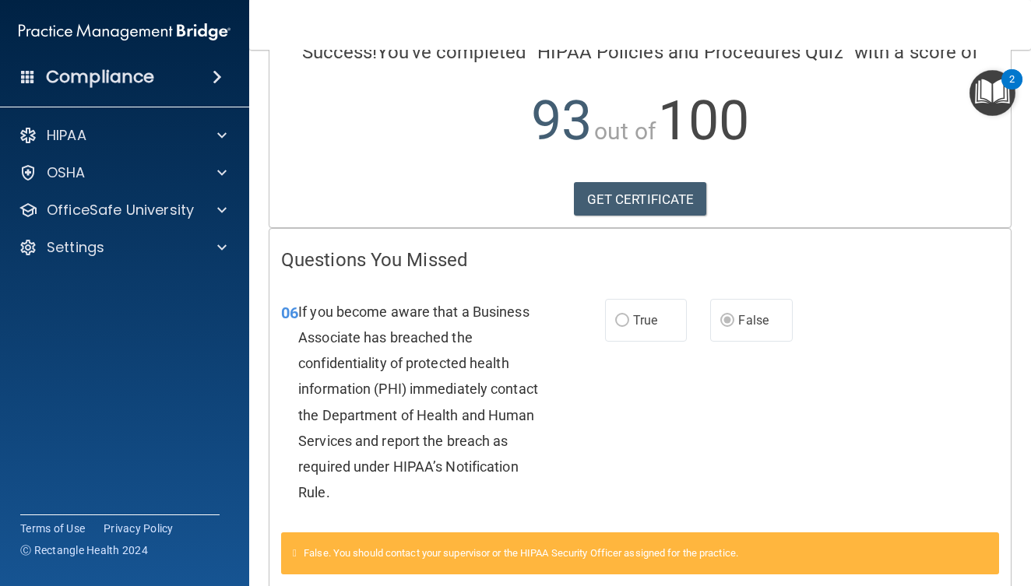
scroll to position [302, 0]
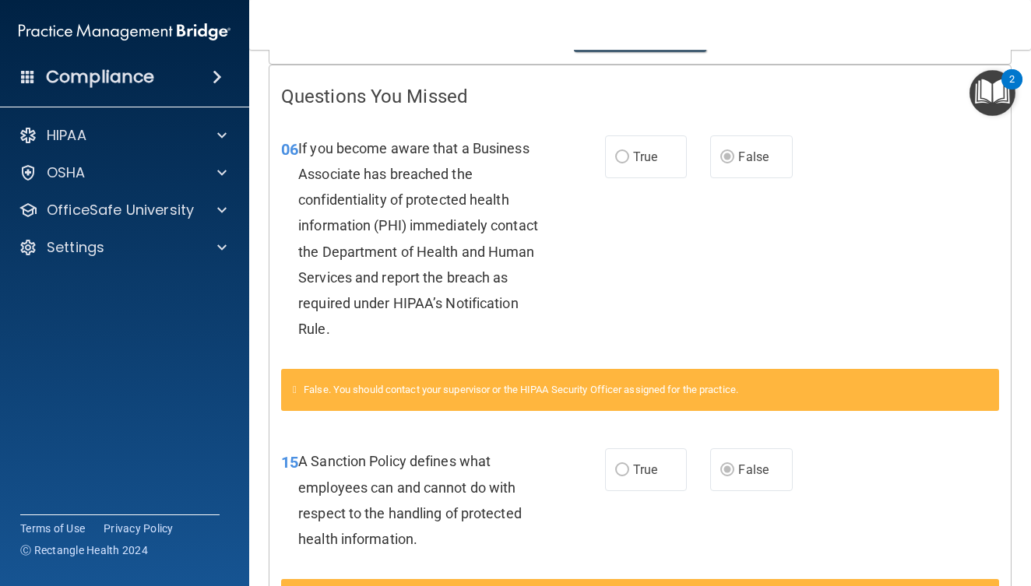
click at [1006, 87] on div "2" at bounding box center [1012, 79] width 21 height 20
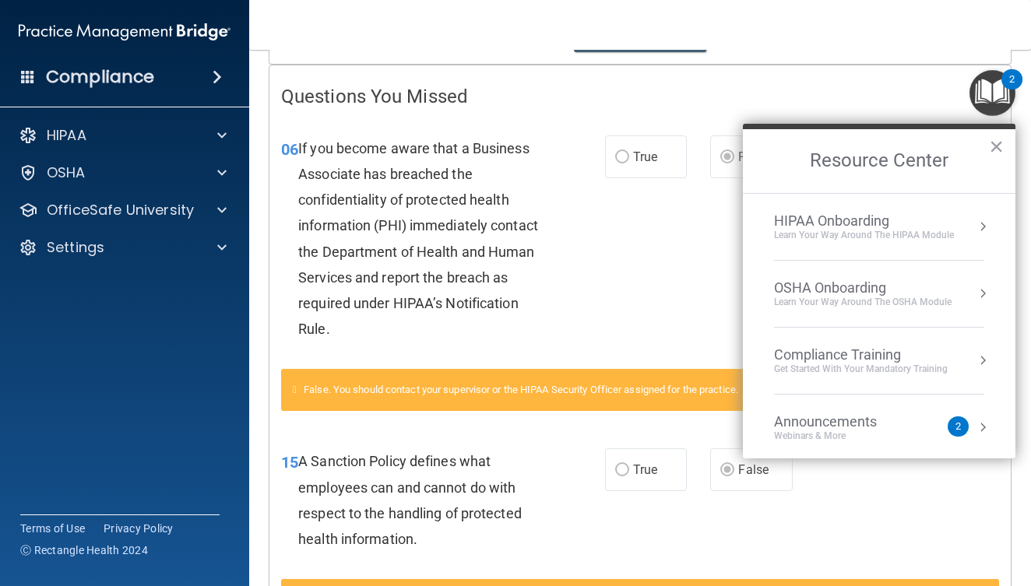
click at [877, 230] on div "Learn Your Way around the HIPAA module" at bounding box center [864, 235] width 180 height 13
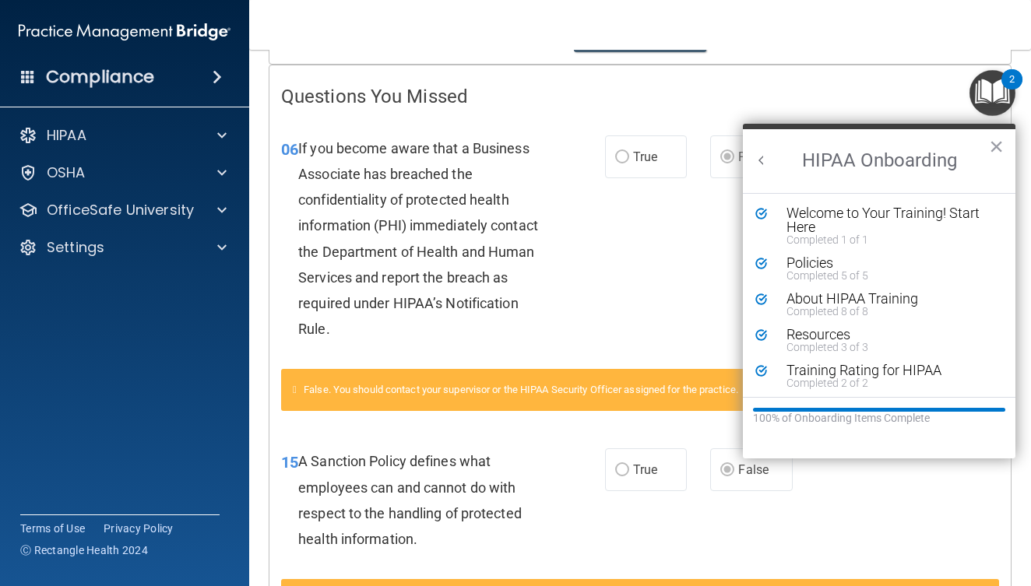
scroll to position [2, 0]
click at [766, 160] on button "Back to Resource Center Home" at bounding box center [762, 161] width 16 height 16
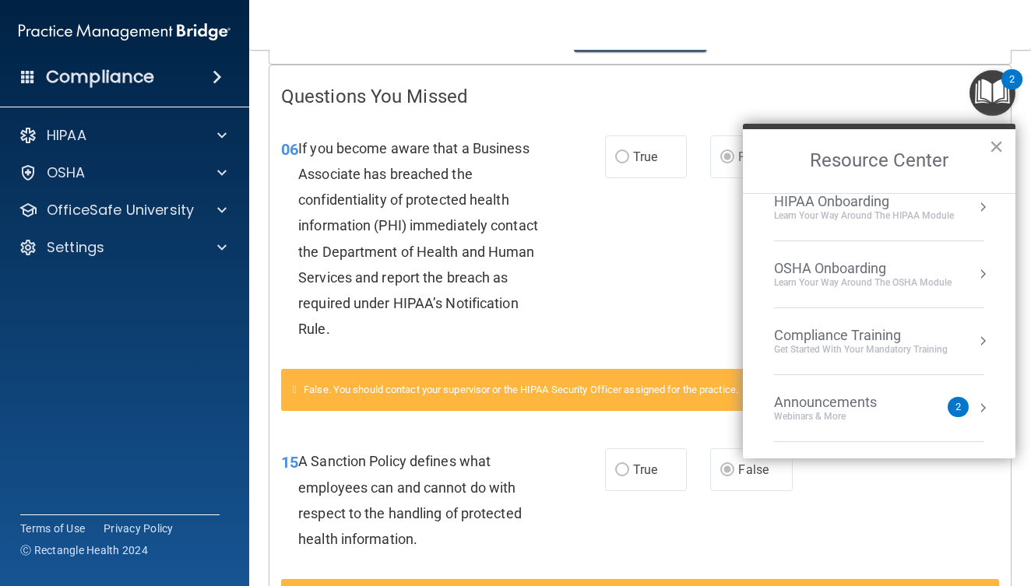
scroll to position [59, 0]
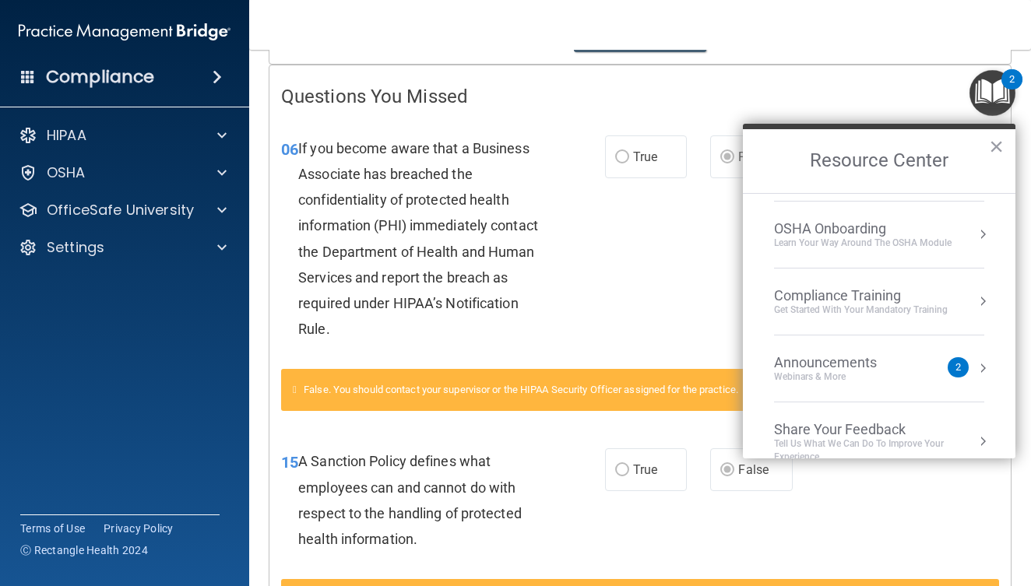
click at [861, 301] on div "Compliance Training" at bounding box center [861, 295] width 174 height 17
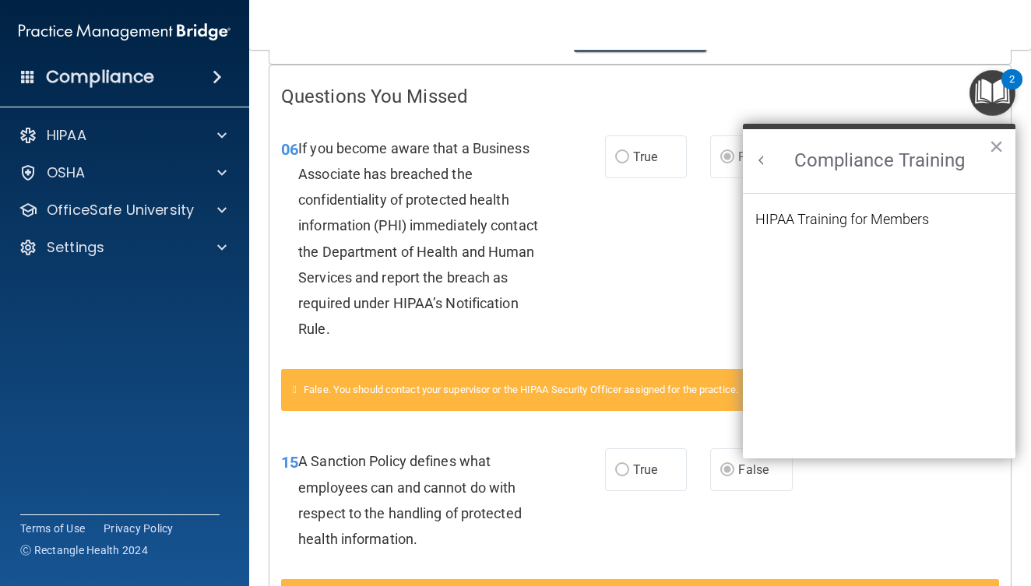
scroll to position [0, 0]
click at [852, 213] on div "HIPAA Training for Members" at bounding box center [842, 220] width 174 height 14
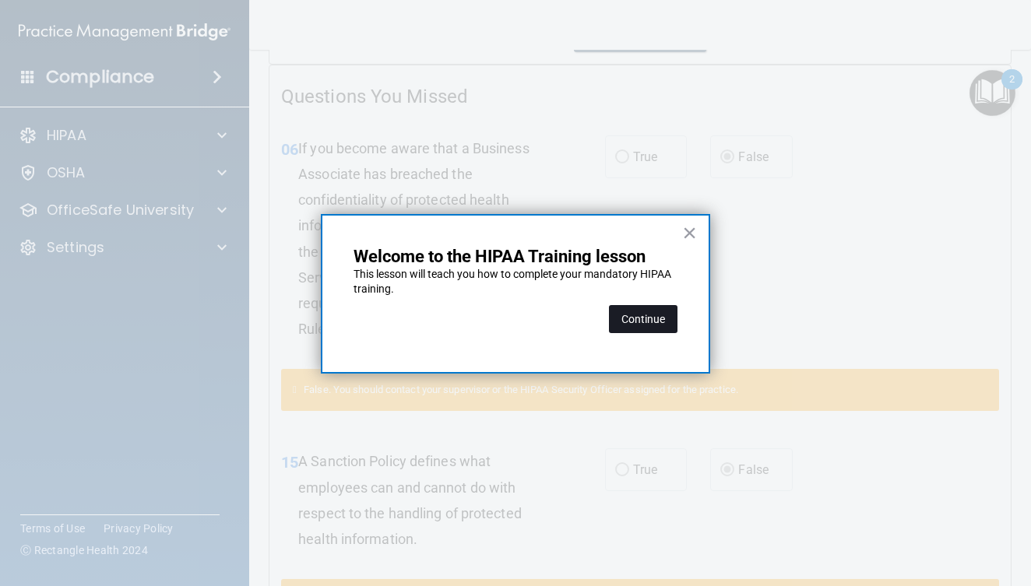
click at [666, 318] on button "Continue" at bounding box center [643, 319] width 69 height 28
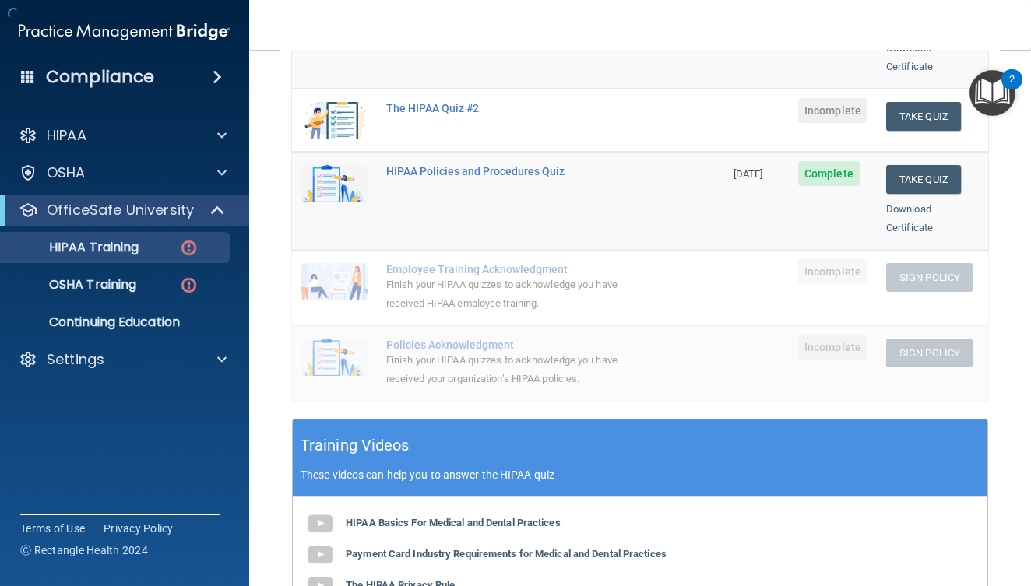
scroll to position [118, 0]
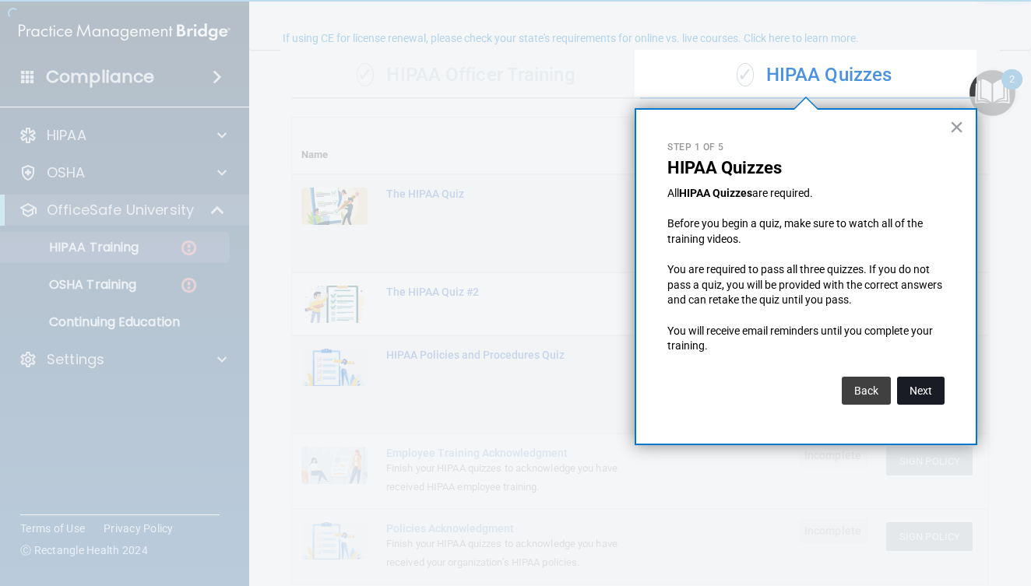
click at [910, 378] on button "Next" at bounding box center [921, 391] width 48 height 28
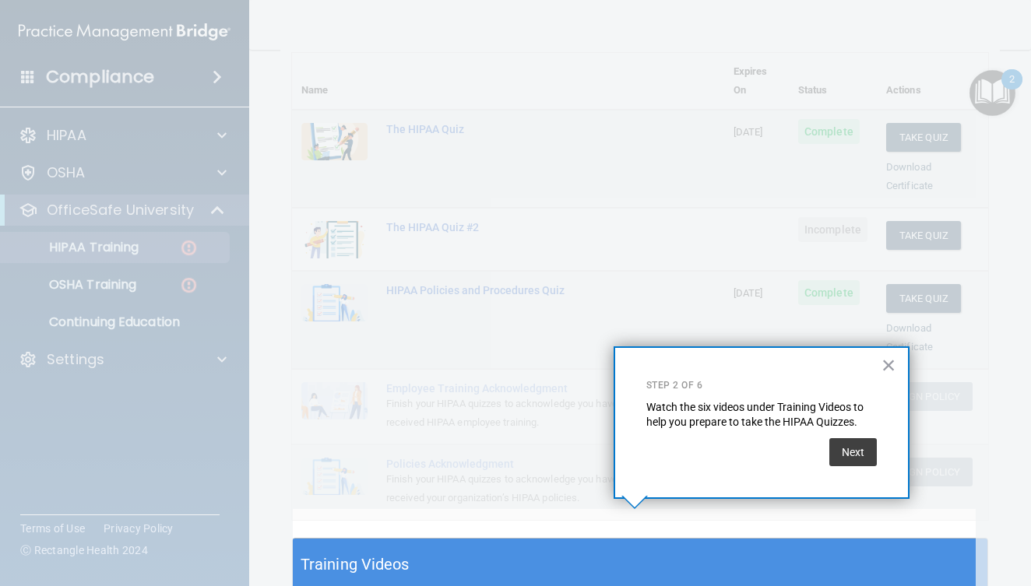
click at [910, 378] on div at bounding box center [634, 254] width 683 height 509
click at [868, 448] on button "Next" at bounding box center [853, 452] width 48 height 28
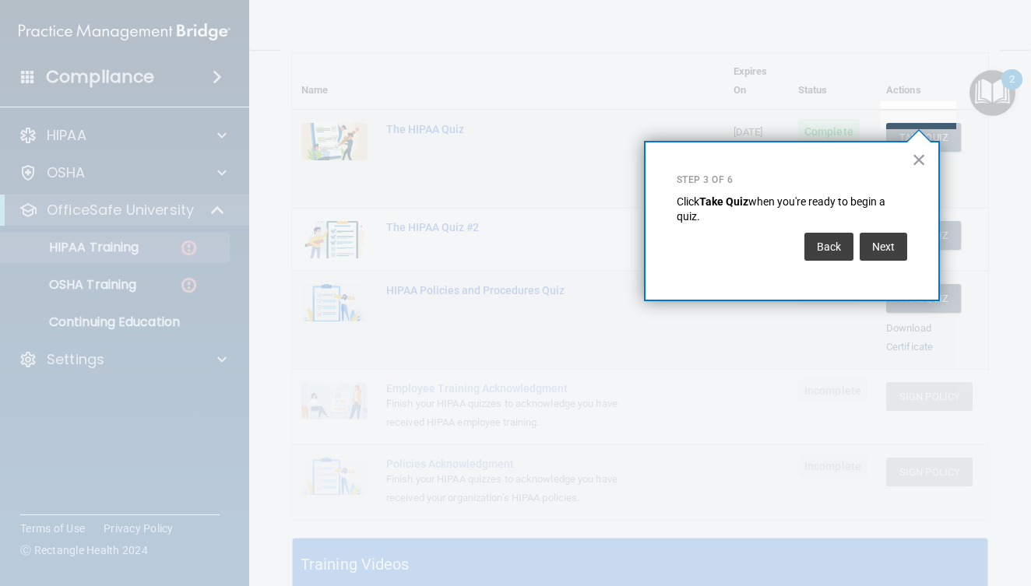
click at [894, 262] on div "Back Next" at bounding box center [792, 247] width 231 height 44
click at [920, 164] on button "×" at bounding box center [919, 159] width 15 height 25
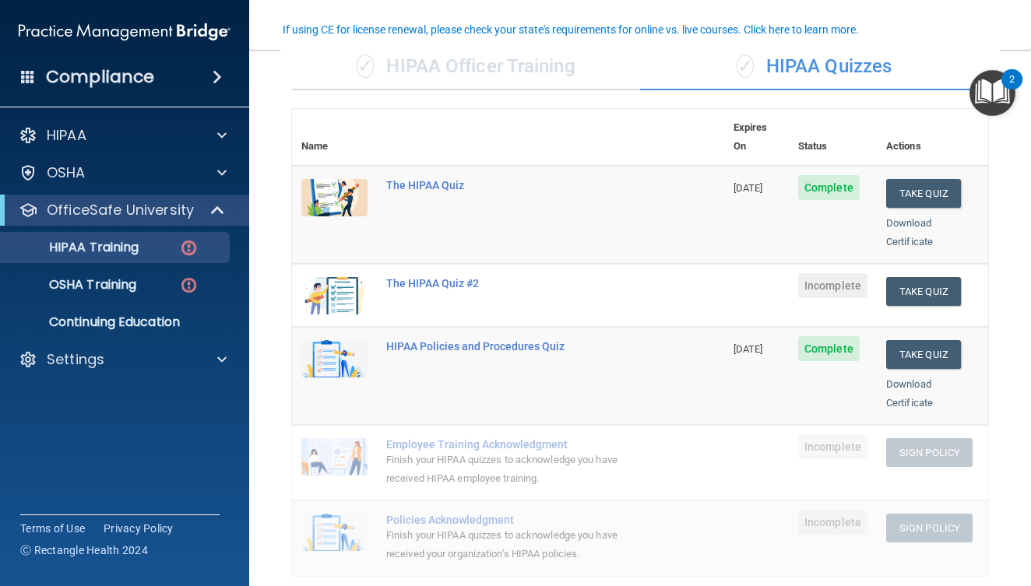
scroll to position [119, 0]
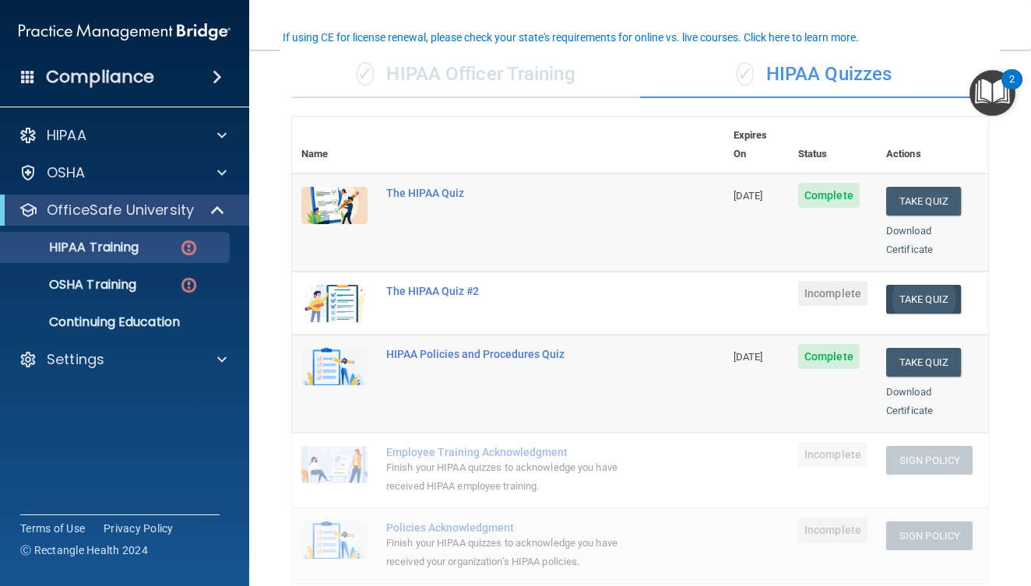
click at [952, 285] on button "Take Quiz" at bounding box center [923, 299] width 75 height 29
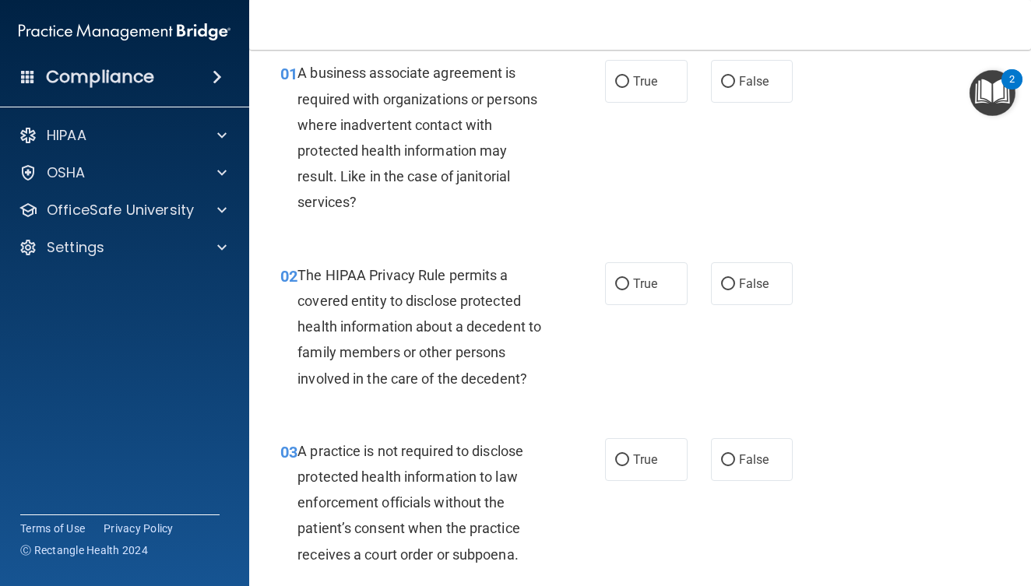
scroll to position [60, 0]
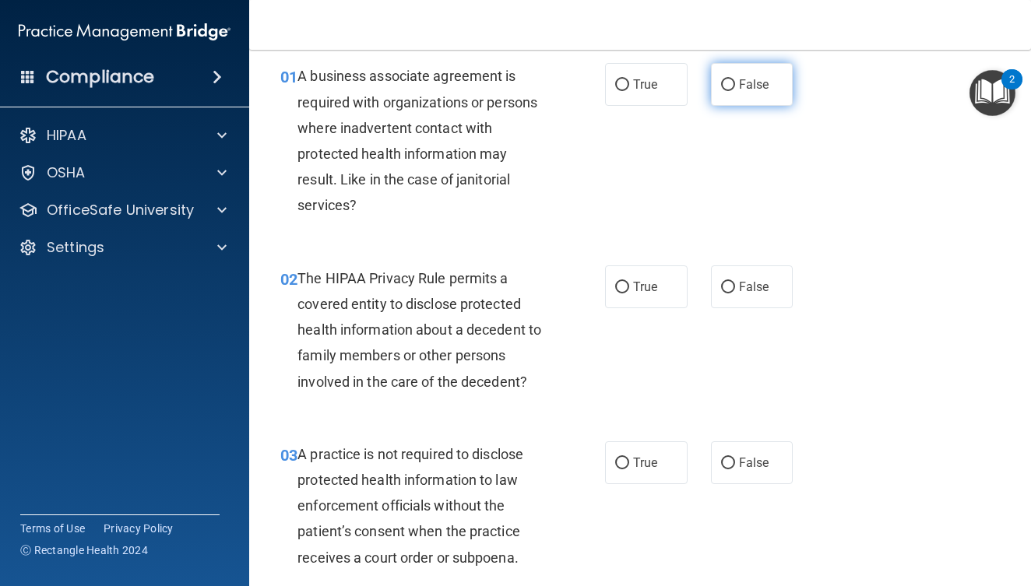
click at [739, 90] on span "False" at bounding box center [754, 84] width 30 height 15
click at [735, 90] on input "False" at bounding box center [728, 85] width 14 height 12
radio input "true"
click at [642, 280] on span "True" at bounding box center [645, 287] width 24 height 15
click at [629, 282] on input "True" at bounding box center [622, 288] width 14 height 12
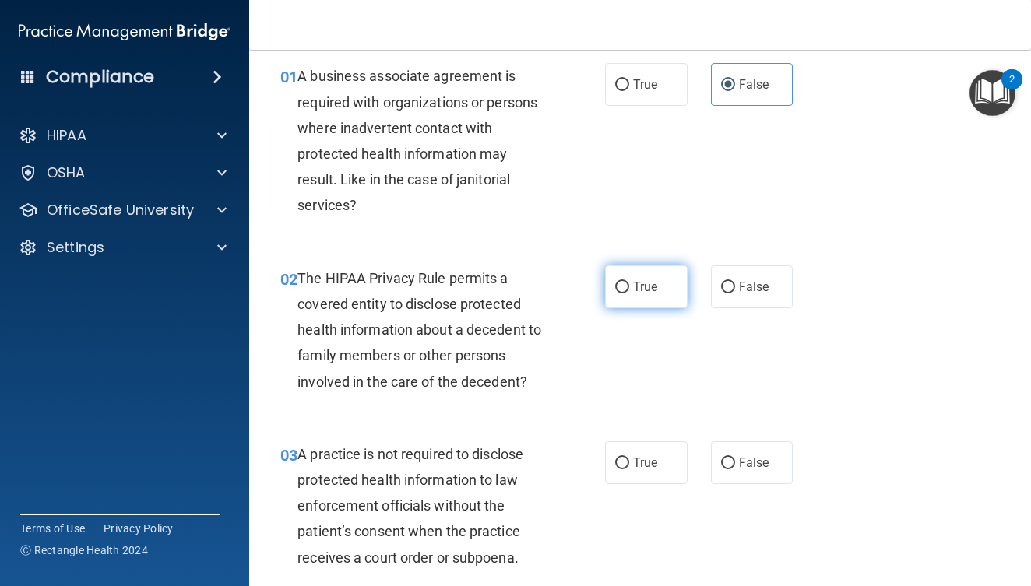
radio input "true"
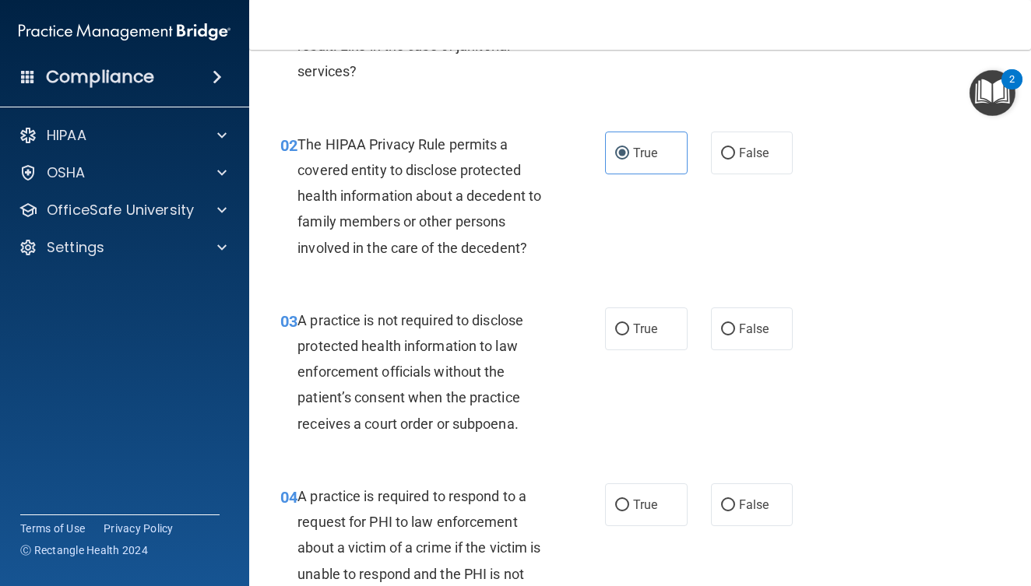
scroll to position [326, 0]
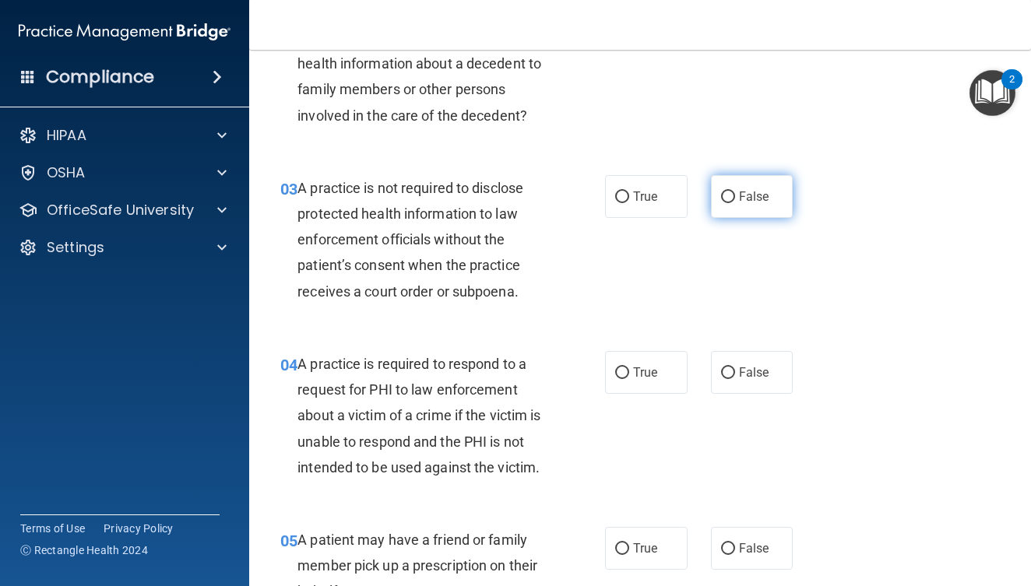
click at [721, 200] on input "False" at bounding box center [728, 198] width 14 height 12
radio input "true"
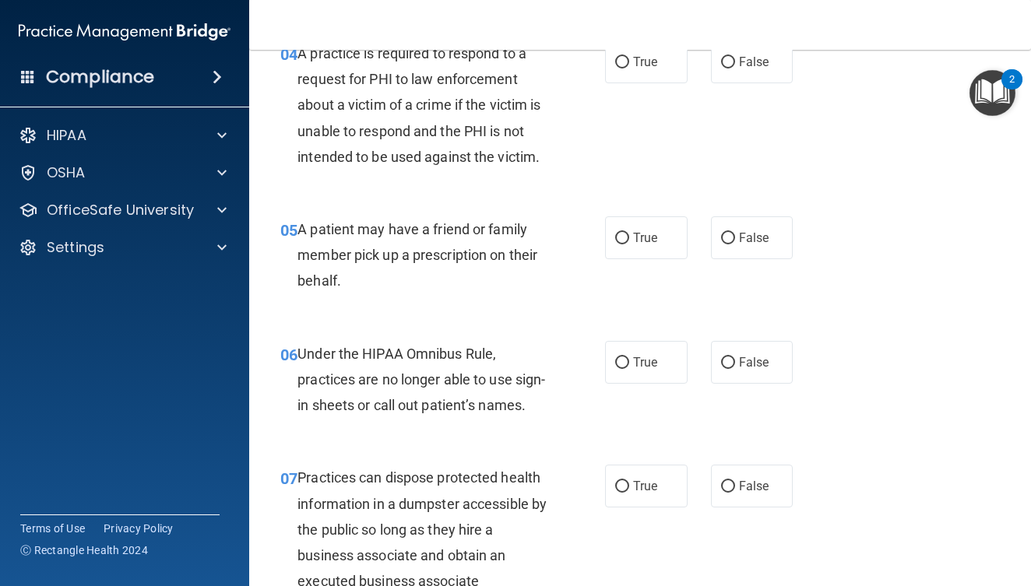
scroll to position [634, 0]
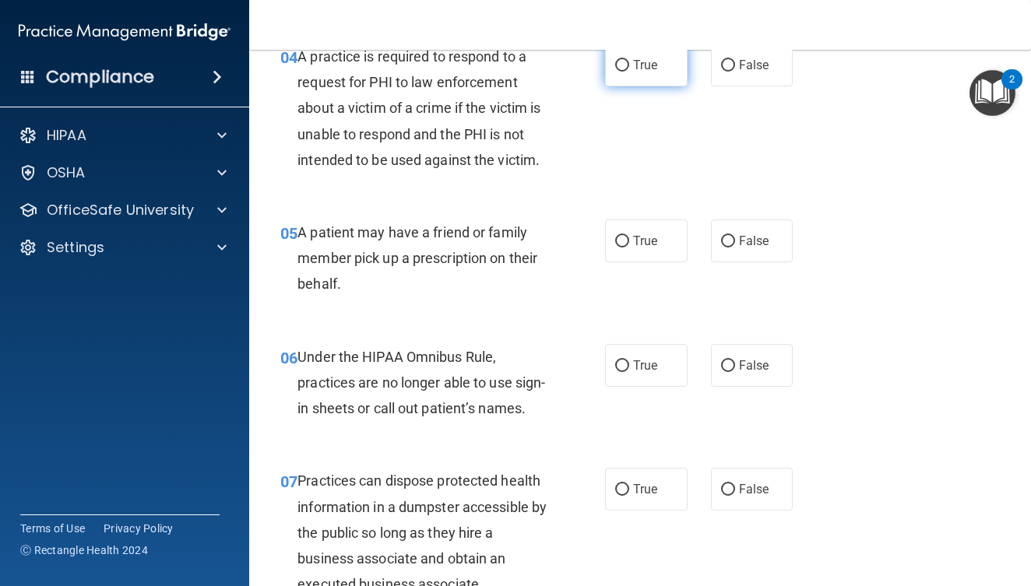
click at [657, 65] on label "True" at bounding box center [646, 65] width 83 height 43
click at [629, 65] on input "True" at bounding box center [622, 66] width 14 height 12
radio input "true"
click at [656, 237] on label "True" at bounding box center [646, 241] width 83 height 43
click at [629, 237] on input "True" at bounding box center [622, 242] width 14 height 12
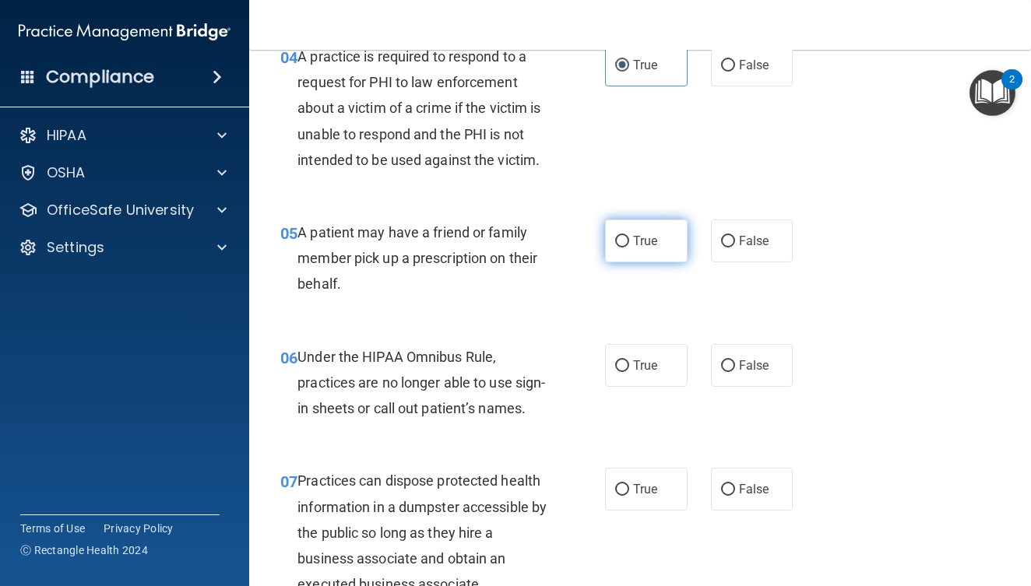
radio input "true"
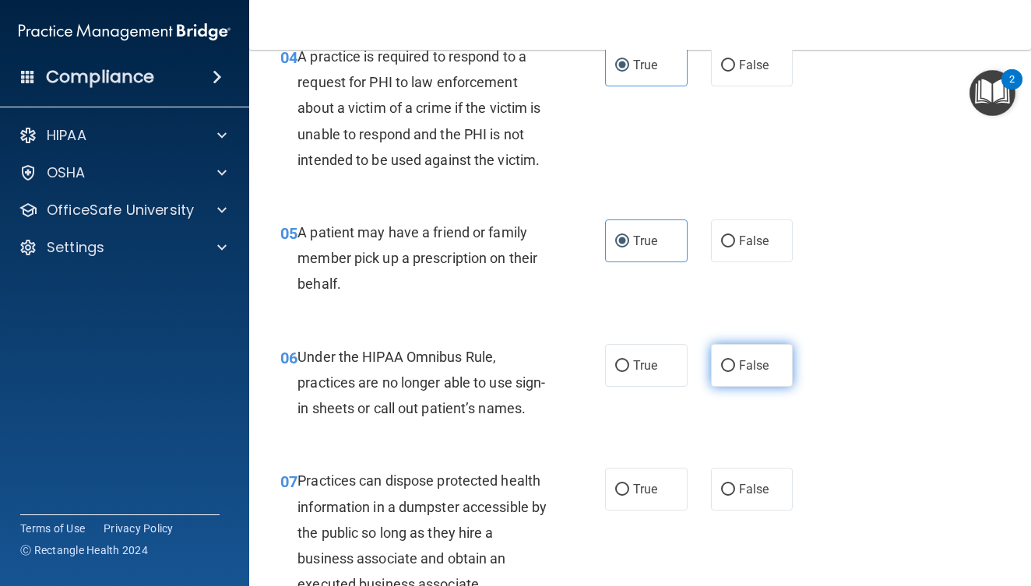
click at [720, 351] on label "False" at bounding box center [752, 365] width 83 height 43
click at [721, 361] on input "False" at bounding box center [728, 367] width 14 height 12
radio input "true"
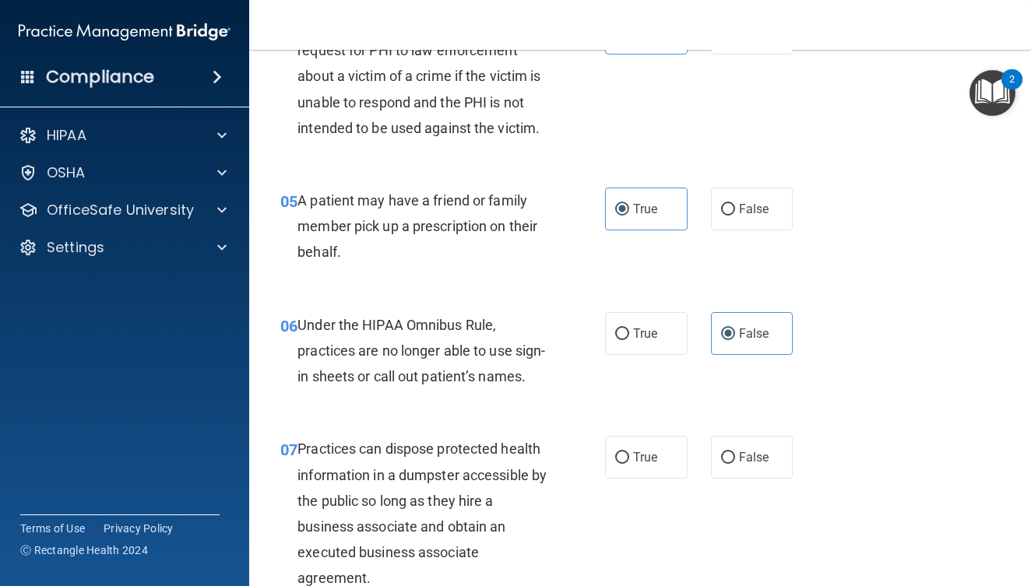
scroll to position [669, 0]
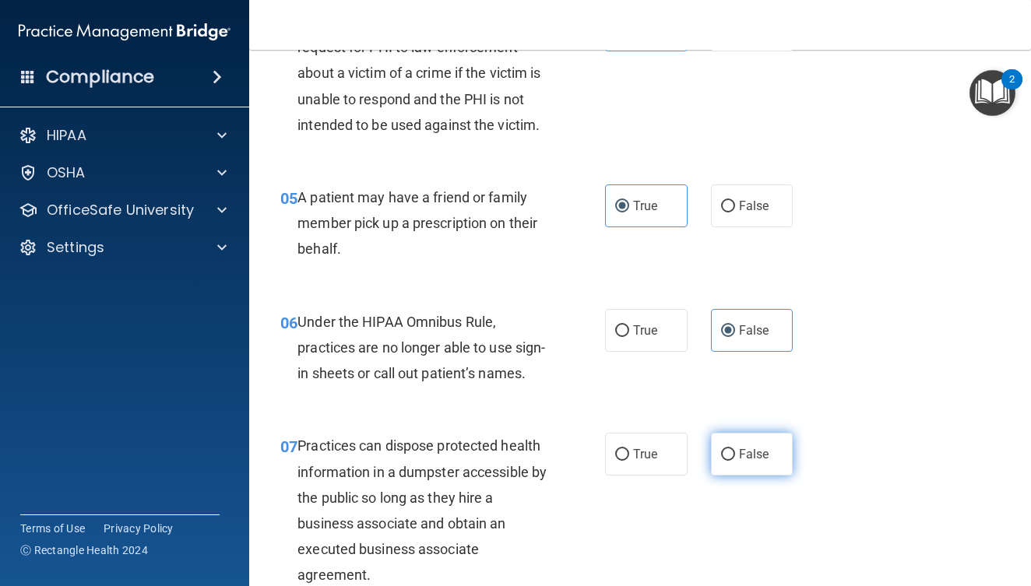
click at [741, 460] on label "False" at bounding box center [752, 454] width 83 height 43
click at [735, 460] on input "False" at bounding box center [728, 455] width 14 height 12
radio input "true"
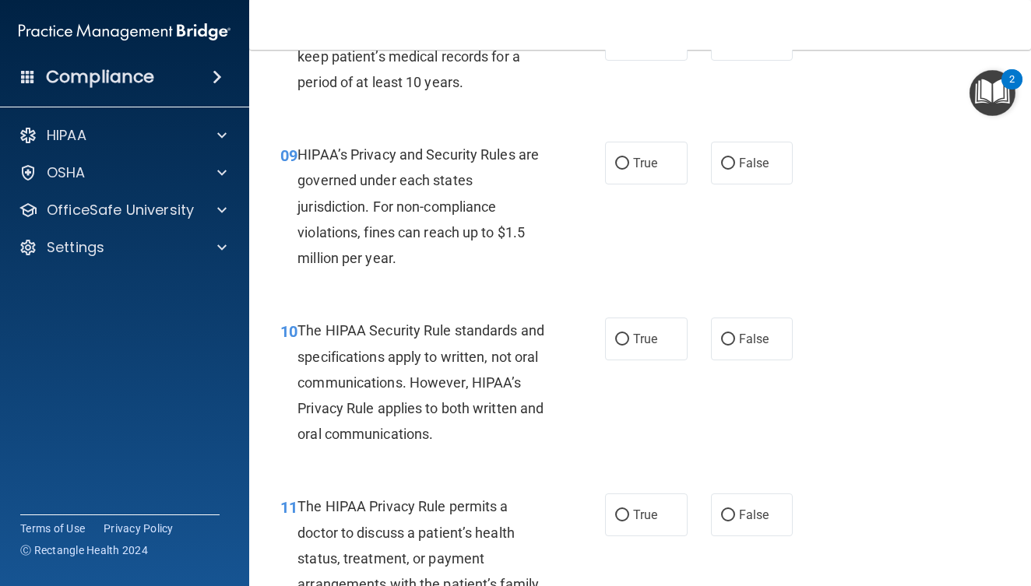
scroll to position [1283, 0]
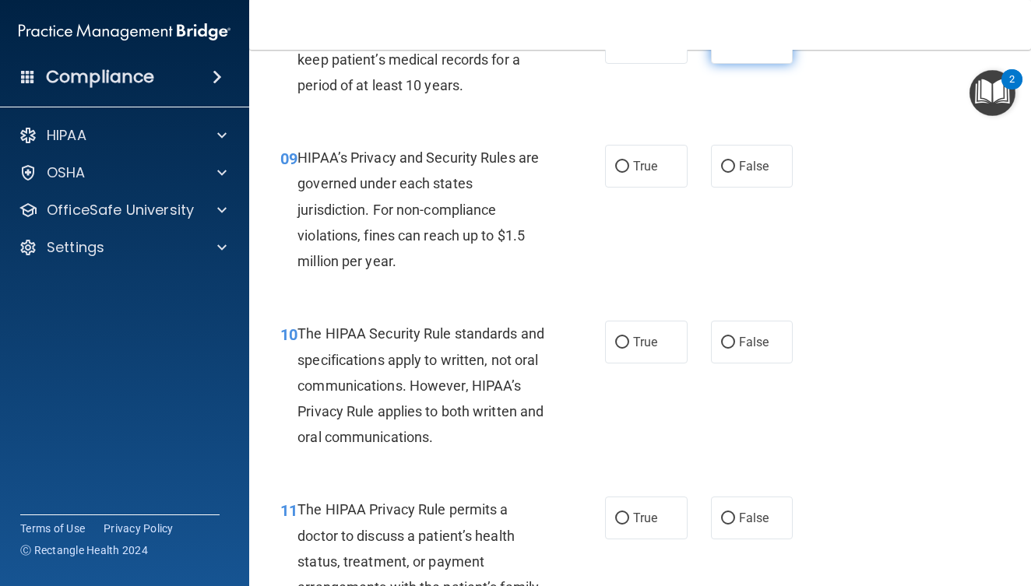
click at [744, 64] on label "False" at bounding box center [752, 42] width 83 height 43
click at [735, 49] on input "False" at bounding box center [728, 43] width 14 height 12
radio input "true"
click at [745, 188] on label "False" at bounding box center [752, 166] width 83 height 43
click at [735, 173] on input "False" at bounding box center [728, 167] width 14 height 12
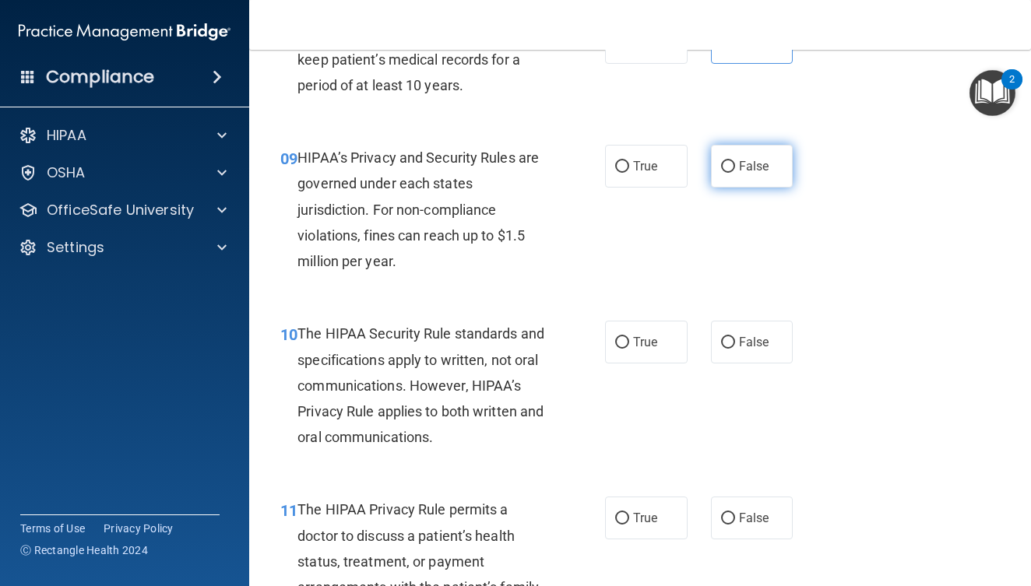
radio input "true"
click at [605, 364] on label "True" at bounding box center [646, 342] width 83 height 43
click at [615, 349] on input "True" at bounding box center [622, 343] width 14 height 12
radio input "true"
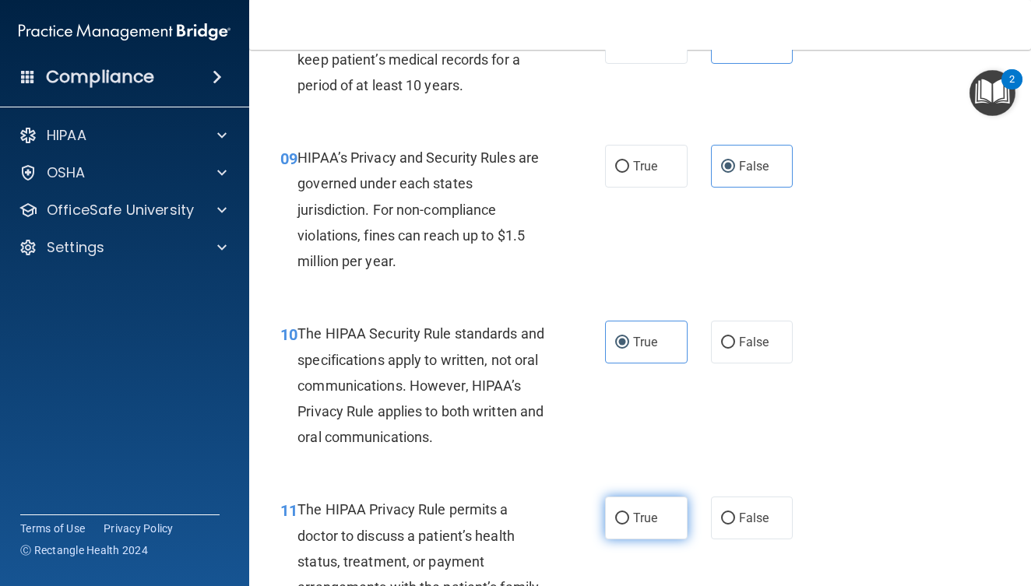
click at [634, 523] on label "True" at bounding box center [646, 518] width 83 height 43
click at [629, 523] on input "True" at bounding box center [622, 519] width 14 height 12
radio input "true"
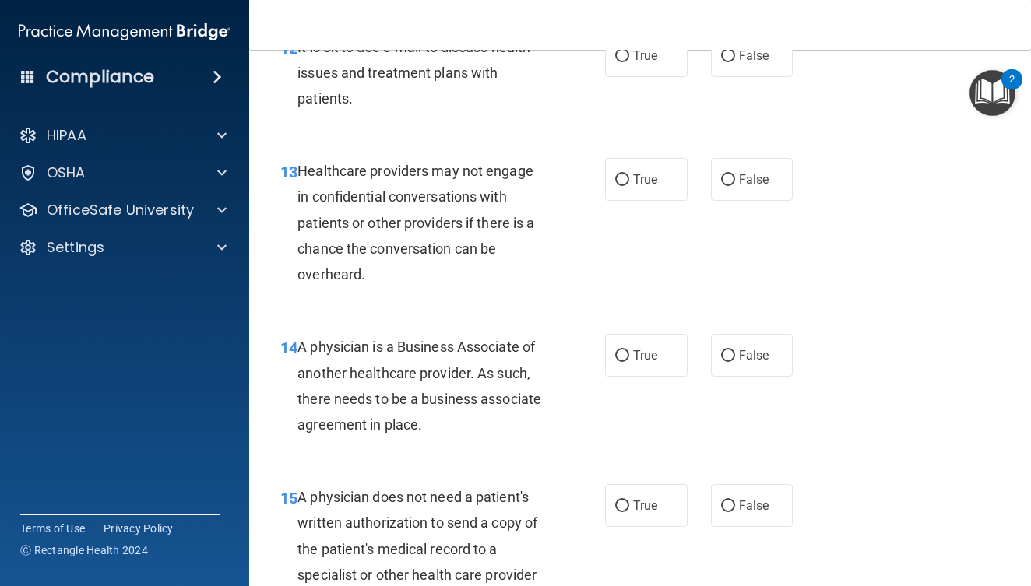
scroll to position [1926, 0]
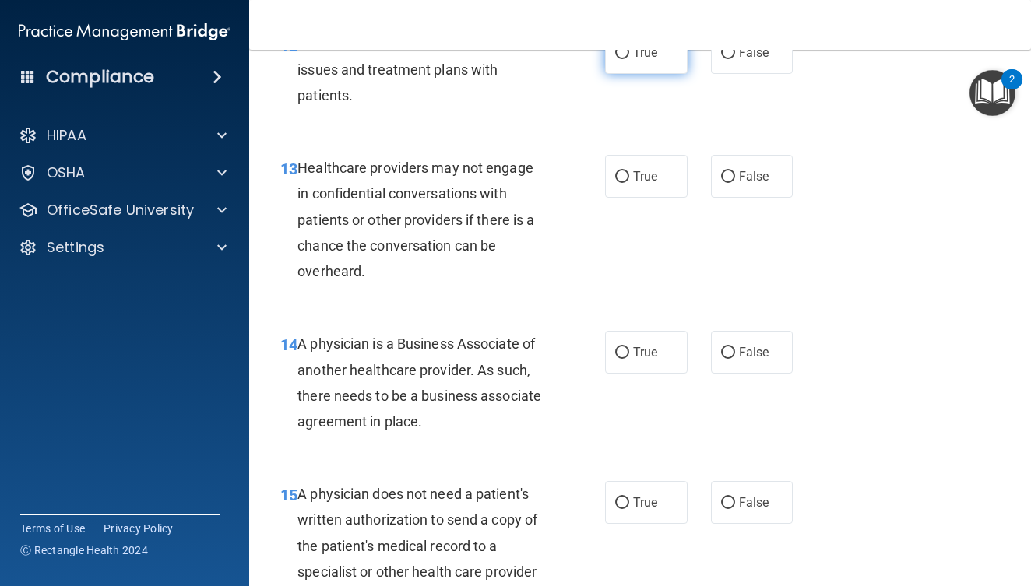
click at [662, 74] on label "True" at bounding box center [646, 52] width 83 height 43
click at [629, 59] on input "True" at bounding box center [622, 54] width 14 height 12
radio input "true"
click at [730, 198] on label "False" at bounding box center [752, 176] width 83 height 43
click at [730, 183] on input "False" at bounding box center [728, 177] width 14 height 12
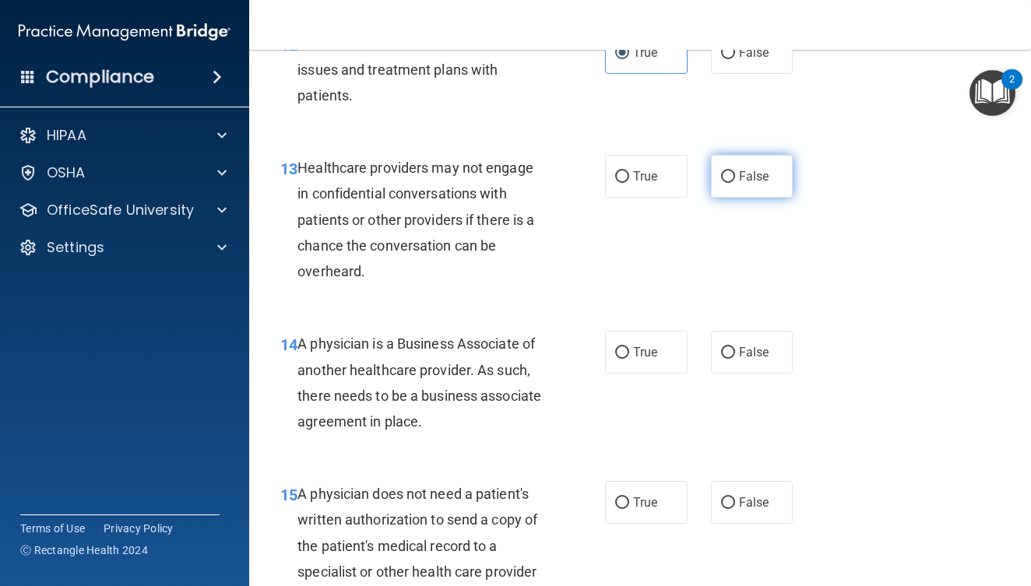
radio input "true"
click at [740, 360] on span "False" at bounding box center [754, 352] width 30 height 15
click at [735, 359] on input "False" at bounding box center [728, 353] width 14 height 12
radio input "true"
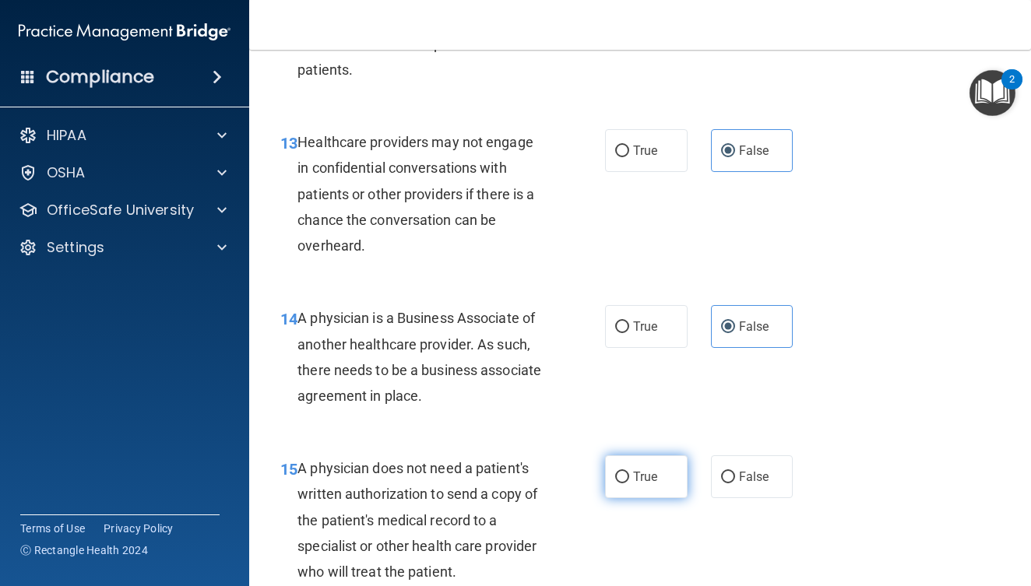
click at [638, 481] on label "True" at bounding box center [646, 477] width 83 height 43
click at [629, 481] on input "True" at bounding box center [622, 478] width 14 height 12
radio input "true"
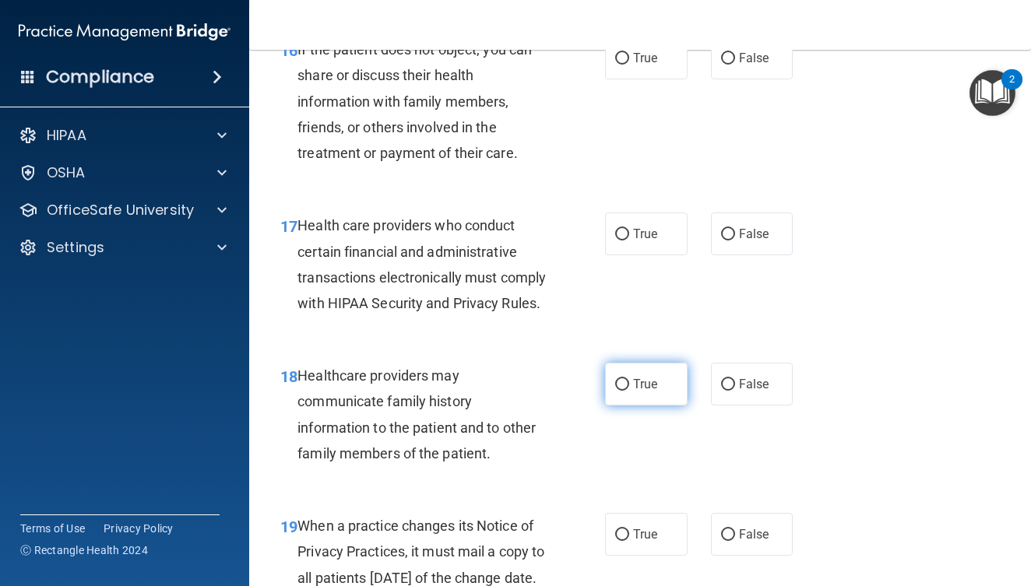
scroll to position [2550, 0]
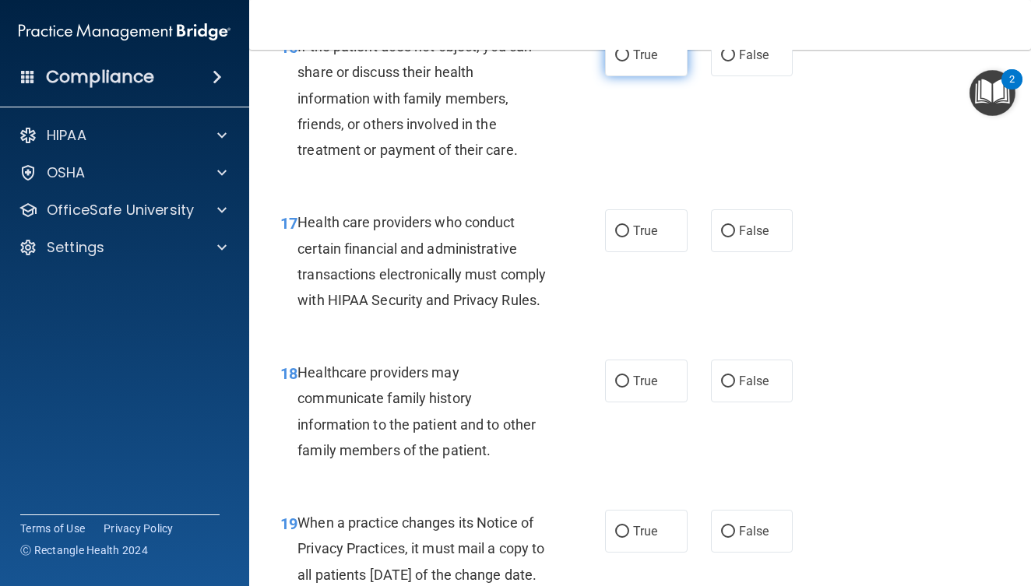
click at [615, 62] on input "True" at bounding box center [622, 56] width 14 height 12
radio input "true"
click at [651, 252] on label "True" at bounding box center [646, 230] width 83 height 43
click at [629, 238] on input "True" at bounding box center [622, 232] width 14 height 12
radio input "true"
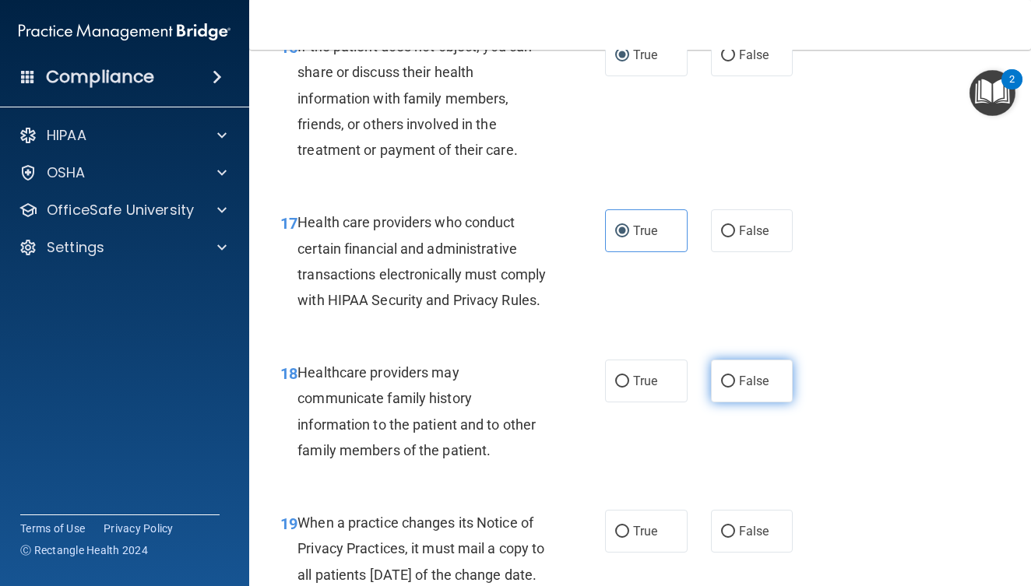
click at [753, 389] on span "False" at bounding box center [754, 381] width 30 height 15
click at [735, 388] on input "False" at bounding box center [728, 382] width 14 height 12
radio input "true"
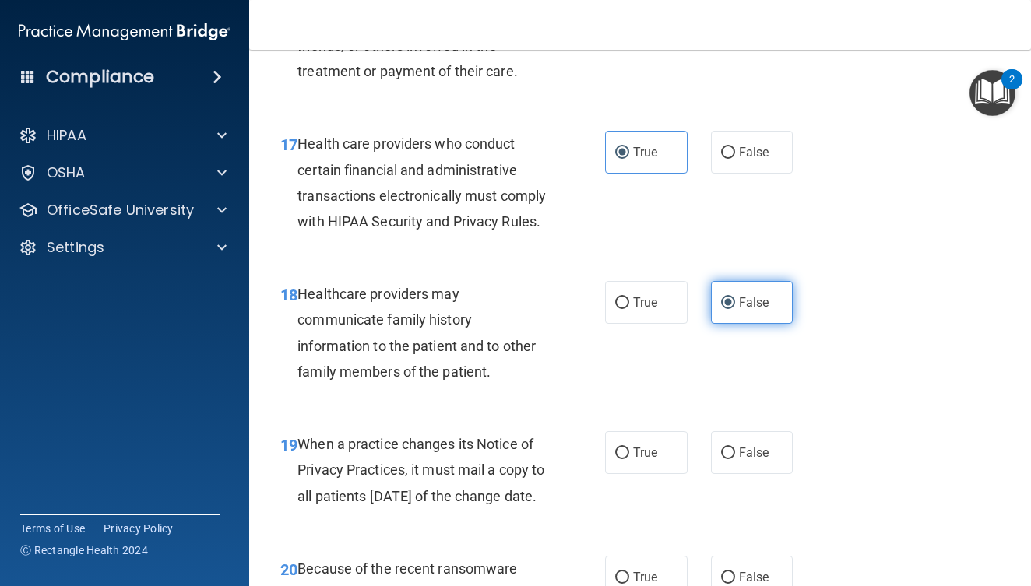
scroll to position [2766, 0]
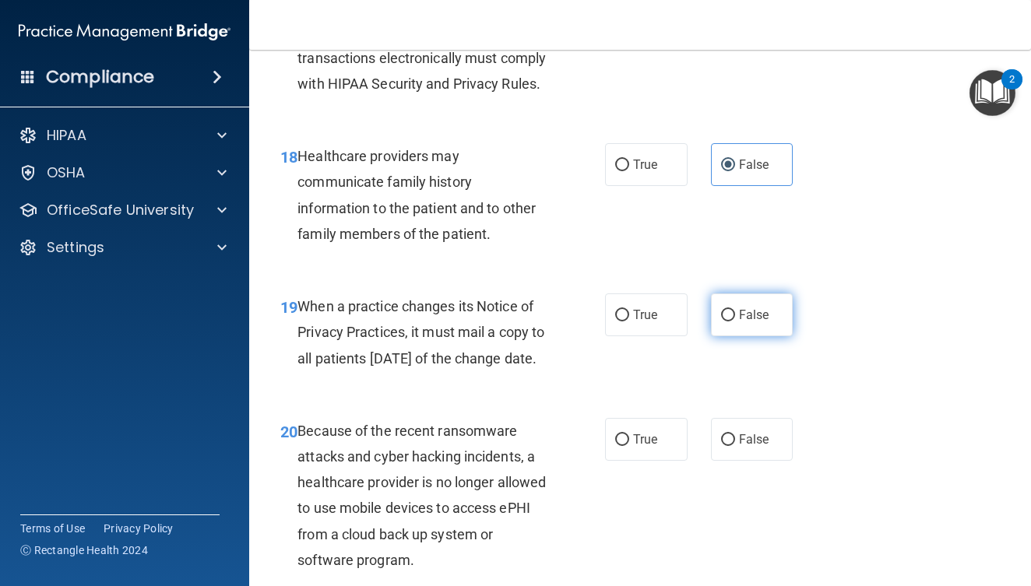
click at [713, 336] on label "False" at bounding box center [752, 315] width 83 height 43
click at [721, 322] on input "False" at bounding box center [728, 316] width 14 height 12
radio input "true"
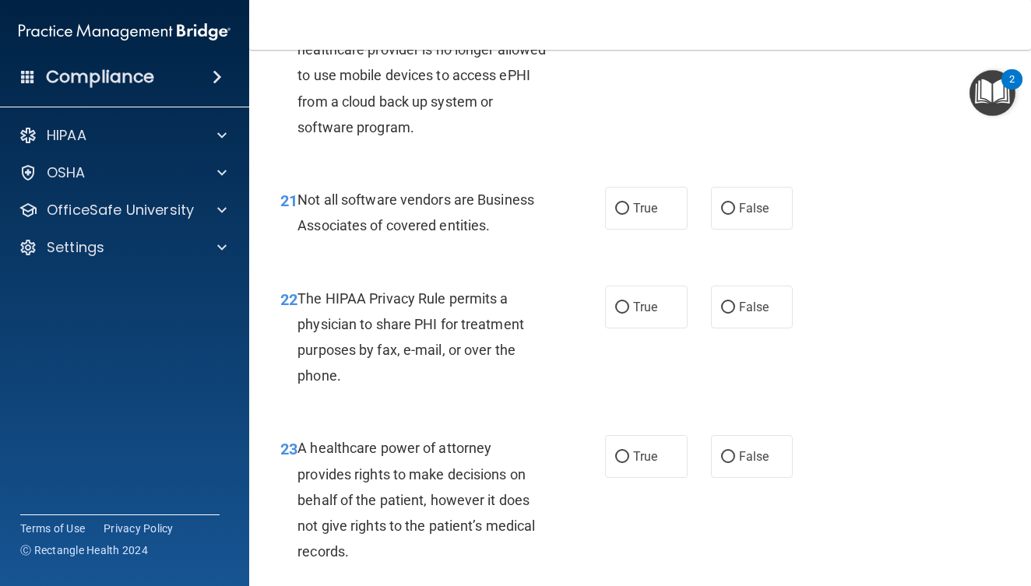
scroll to position [3202, 0]
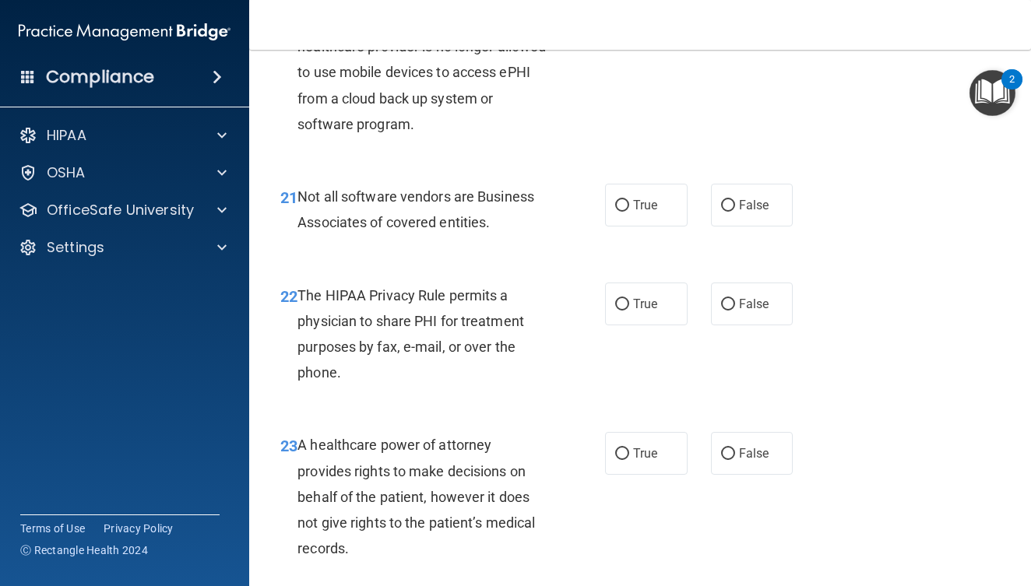
click at [749, 25] on label "False" at bounding box center [752, 3] width 83 height 43
click at [735, 10] on input "False" at bounding box center [728, 4] width 14 height 12
radio input "true"
click at [663, 227] on label "True" at bounding box center [646, 205] width 83 height 43
click at [629, 212] on input "True" at bounding box center [622, 206] width 14 height 12
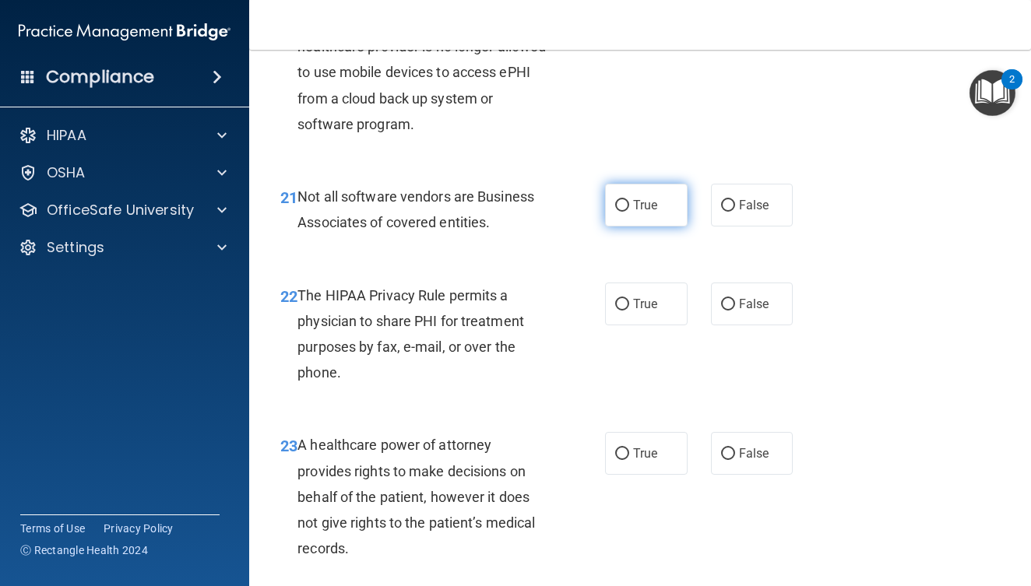
radio input "true"
click at [668, 326] on label "True" at bounding box center [646, 304] width 83 height 43
click at [629, 311] on input "True" at bounding box center [622, 305] width 14 height 12
radio input "true"
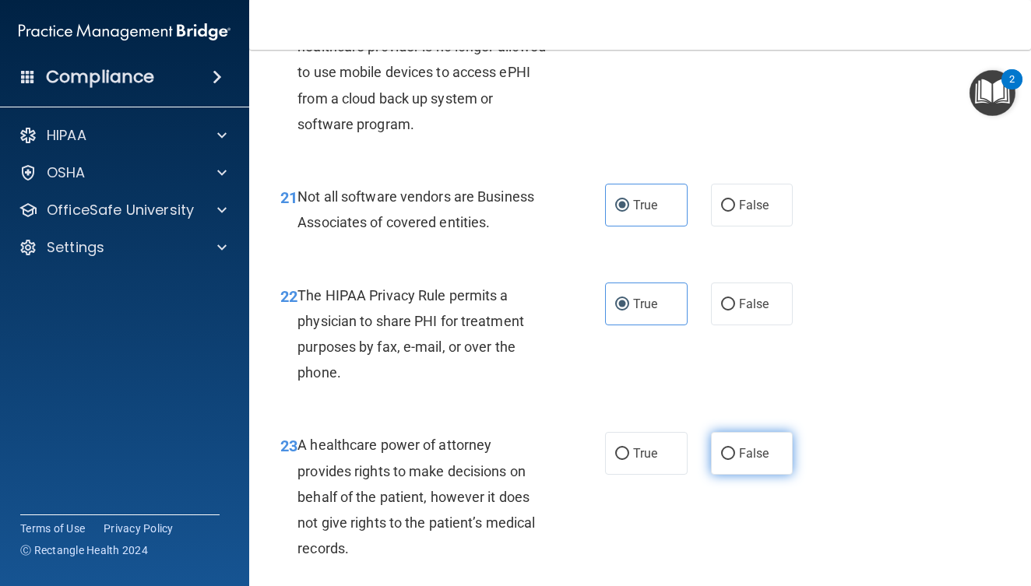
click at [739, 461] on span "False" at bounding box center [754, 453] width 30 height 15
click at [735, 460] on input "False" at bounding box center [728, 455] width 14 height 12
radio input "true"
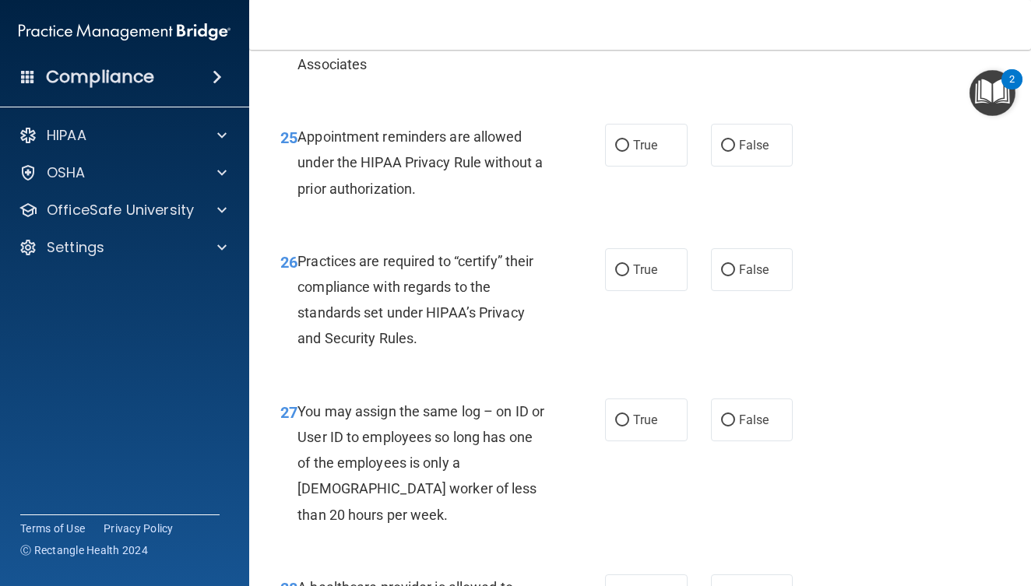
scroll to position [3815, 0]
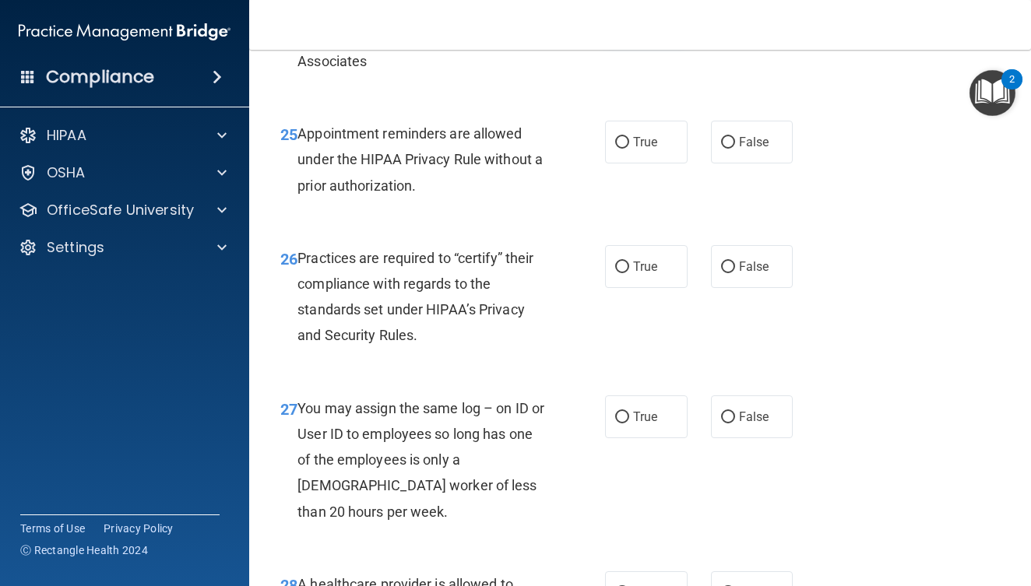
click at [633, 25] on span "True" at bounding box center [645, 17] width 24 height 15
click at [629, 24] on input "True" at bounding box center [622, 18] width 14 height 12
radio input "true"
click at [650, 164] on label "True" at bounding box center [646, 142] width 83 height 43
click at [629, 149] on input "True" at bounding box center [622, 143] width 14 height 12
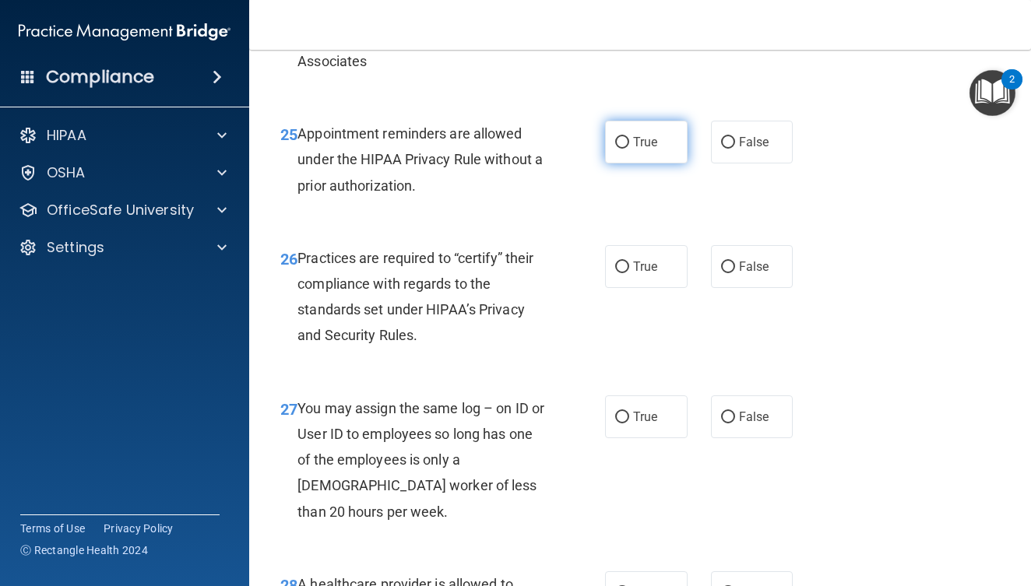
radio input "true"
click at [724, 288] on label "False" at bounding box center [752, 266] width 83 height 43
click at [724, 273] on input "False" at bounding box center [728, 268] width 14 height 12
radio input "true"
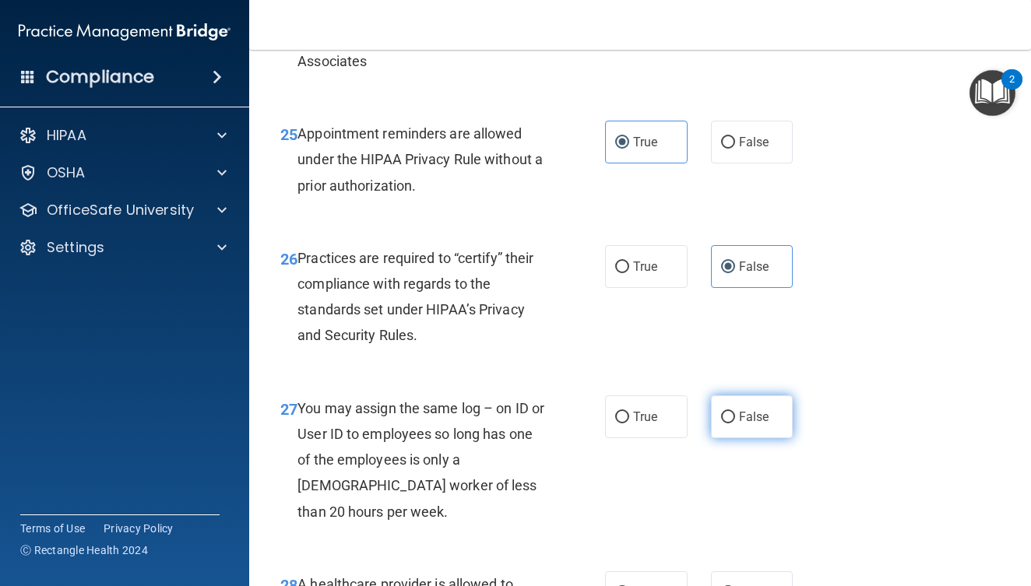
click at [741, 438] on label "False" at bounding box center [752, 417] width 83 height 43
click at [735, 424] on input "False" at bounding box center [728, 418] width 14 height 12
radio input "true"
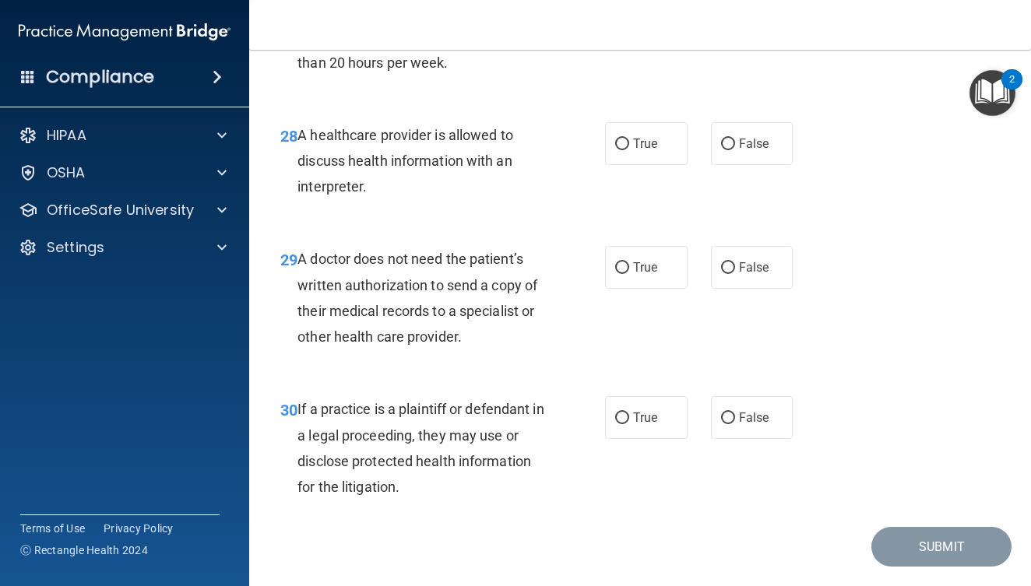
scroll to position [4361, 0]
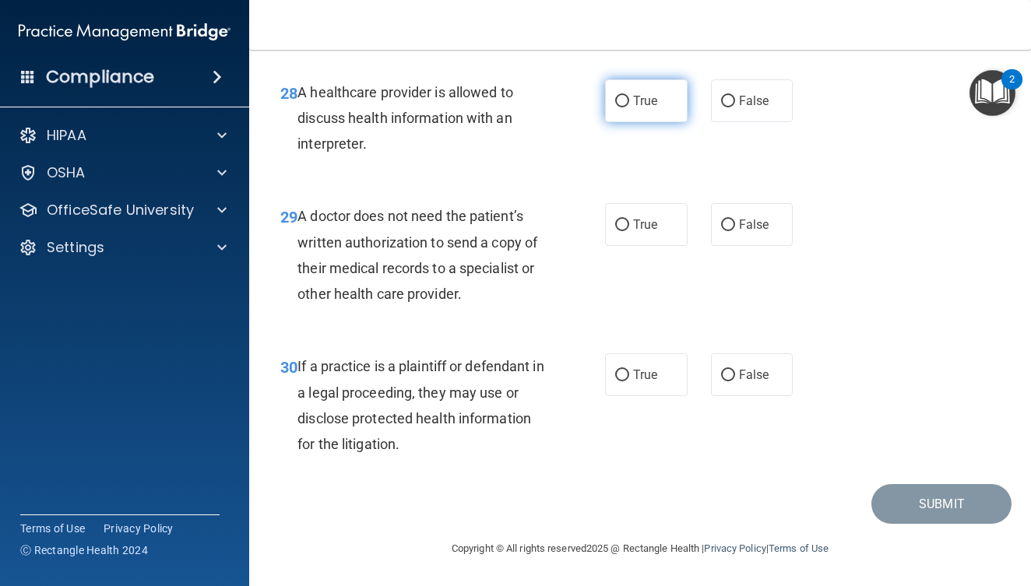
click at [633, 108] on span "True" at bounding box center [645, 100] width 24 height 15
click at [629, 107] on input "True" at bounding box center [622, 102] width 14 height 12
radio input "true"
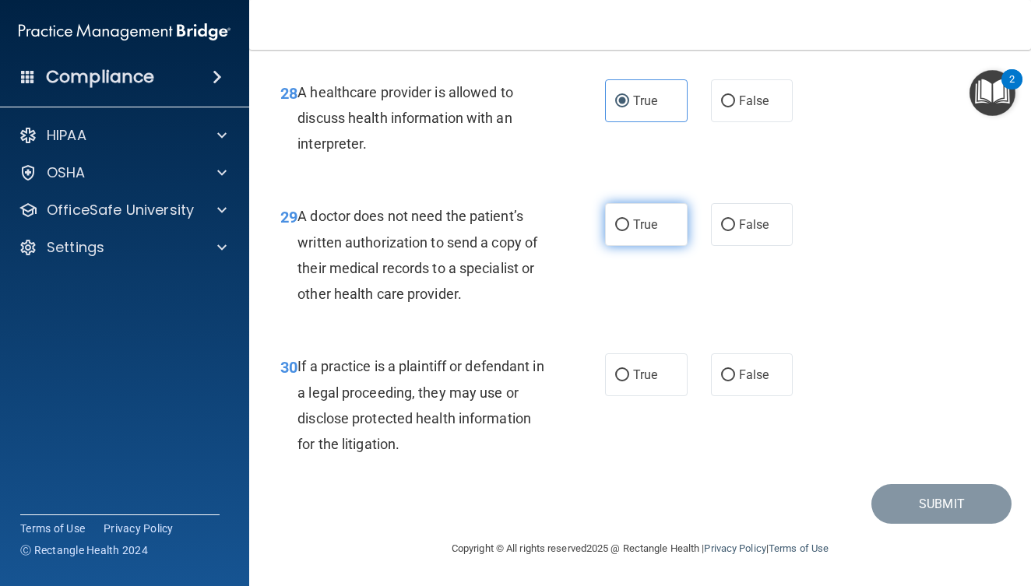
click at [671, 229] on label "True" at bounding box center [646, 224] width 83 height 43
click at [629, 229] on input "True" at bounding box center [622, 226] width 14 height 12
radio input "true"
click at [653, 379] on label "True" at bounding box center [646, 375] width 83 height 43
click at [629, 379] on input "True" at bounding box center [622, 376] width 14 height 12
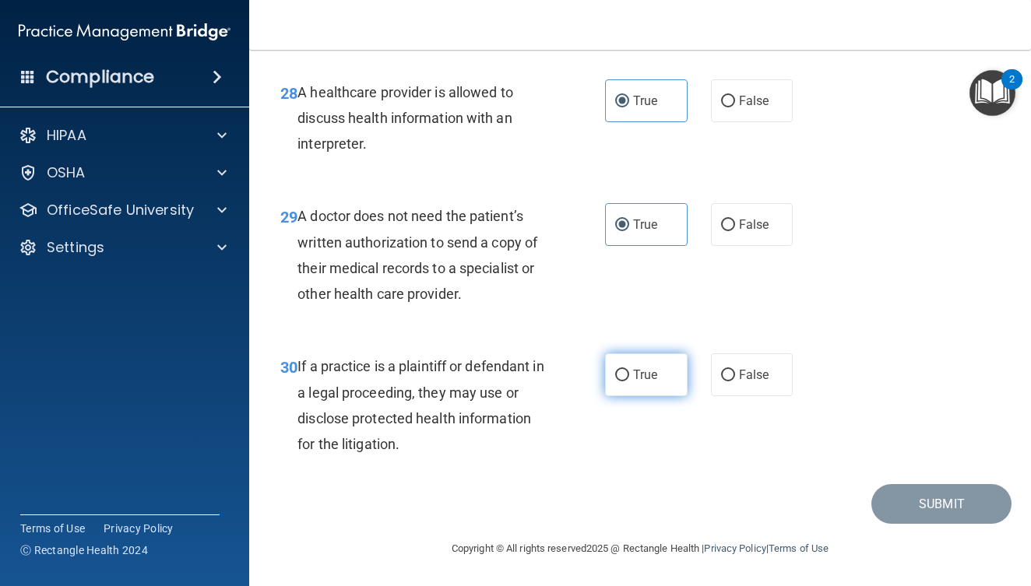
radio input "true"
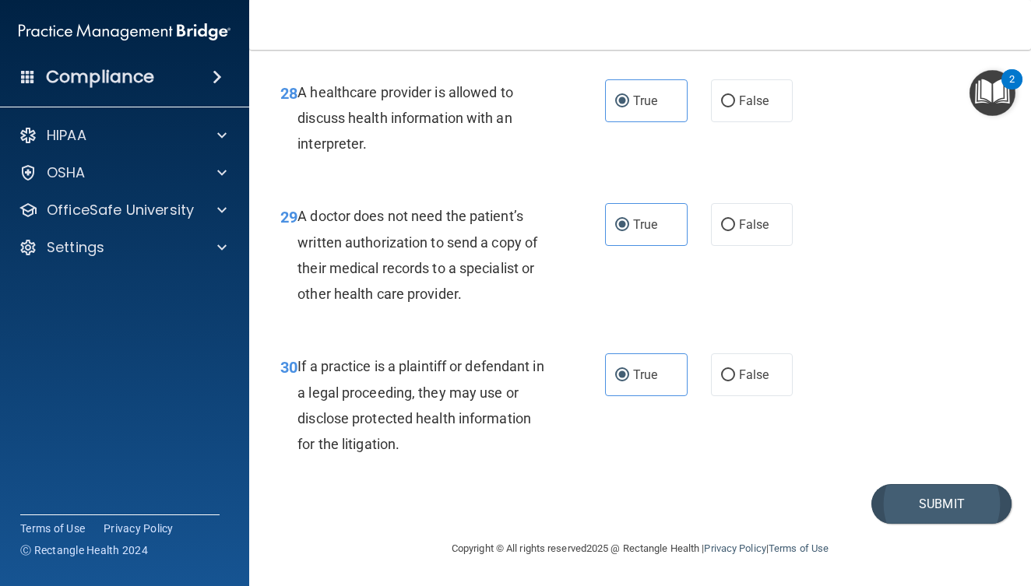
click at [899, 488] on button "Submit" at bounding box center [941, 504] width 140 height 40
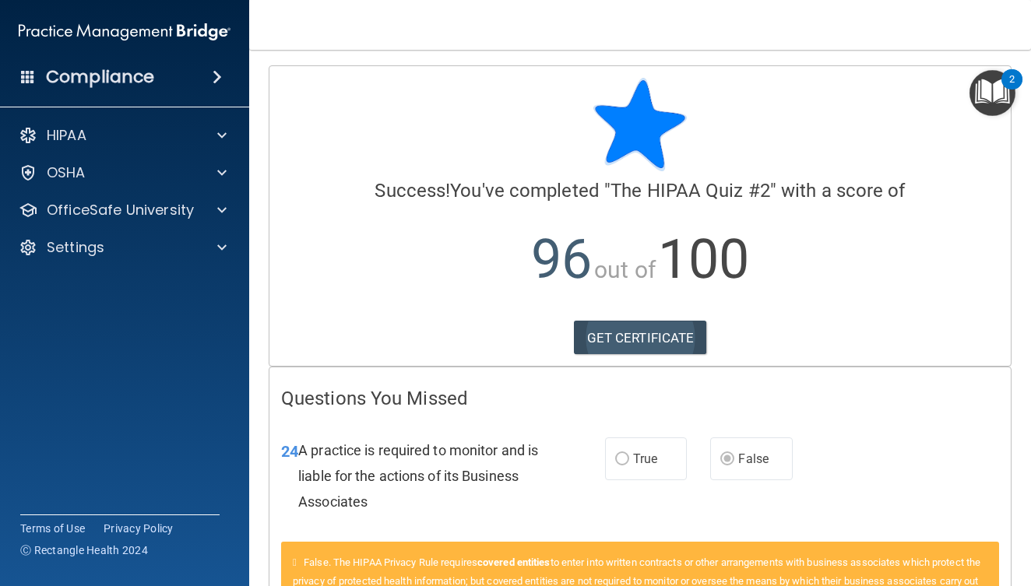
click at [633, 334] on link "GET CERTIFICATE" at bounding box center [640, 338] width 133 height 34
click at [986, 90] on img "Open Resource Center, 2 new notifications" at bounding box center [993, 93] width 46 height 46
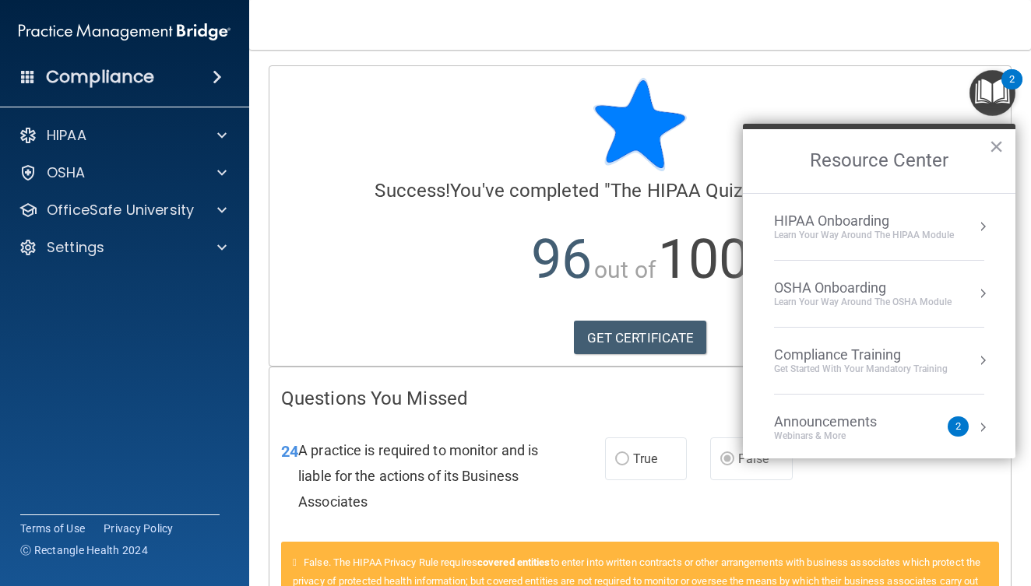
scroll to position [82, 0]
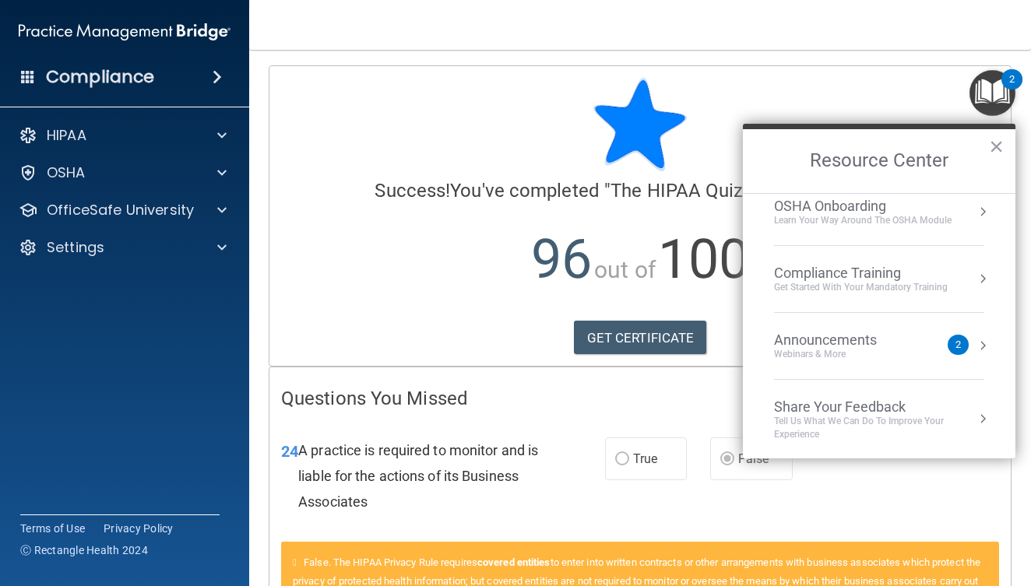
click at [848, 276] on div "Compliance Training" at bounding box center [861, 273] width 174 height 17
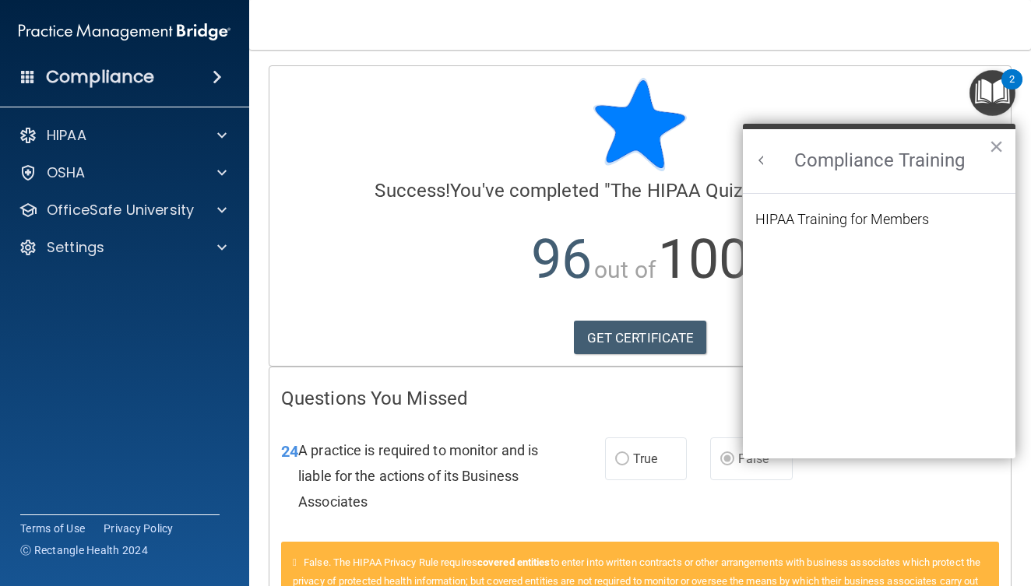
scroll to position [0, 0]
click at [847, 230] on li "HIPAA Training for Members" at bounding box center [879, 229] width 248 height 33
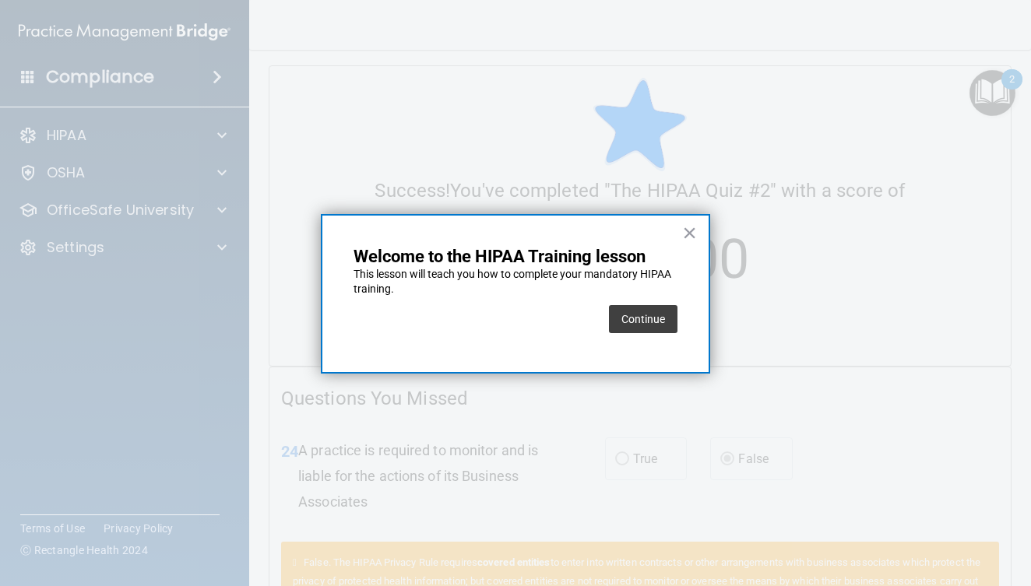
click at [850, 221] on div at bounding box center [515, 293] width 1031 height 586
click at [669, 322] on button "Continue" at bounding box center [643, 319] width 69 height 28
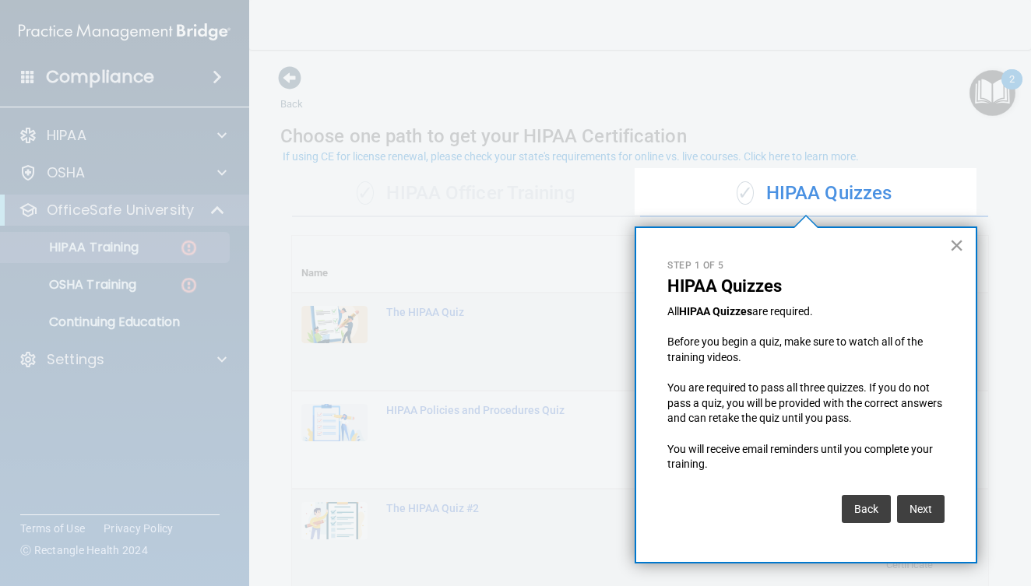
click at [956, 253] on button "×" at bounding box center [956, 245] width 15 height 25
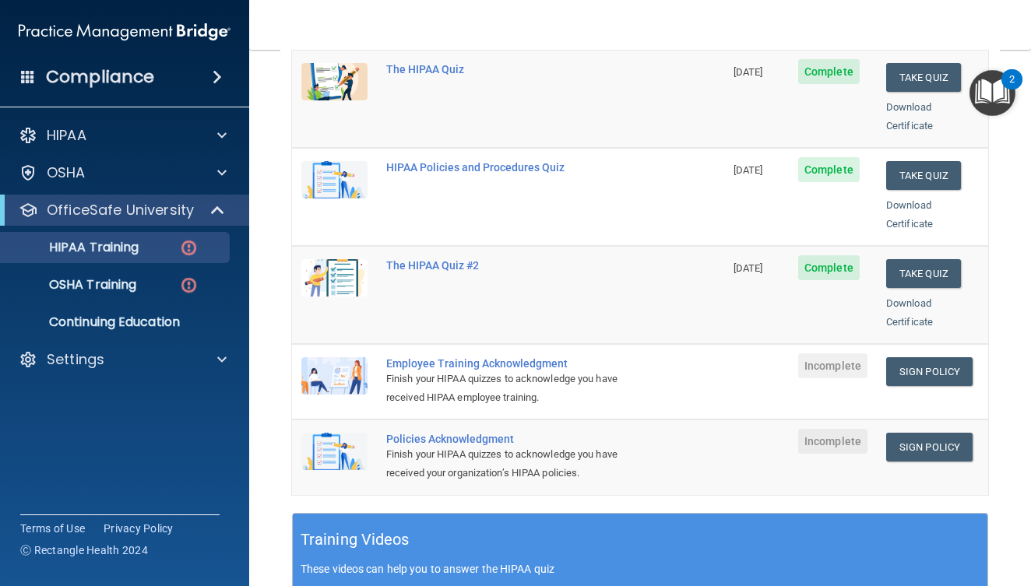
scroll to position [268, 0]
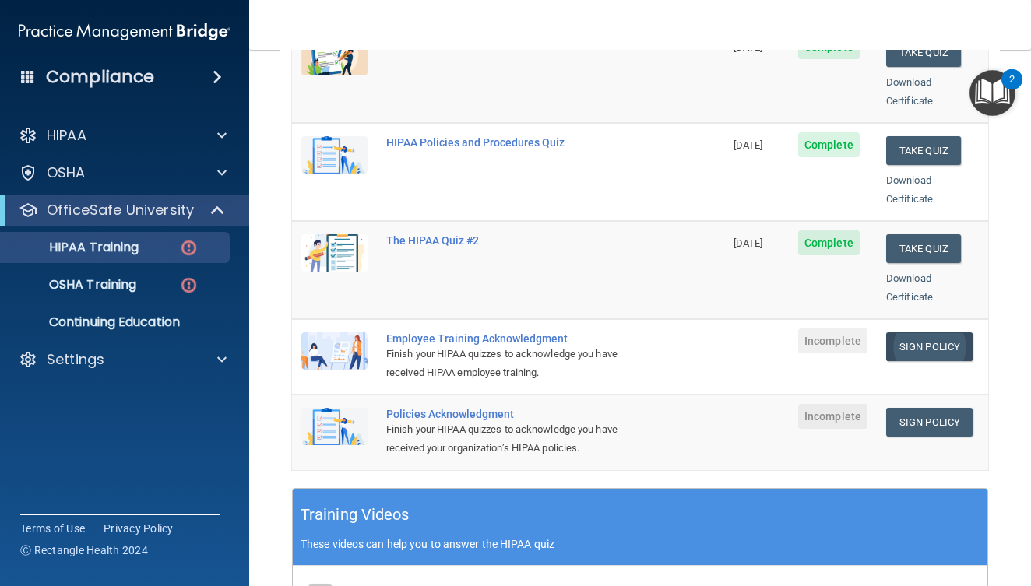
click at [921, 333] on link "Sign Policy" at bounding box center [929, 347] width 86 height 29
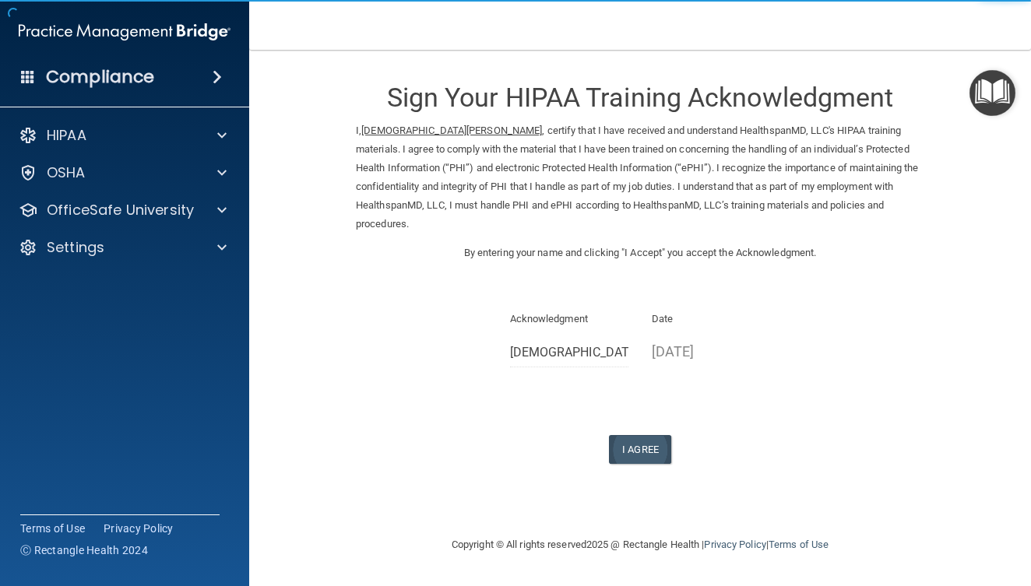
click at [652, 435] on button "I Agree" at bounding box center [640, 449] width 62 height 29
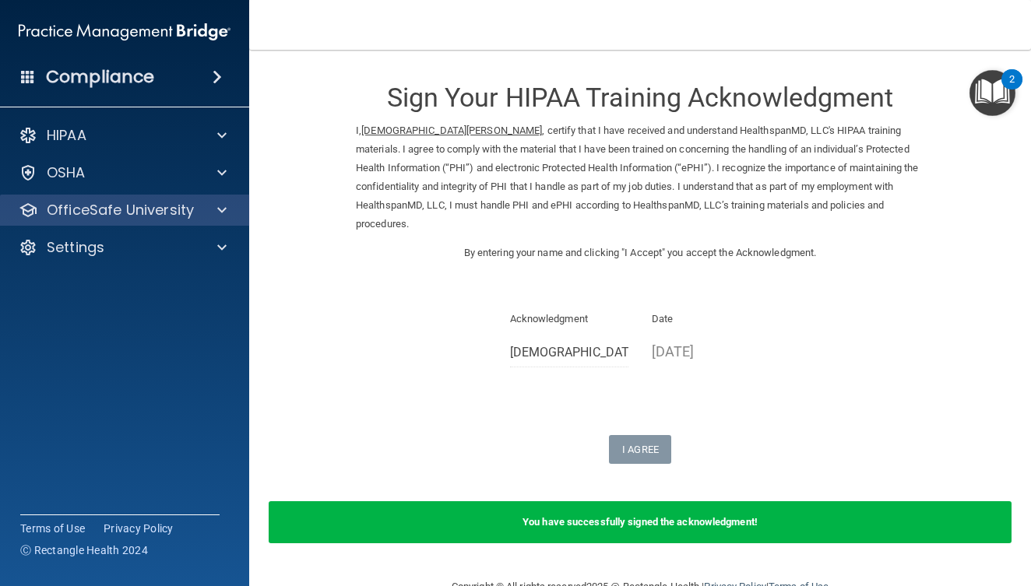
click at [231, 204] on div at bounding box center [219, 210] width 39 height 19
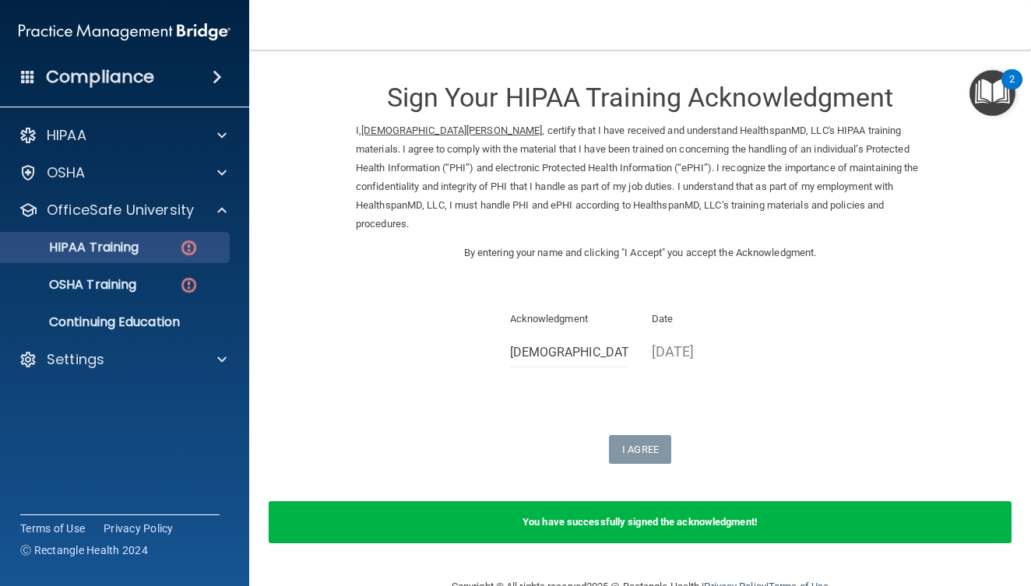
click at [160, 248] on div "HIPAA Training" at bounding box center [116, 248] width 213 height 16
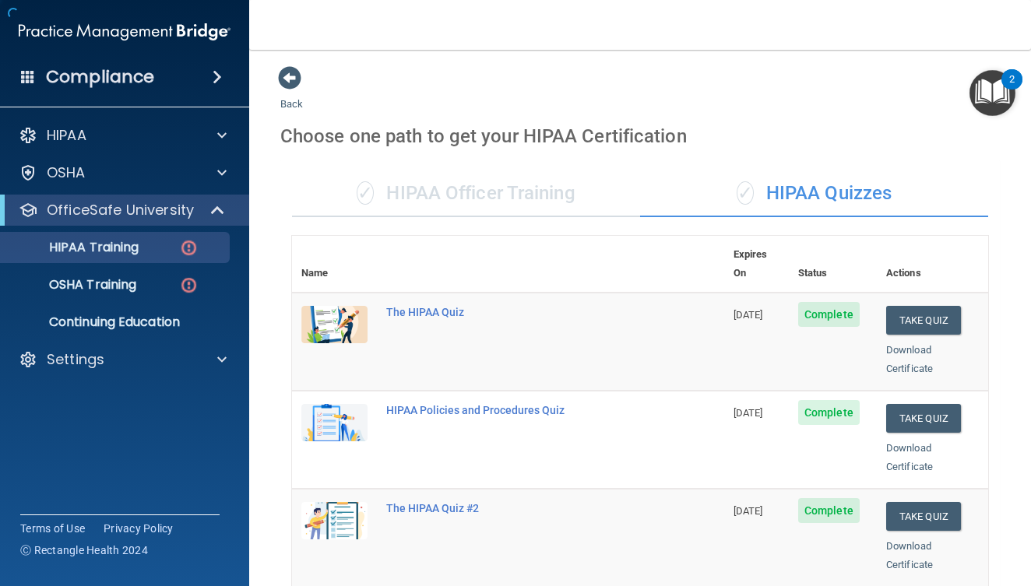
scroll to position [319, 0]
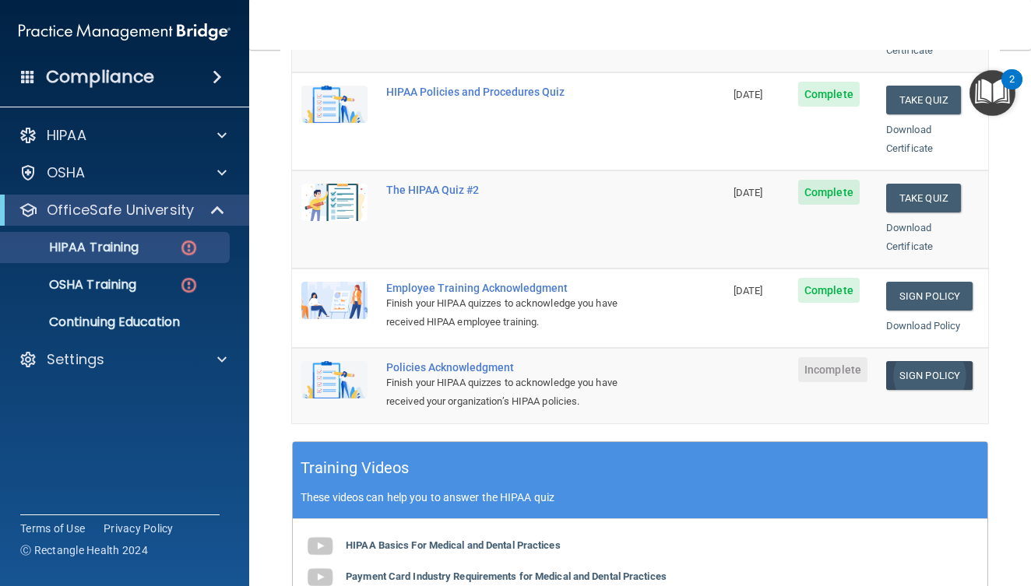
click at [928, 361] on link "Sign Policy" at bounding box center [929, 375] width 86 height 29
click at [906, 361] on link "Sign Policy" at bounding box center [929, 375] width 86 height 29
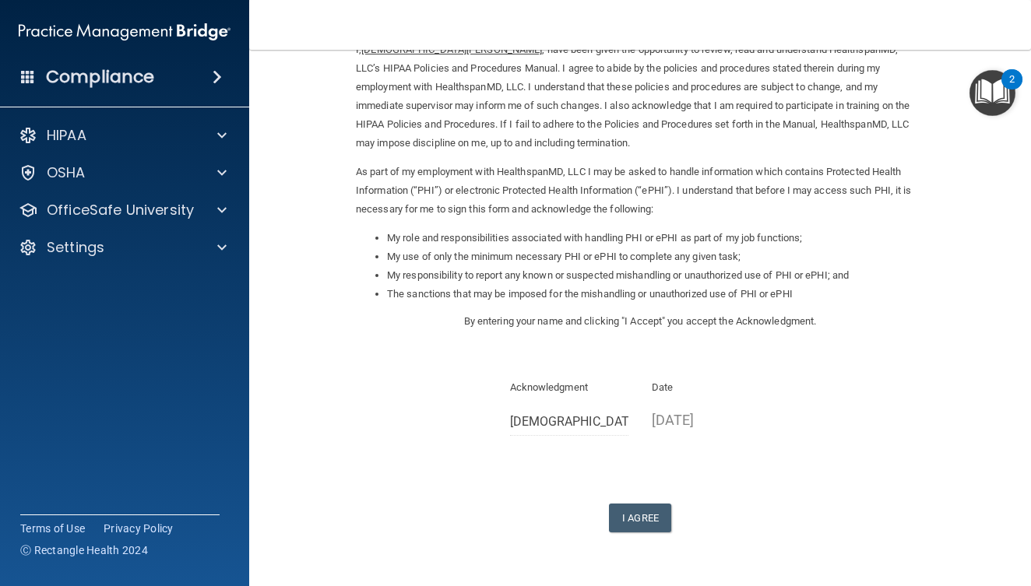
scroll to position [112, 0]
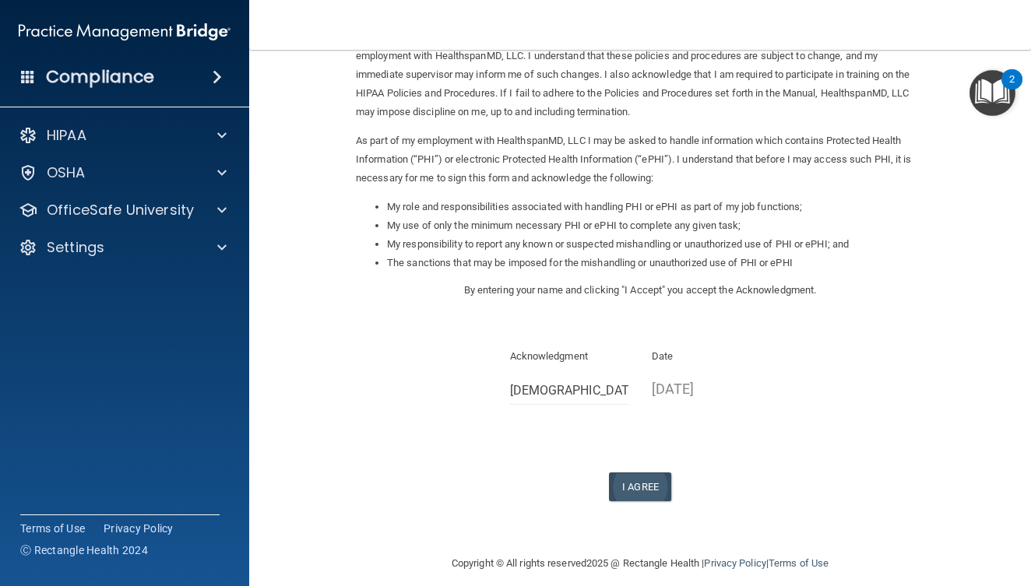
click at [646, 473] on button "I Agree" at bounding box center [640, 487] width 62 height 29
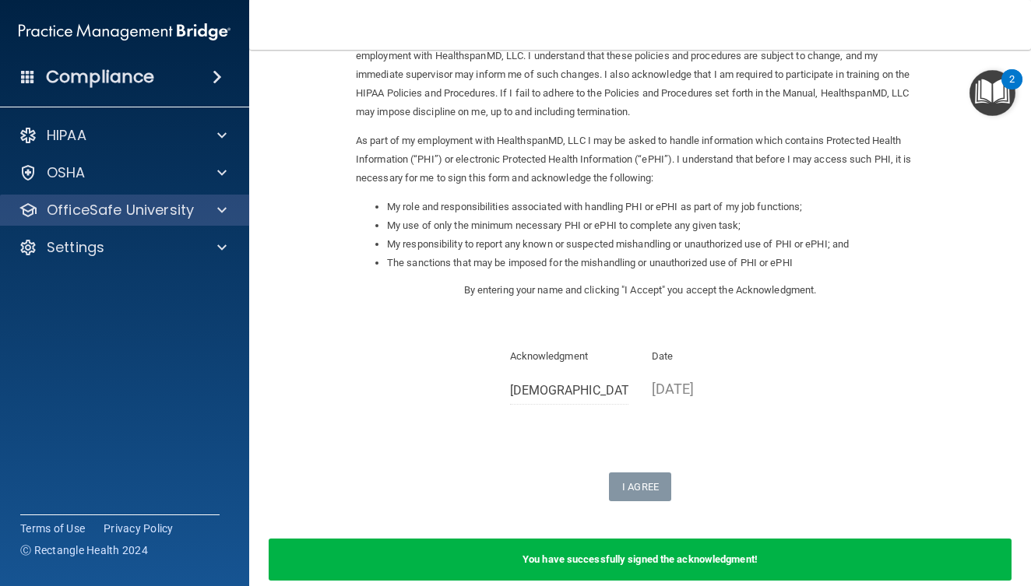
click at [224, 216] on span at bounding box center [221, 210] width 9 height 19
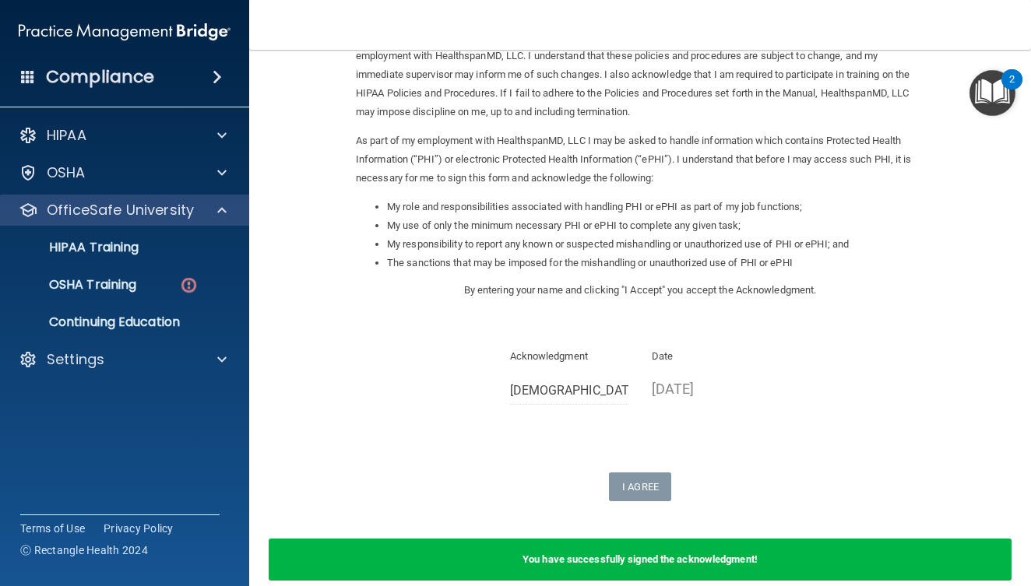
click at [220, 215] on span at bounding box center [221, 210] width 9 height 19
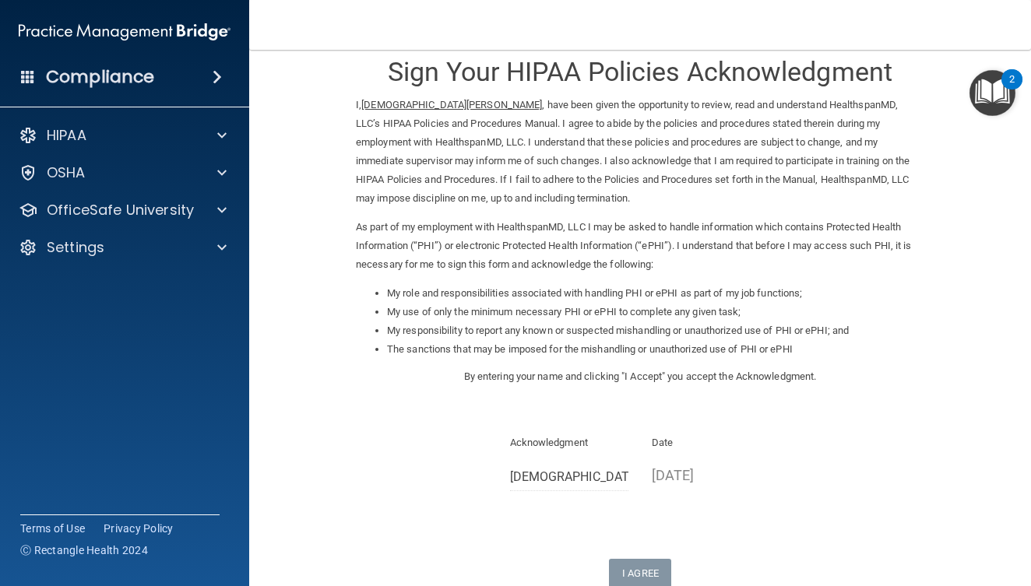
scroll to position [84, 0]
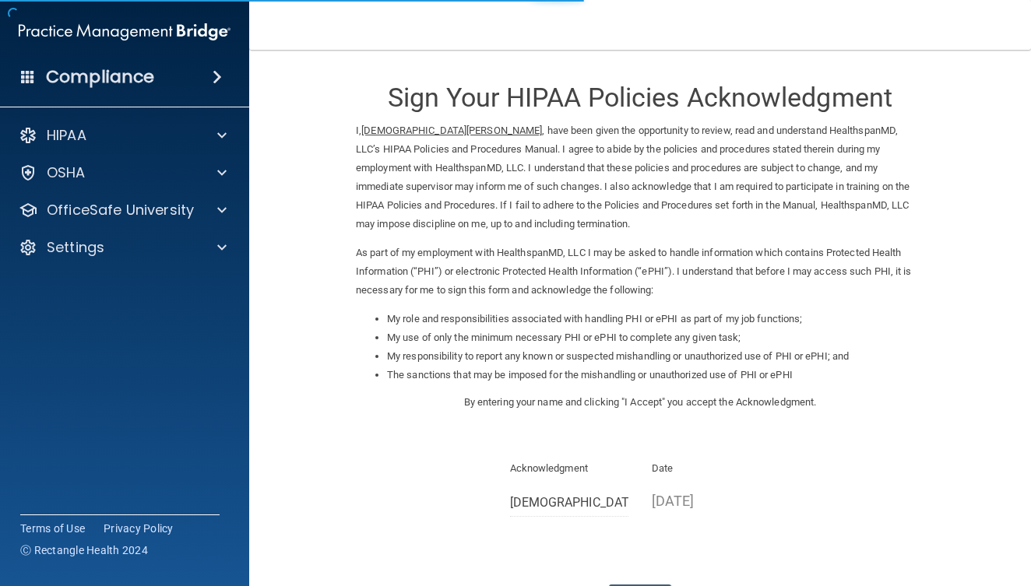
scroll to position [112, 0]
